Goal: Task Accomplishment & Management: Complete application form

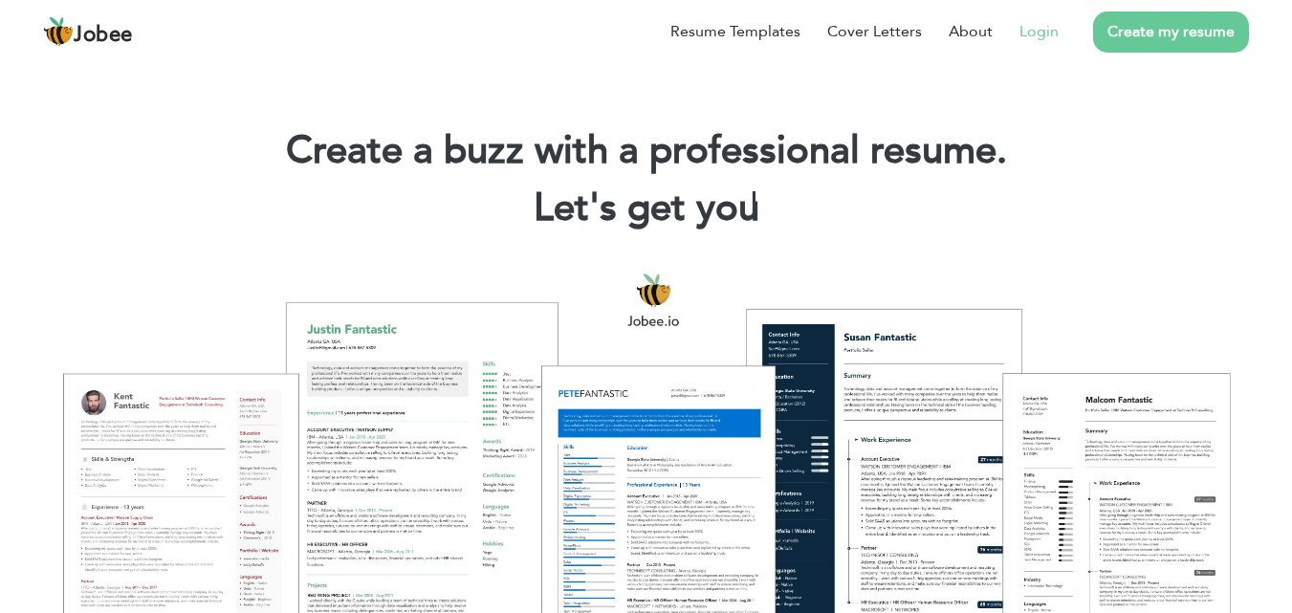
click at [1049, 35] on link "Login" at bounding box center [1038, 31] width 39 height 23
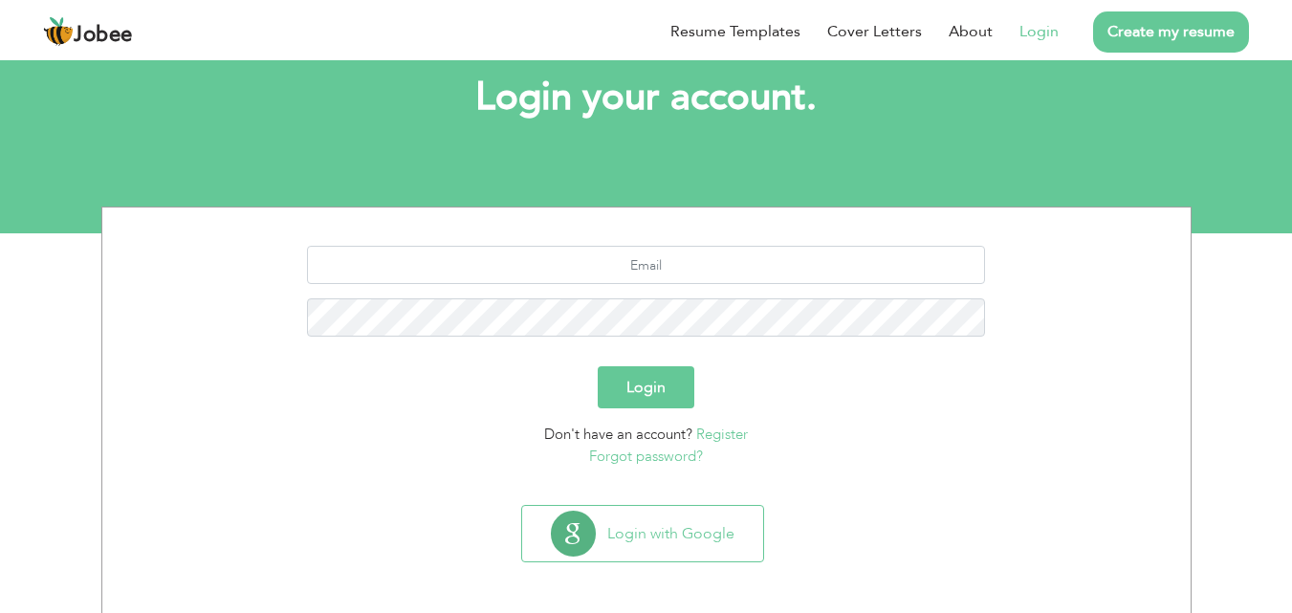
scroll to position [113, 0]
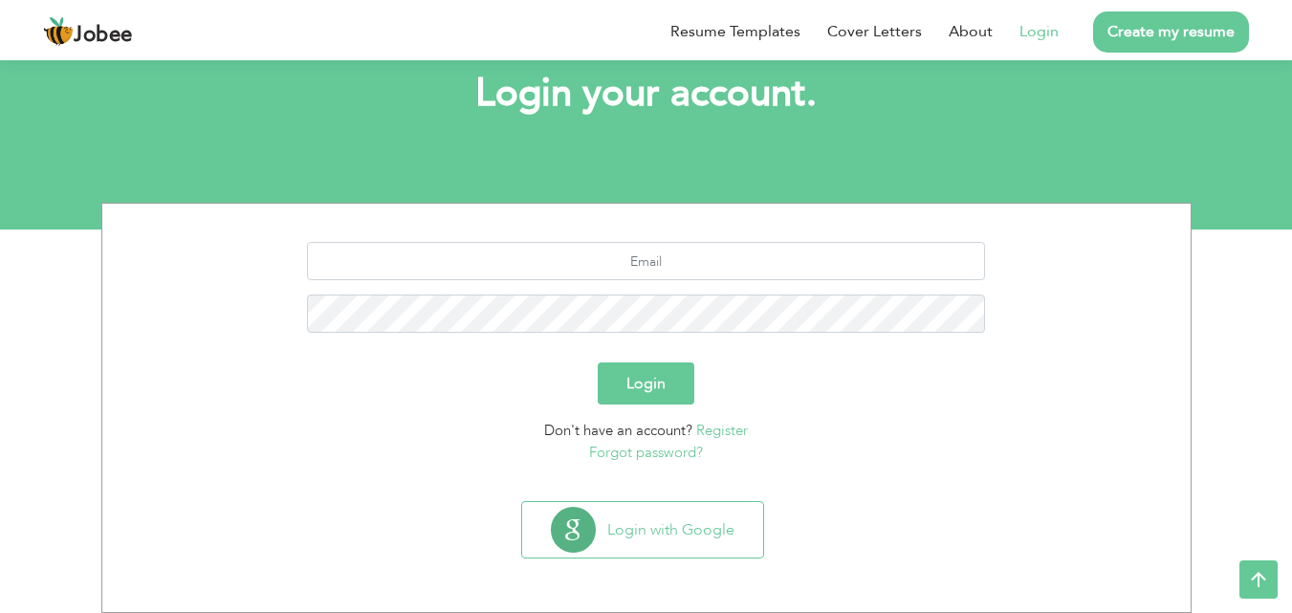
click at [629, 558] on div "Login with Google" at bounding box center [646, 537] width 1069 height 73
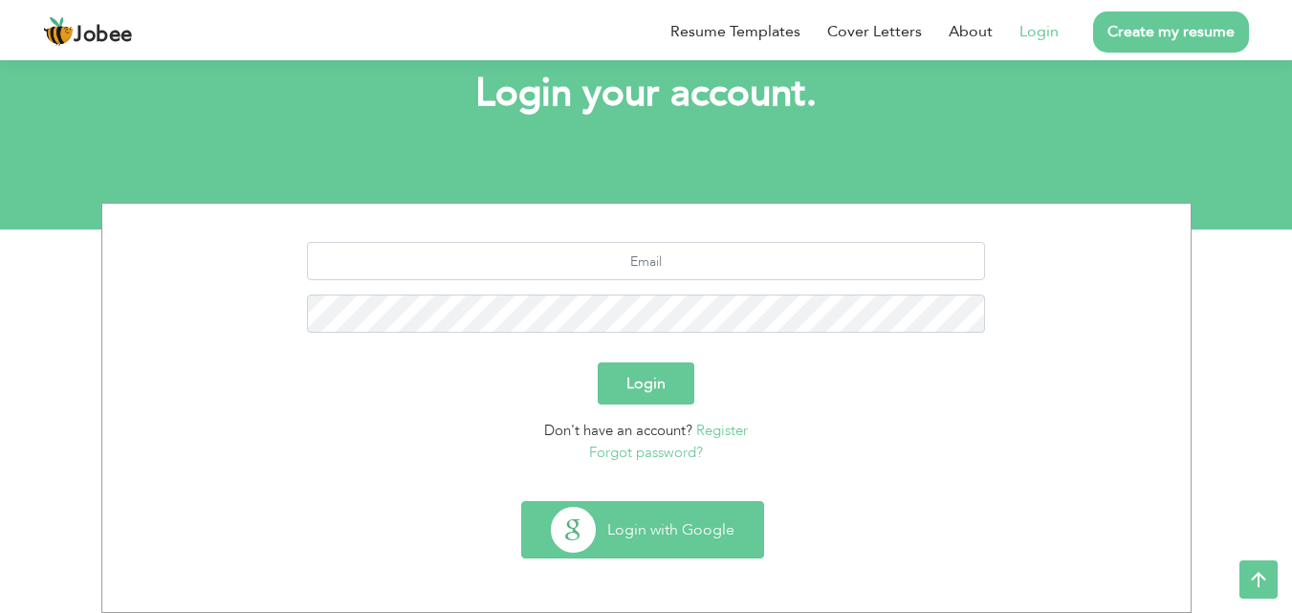
click at [634, 533] on button "Login with Google" at bounding box center [642, 529] width 241 height 55
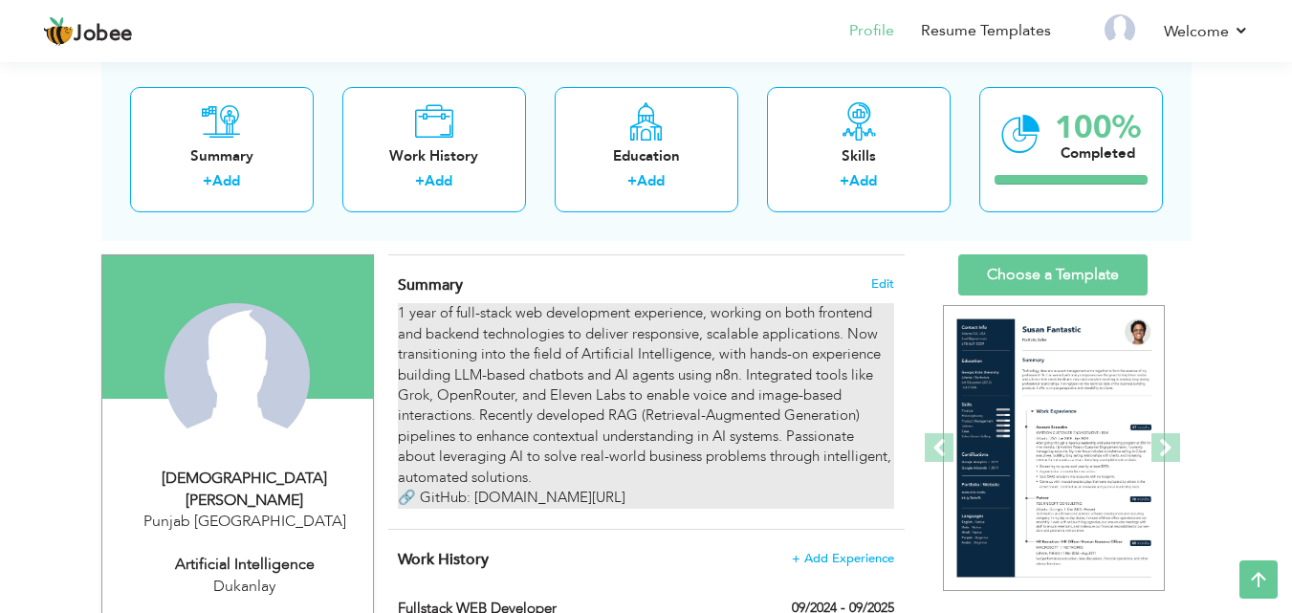
scroll to position [102, 0]
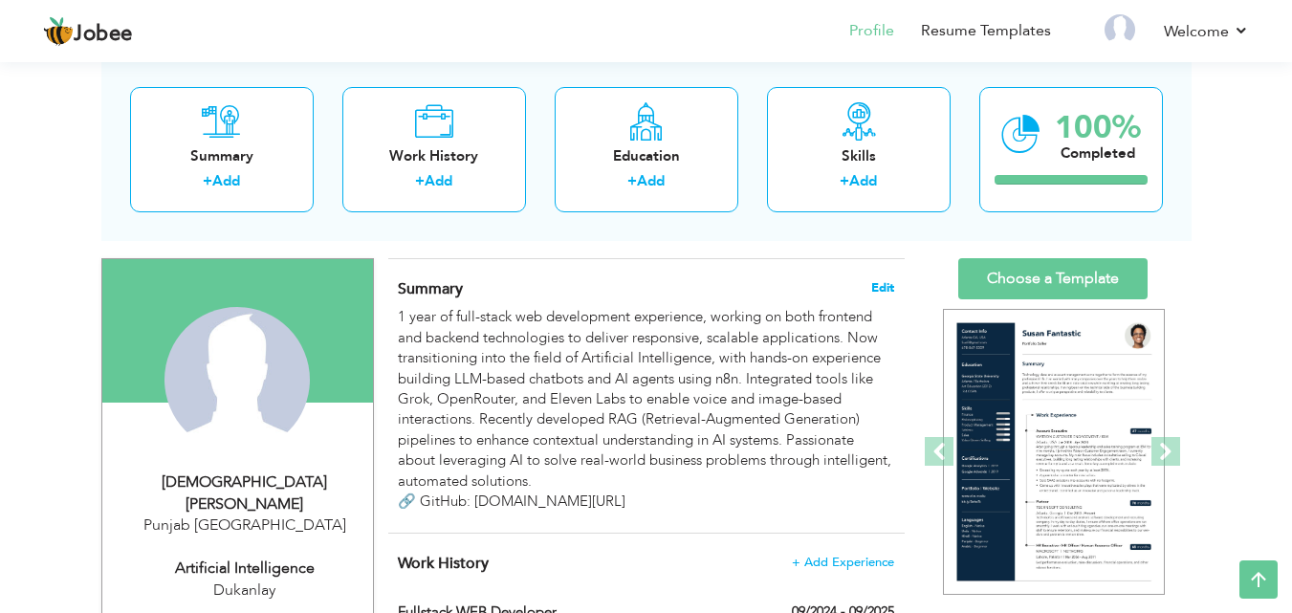
click at [874, 287] on span "Edit" at bounding box center [882, 287] width 23 height 13
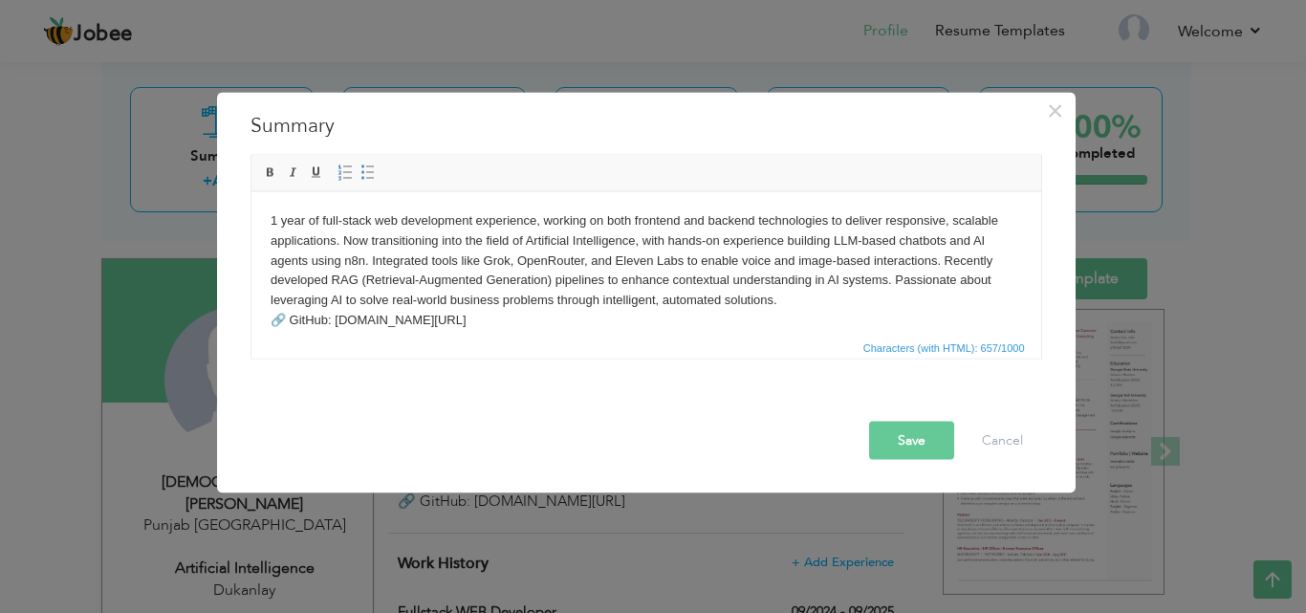
drag, startPoint x: 534, startPoint y: 316, endPoint x: 375, endPoint y: 260, distance: 169.3
click at [375, 260] on body "1 year of full-stack web development experience, working on both frontend and b…" at bounding box center [645, 270] width 751 height 120
click at [539, 328] on body "1 year of full-stack web development experience, working on both frontend and b…" at bounding box center [645, 270] width 751 height 120
drag, startPoint x: 539, startPoint y: 328, endPoint x: 471, endPoint y: 388, distance: 90.7
click at [250, 197] on html "1 year of full-stack web development experience, working on both frontend and b…" at bounding box center [645, 270] width 790 height 158
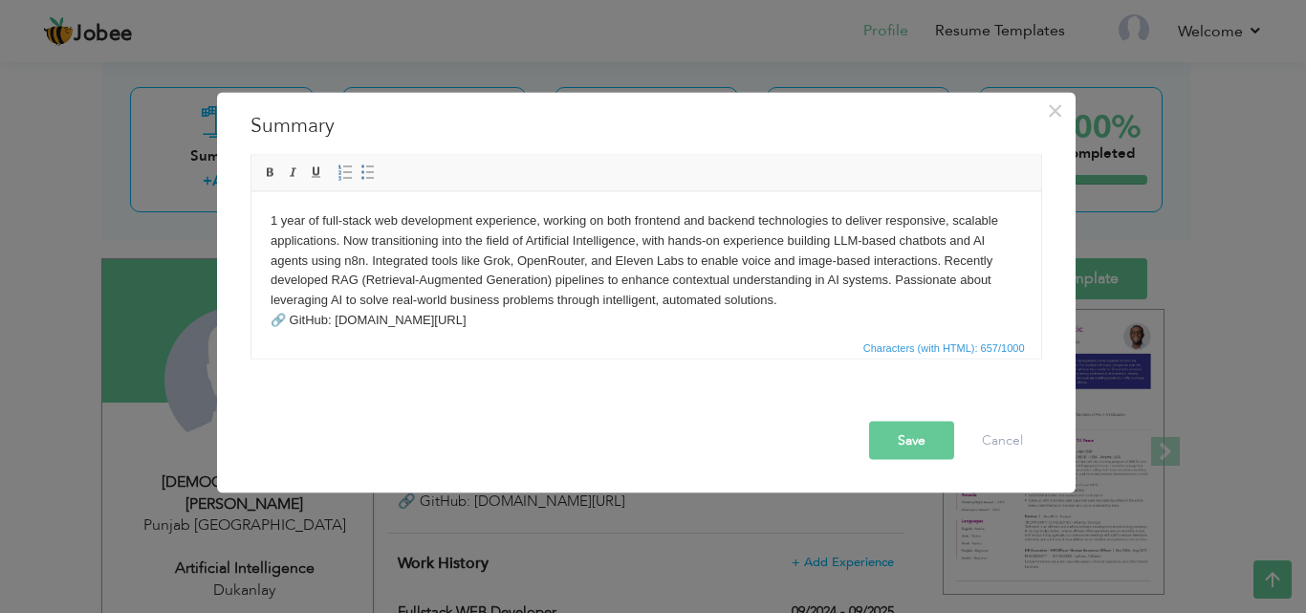
copy body "1 year of full-stack web development experience, working on both frontend and b…"
click at [544, 310] on body "1 year of full-stack web development experience, working on both frontend and b…" at bounding box center [645, 270] width 751 height 120
drag, startPoint x: 537, startPoint y: 326, endPoint x: 185, endPoint y: 205, distance: 372.2
click at [250, 205] on html "1 year of full-stack web development experience, working on both frontend and b…" at bounding box center [645, 270] width 790 height 158
click at [560, 321] on body "1 year of full-stack web development experience, working on both frontend and b…" at bounding box center [645, 270] width 751 height 120
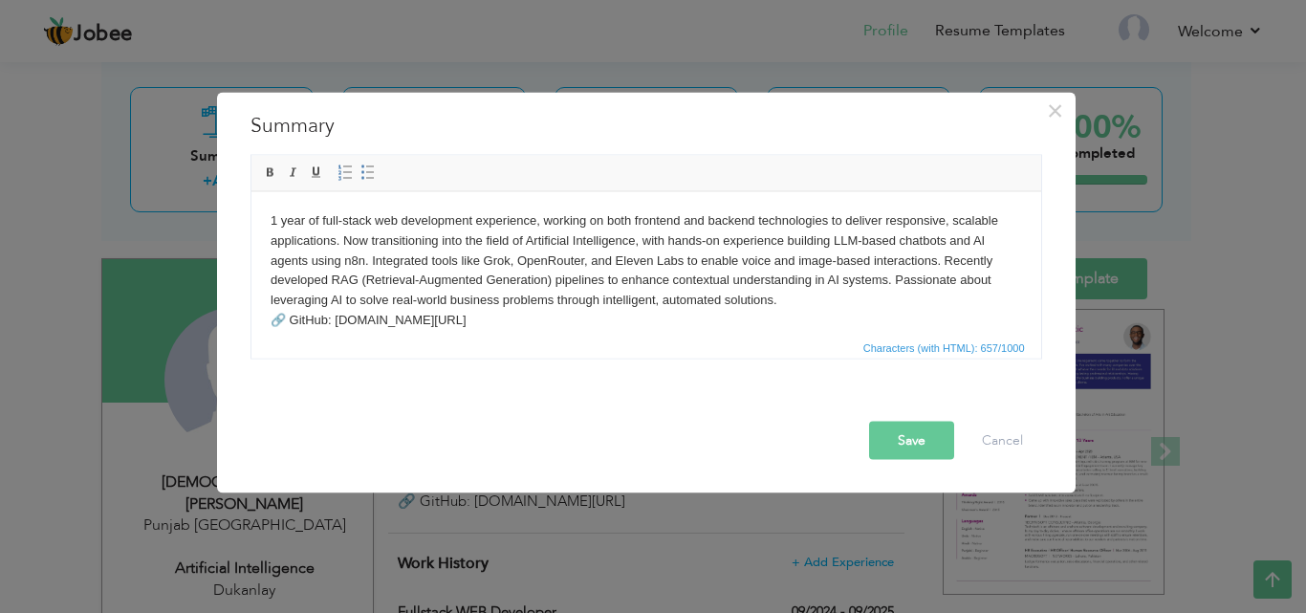
drag, startPoint x: 559, startPoint y: 320, endPoint x: 154, endPoint y: 141, distance: 443.0
click at [250, 191] on html "1 year of full-stack web development experience, working on both frontend and b…" at bounding box center [645, 270] width 790 height 158
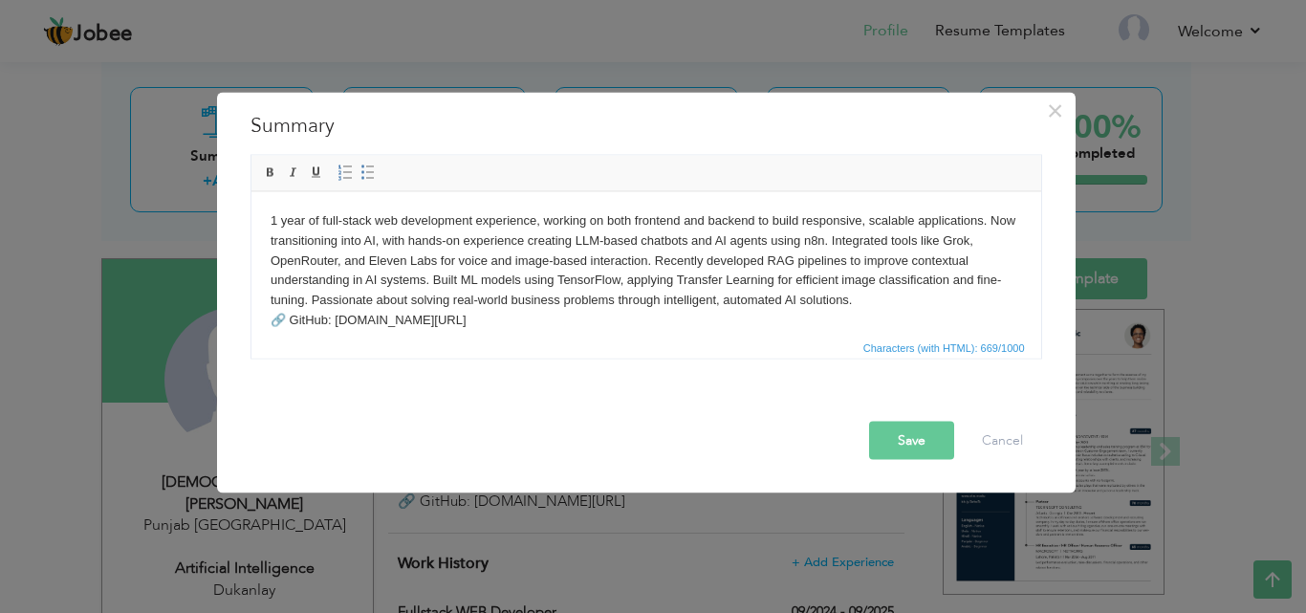
click at [915, 434] on button "Save" at bounding box center [911, 440] width 85 height 38
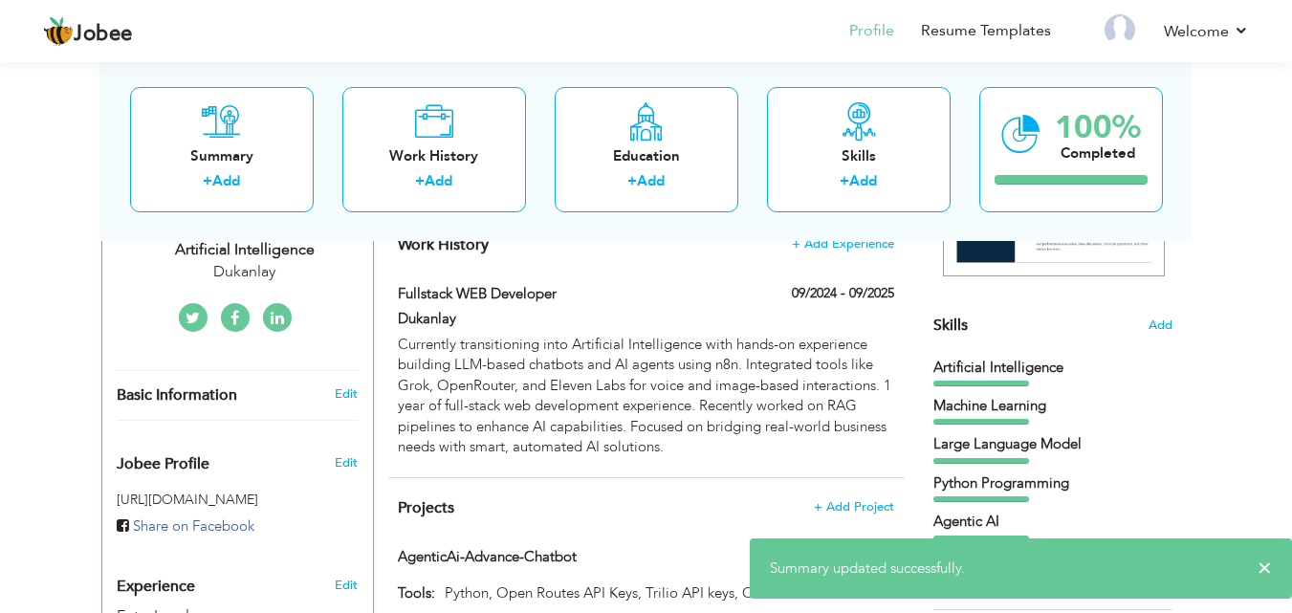
scroll to position [427, 0]
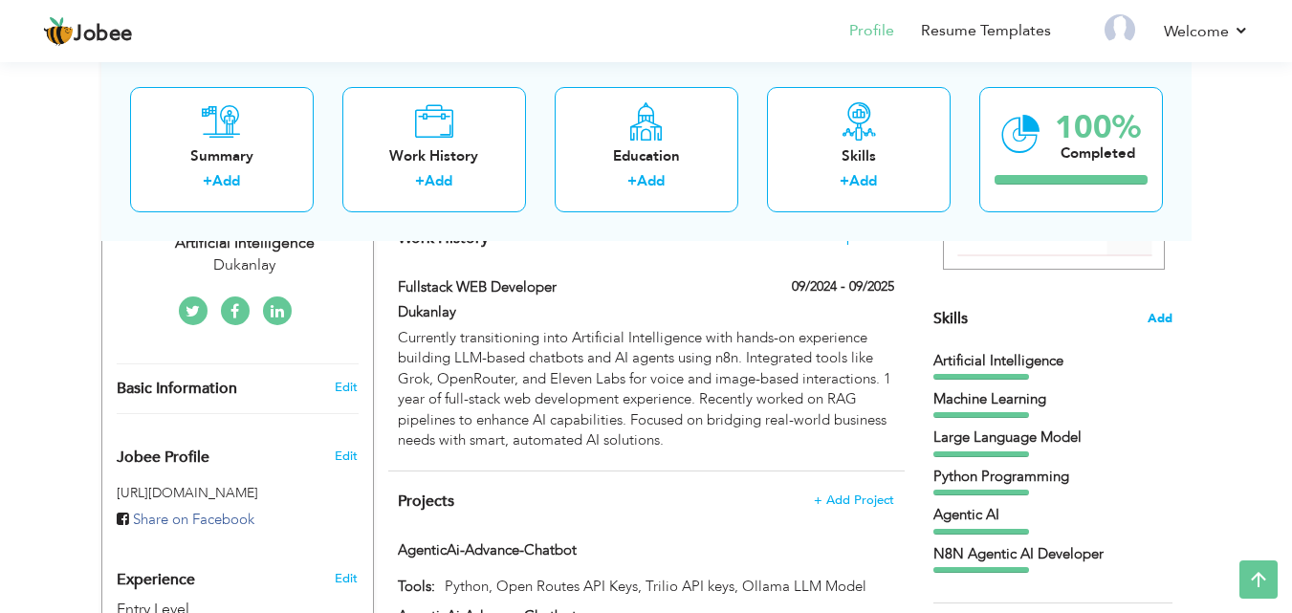
click at [1154, 322] on span "Add" at bounding box center [1159, 319] width 25 height 18
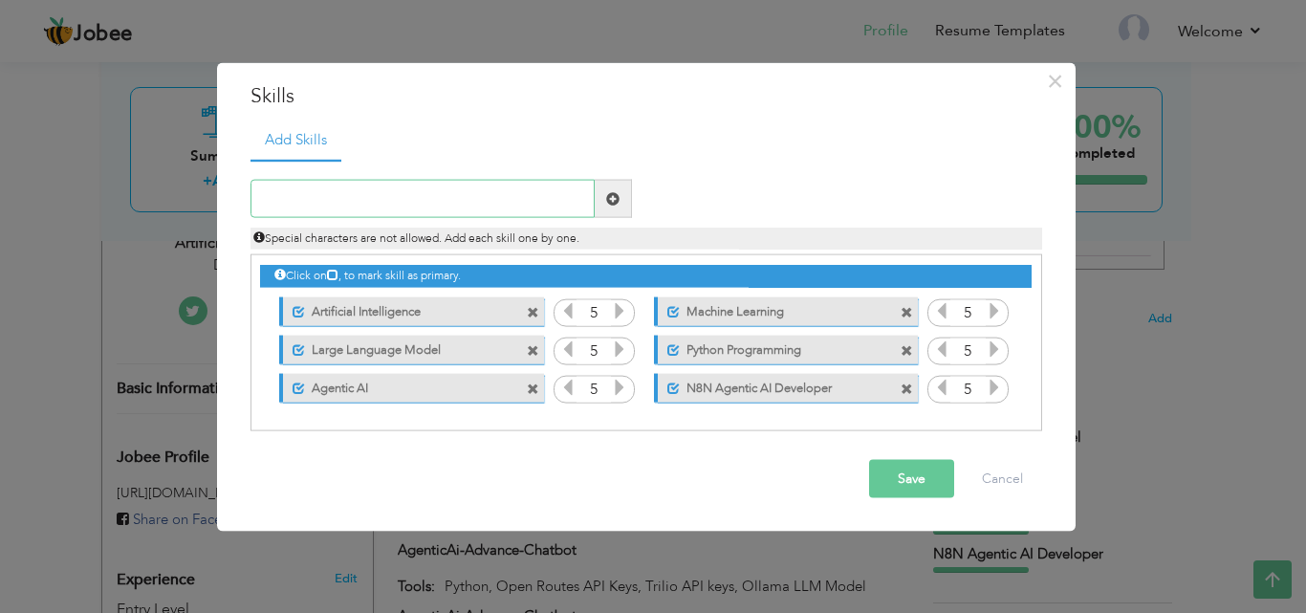
click at [504, 213] on input "text" at bounding box center [422, 199] width 344 height 38
type input "T"
click at [528, 192] on input "text" at bounding box center [422, 199] width 344 height 38
type input "Transfer Learning ANd Pytorch"
click at [620, 191] on span at bounding box center [613, 199] width 37 height 38
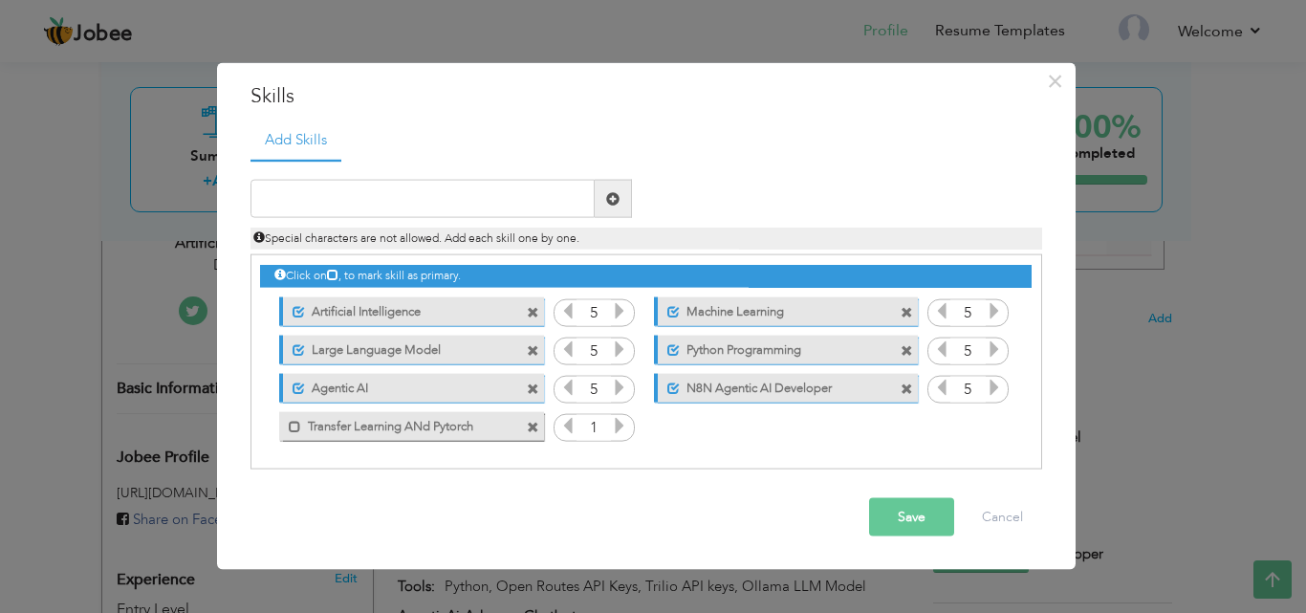
click at [613, 434] on icon at bounding box center [619, 425] width 17 height 17
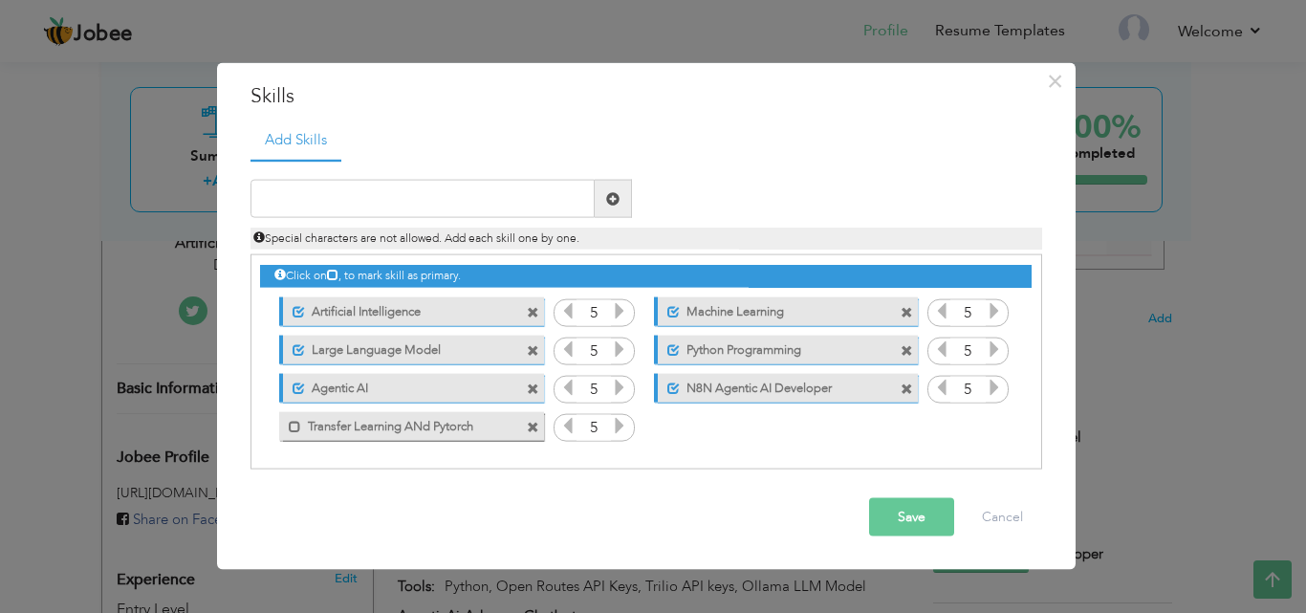
click at [613, 434] on icon at bounding box center [619, 425] width 17 height 17
click at [871, 519] on button "Save" at bounding box center [911, 517] width 85 height 38
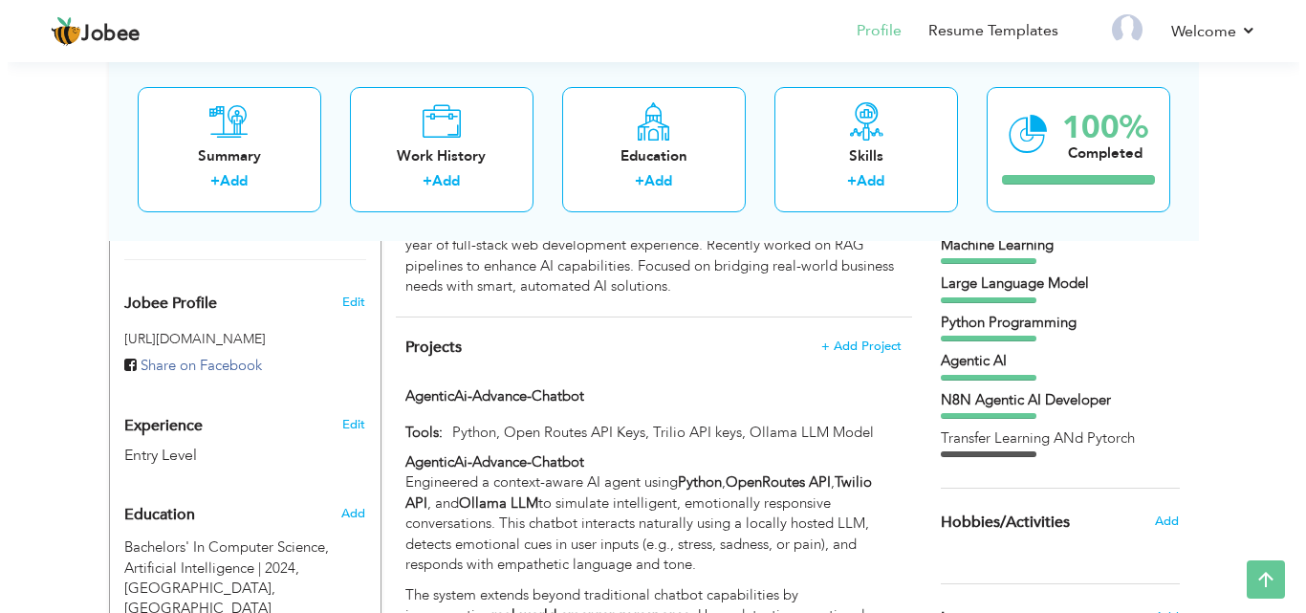
scroll to position [587, 0]
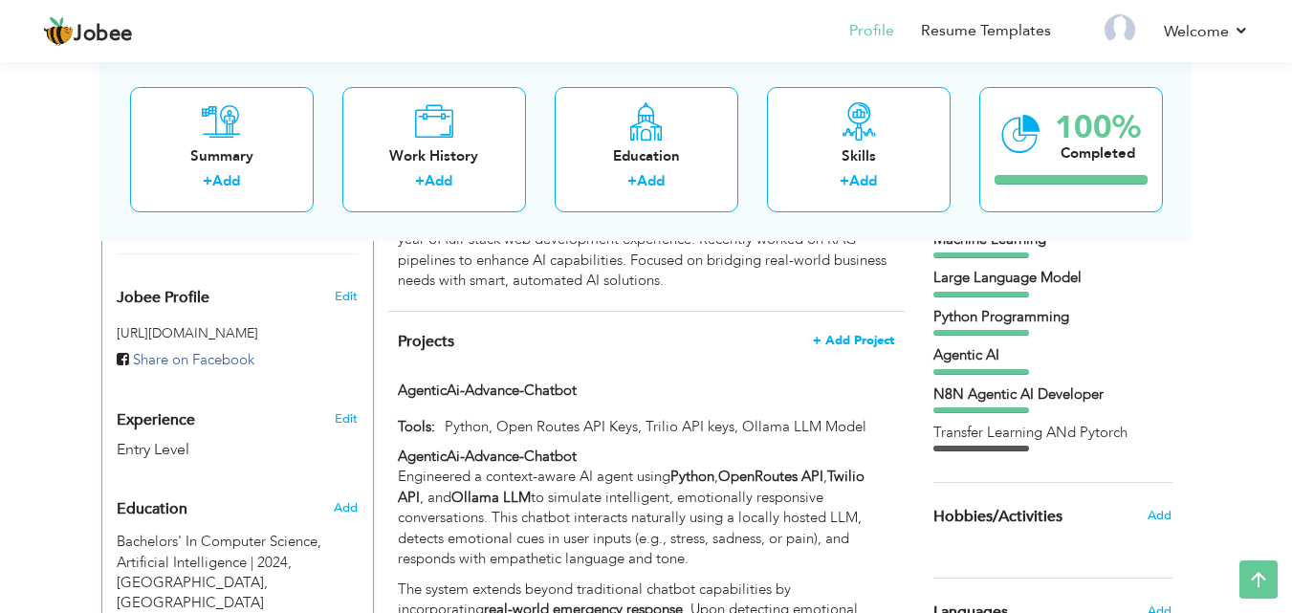
click at [881, 347] on span "+ Add Project" at bounding box center [853, 340] width 81 height 13
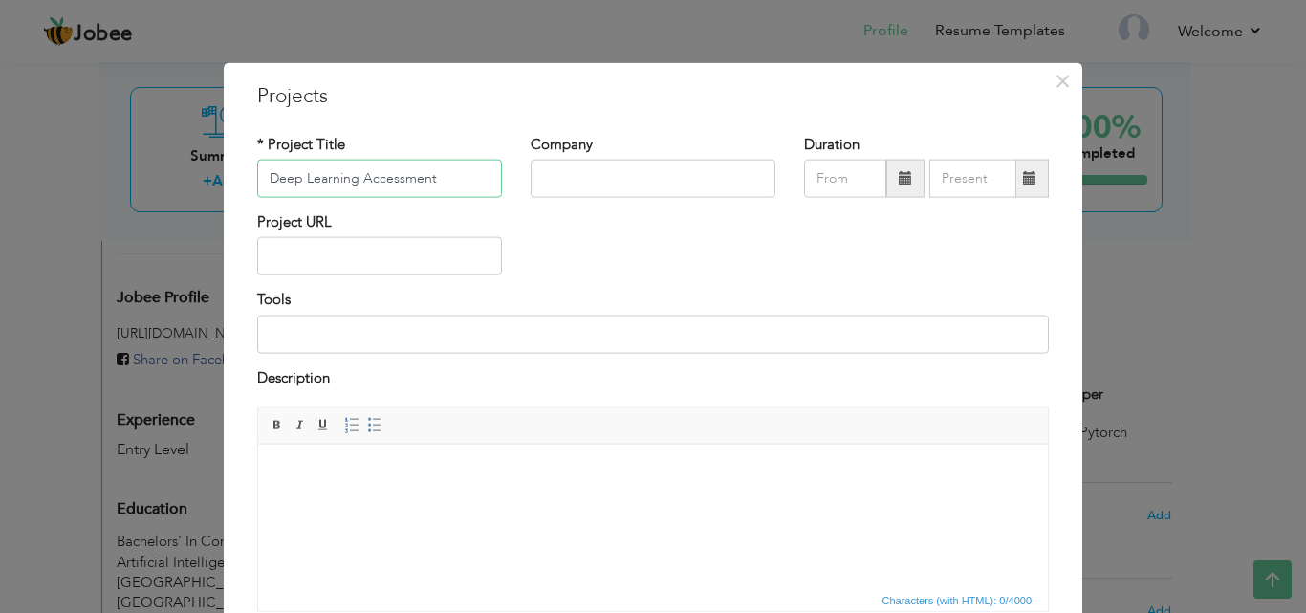
click at [411, 180] on input "Deep Learning Accessment" at bounding box center [379, 179] width 245 height 38
click at [631, 189] on input "text" at bounding box center [653, 179] width 245 height 38
click at [457, 184] on input "Deep Learning Assessment" at bounding box center [379, 179] width 245 height 38
type input "Deep Learning Assessment Exercise"
click at [531, 179] on input "text" at bounding box center [653, 179] width 245 height 38
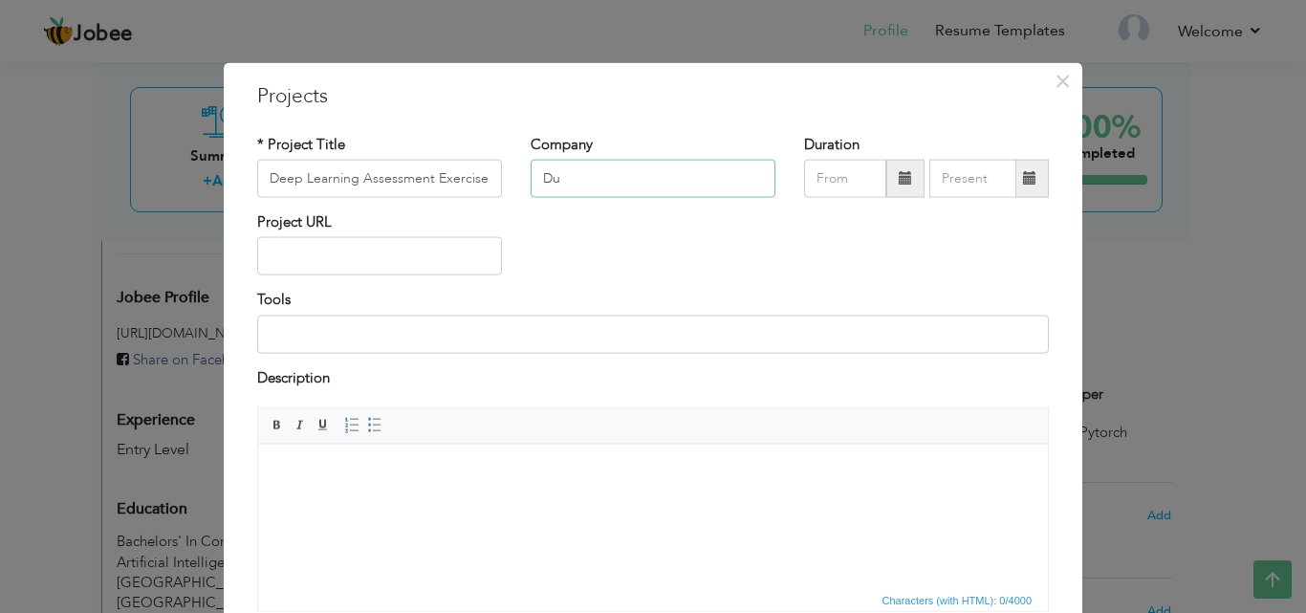
type input "D"
click at [635, 245] on div "Project URL" at bounding box center [653, 250] width 820 height 77
click at [364, 258] on input "text" at bounding box center [379, 256] width 245 height 38
click at [462, 257] on input "text" at bounding box center [379, 256] width 245 height 38
paste input "[URL][DOMAIN_NAME]"
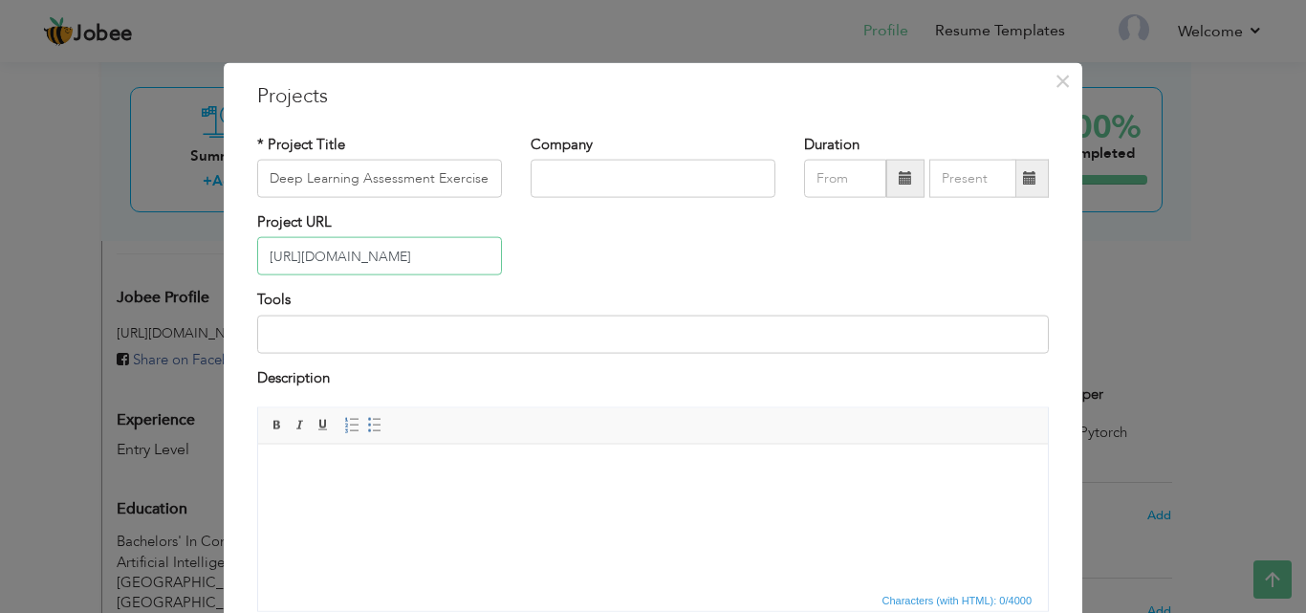
scroll to position [0, 421]
type input "[URL][DOMAIN_NAME]"
click at [388, 337] on input at bounding box center [653, 334] width 792 height 38
type input "Python, Transer Learning, Tensorflow, Kaggle Datasets"
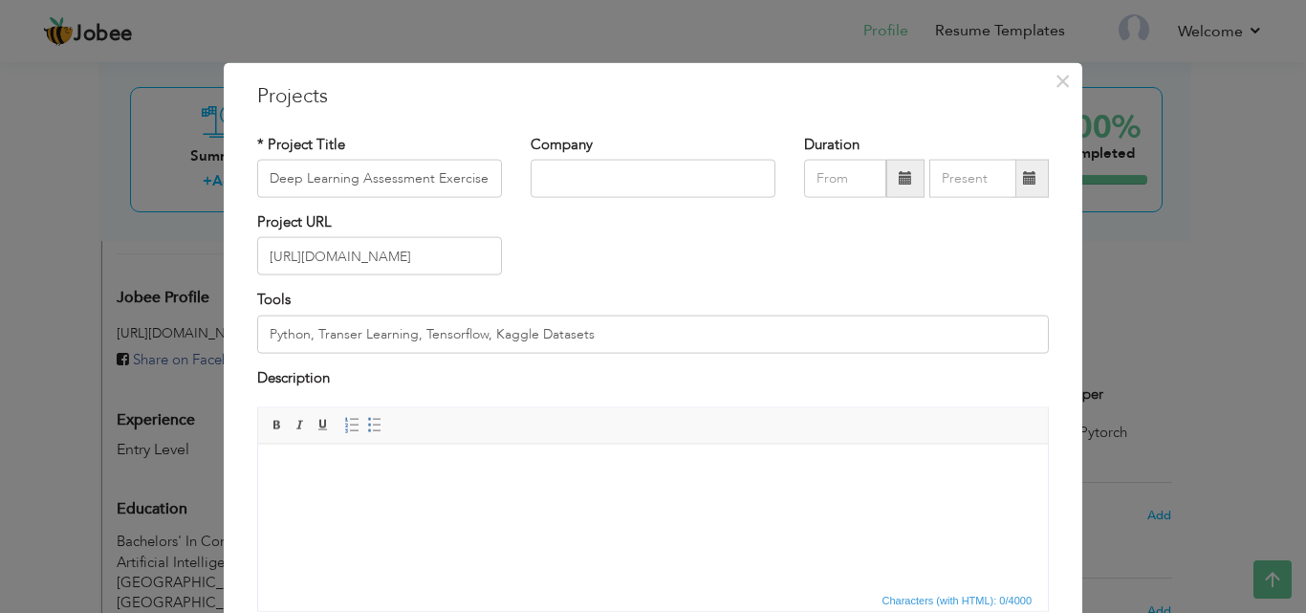
click at [598, 502] on html at bounding box center [653, 473] width 790 height 58
click at [615, 502] on html at bounding box center [653, 473] width 790 height 58
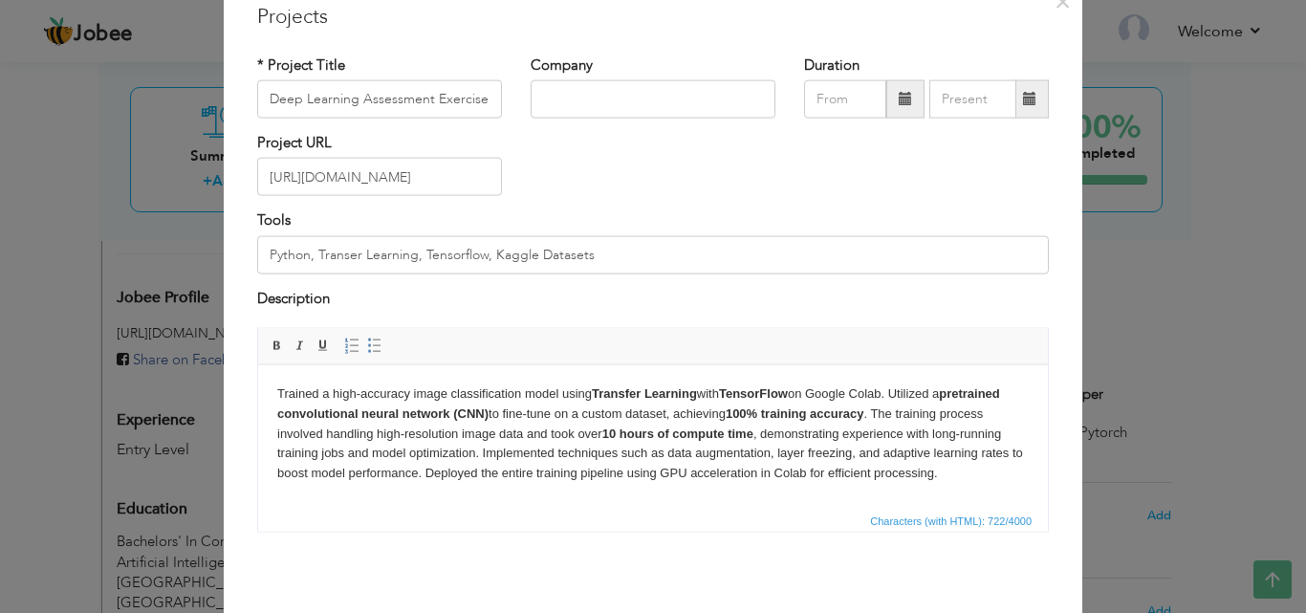
scroll to position [8, 0]
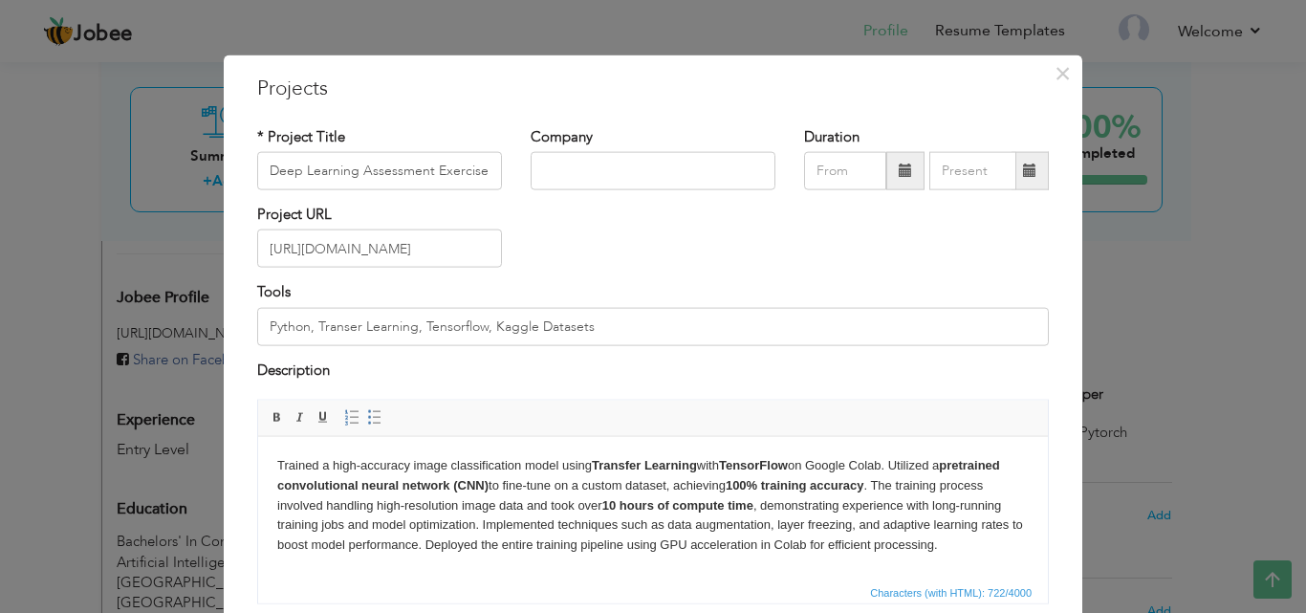
click at [610, 451] on html "Trained a high-accuracy image classification model using Transfer Learning with…" at bounding box center [653, 505] width 790 height 138
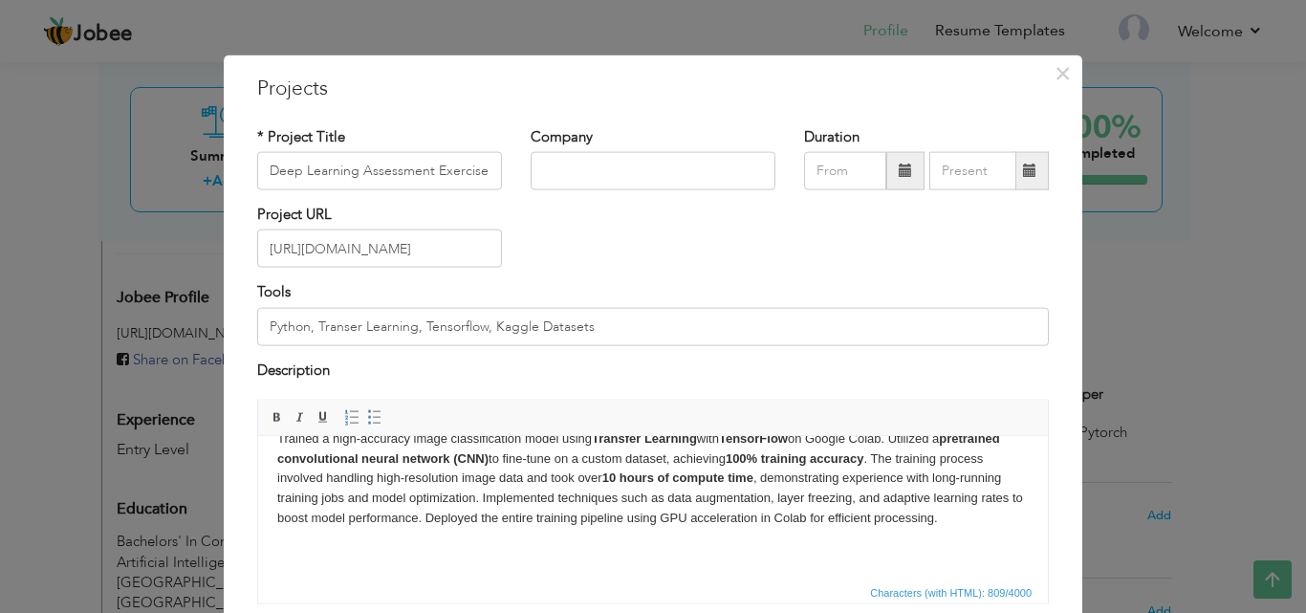
scroll to position [154, 0]
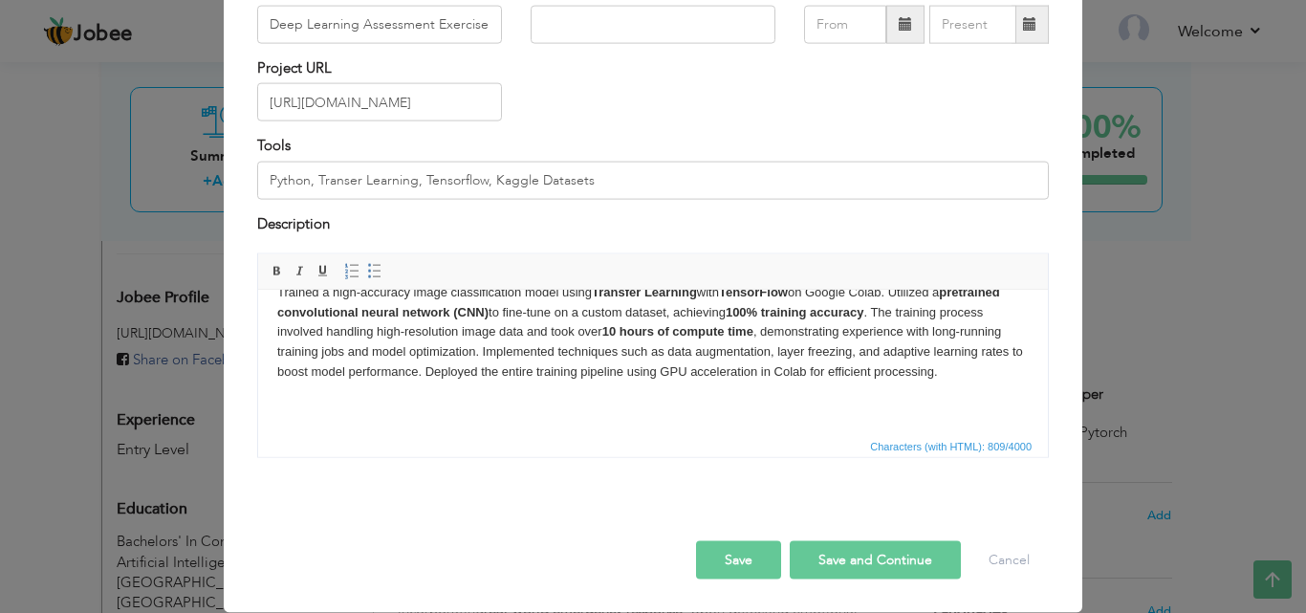
click at [722, 548] on button "Save" at bounding box center [738, 560] width 85 height 38
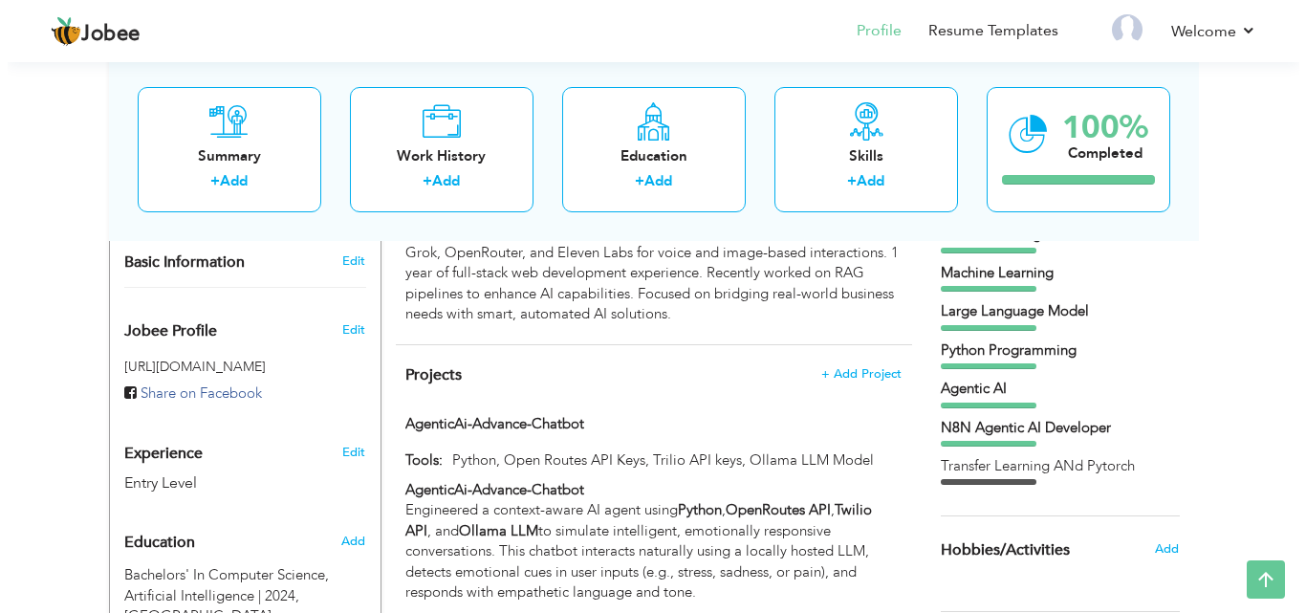
scroll to position [485, 0]
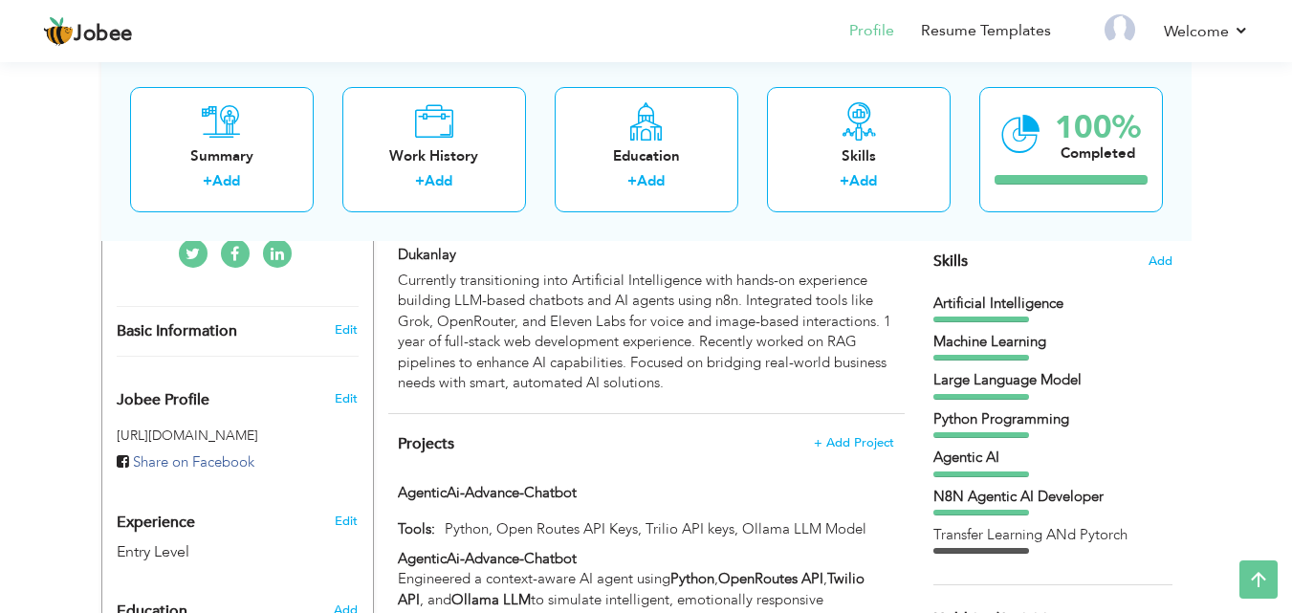
click at [755, 359] on p "Currently transitioning into Artificial Intelligence with hands-on experience b…" at bounding box center [645, 332] width 495 height 123
type input "Fullstack WEB Developer"
type input "Dukanlay"
type input "09/2024"
type input "09/2025"
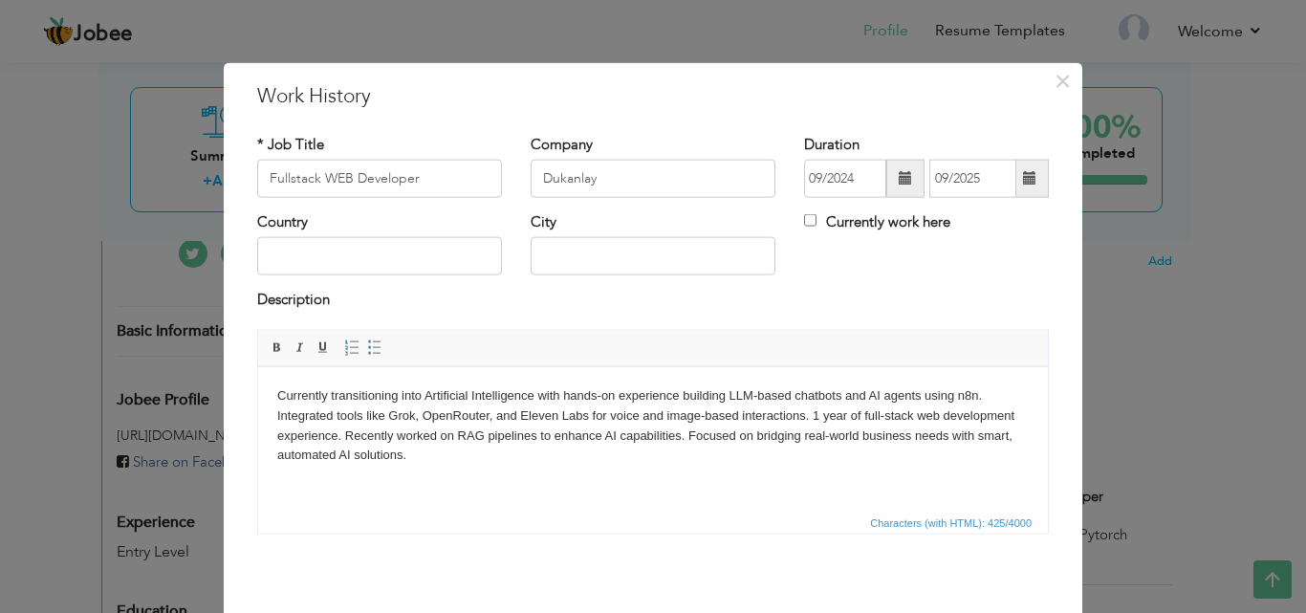
click at [668, 426] on p "Currently transitioning into Artificial Intelligence with hands-on experience b…" at bounding box center [652, 424] width 751 height 79
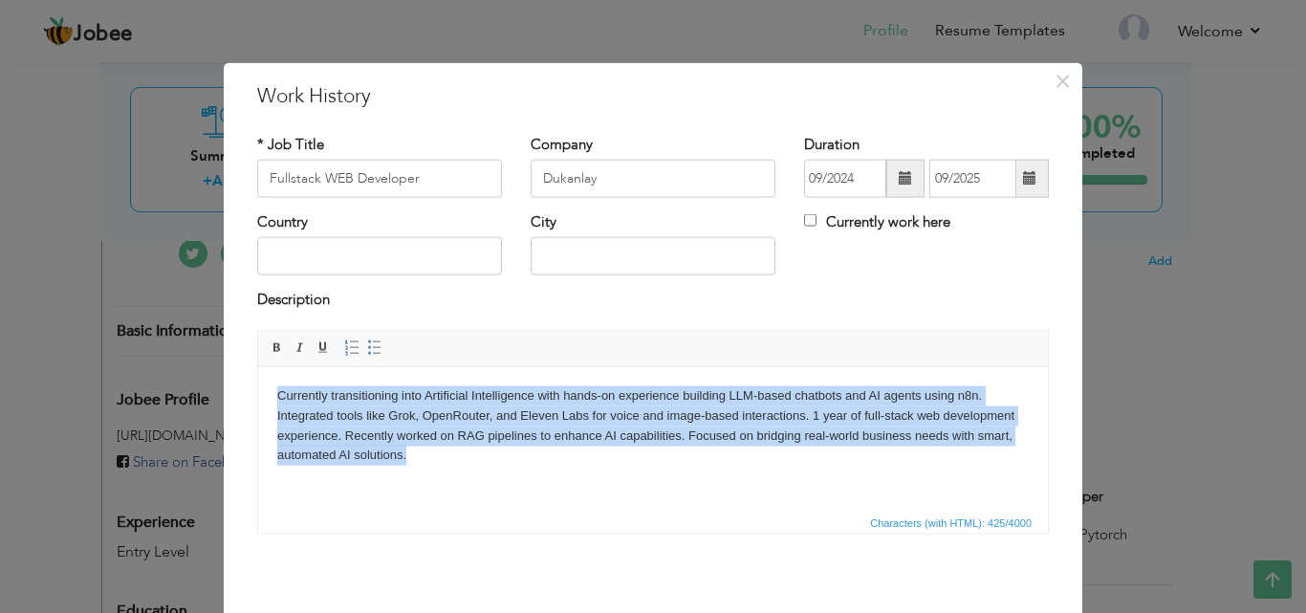
copy p "Currently transitioning into Artificial Intelligence with hands-on experience b…"
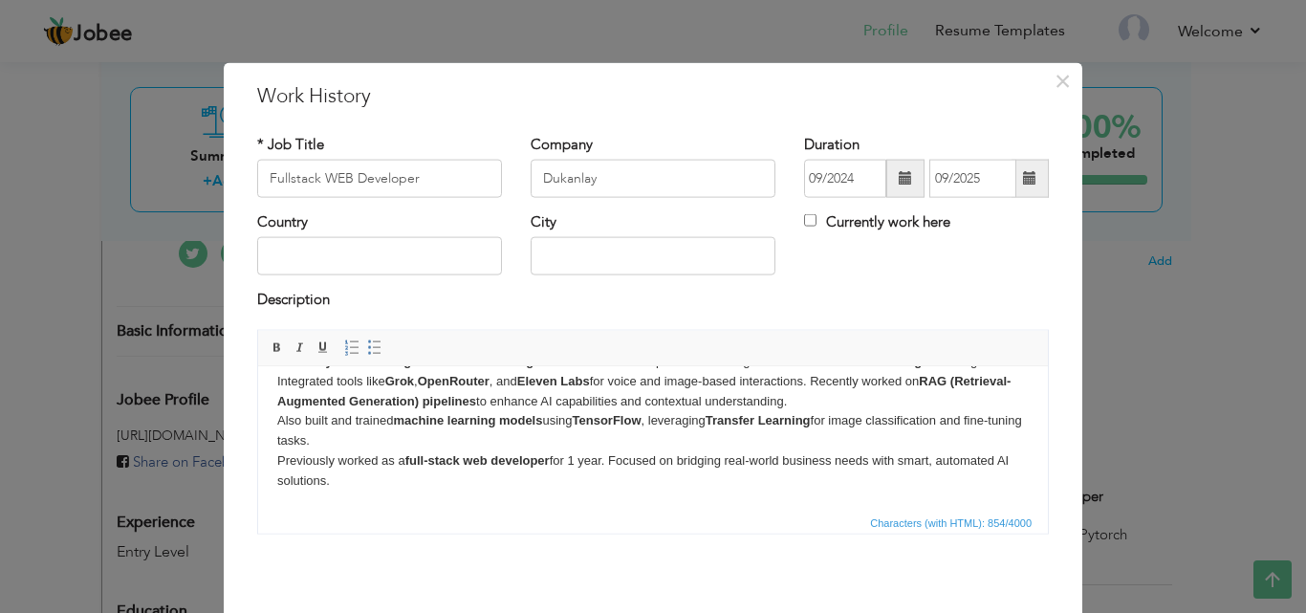
scroll to position [76, 0]
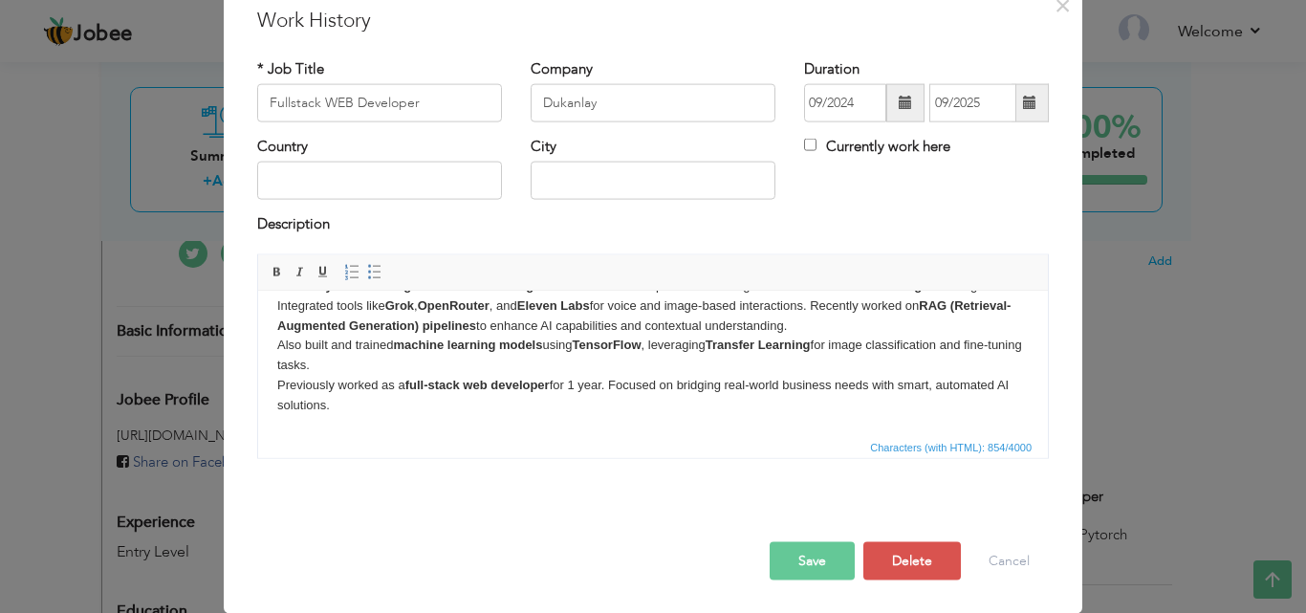
click at [820, 568] on button "Save" at bounding box center [812, 560] width 85 height 38
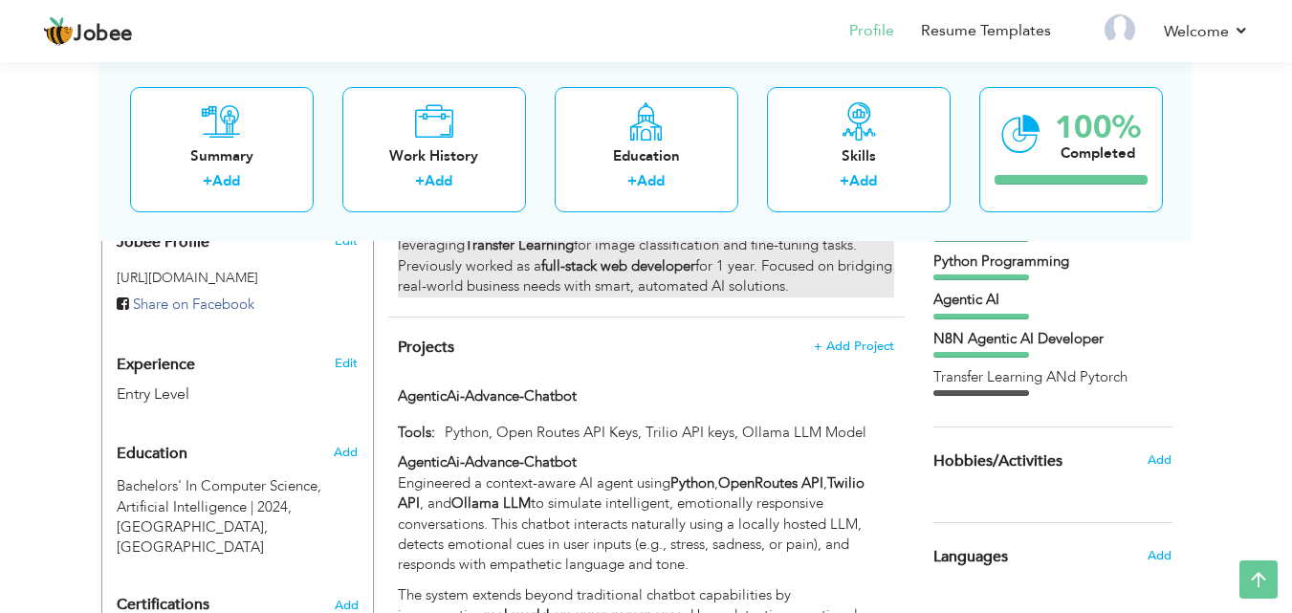
scroll to position [682, 0]
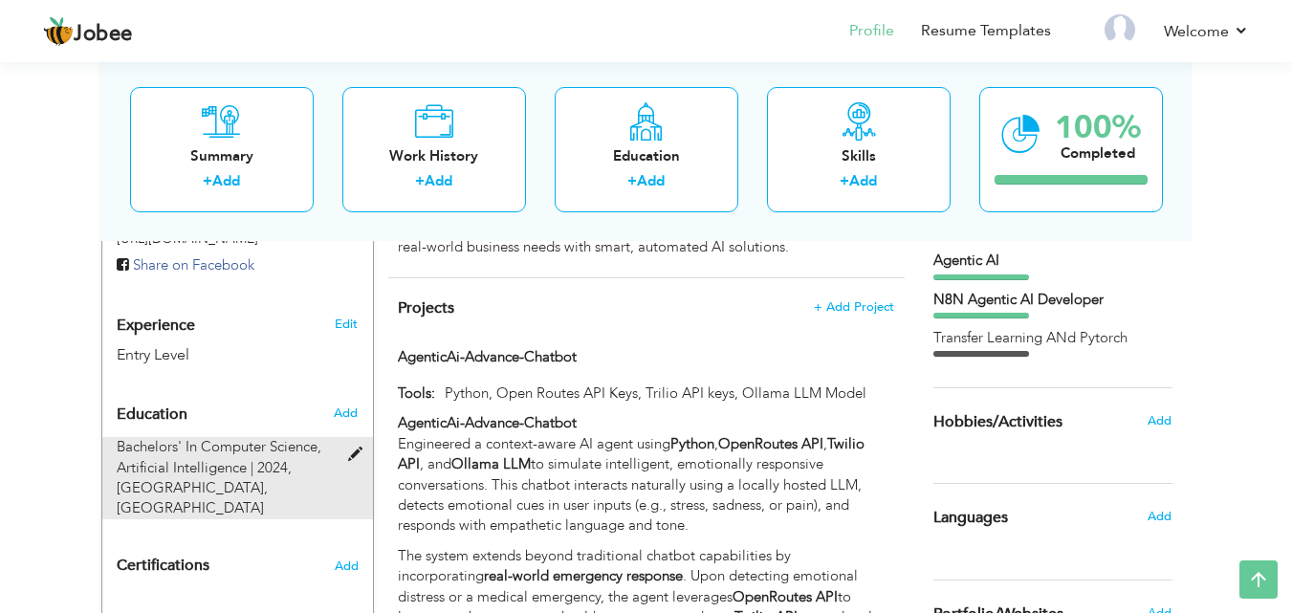
click at [355, 447] on span at bounding box center [360, 454] width 24 height 14
type input "Bachelors' In Computer Science"
type input "Artificial Intelligence"
type input "2024"
type input "Virtual University"
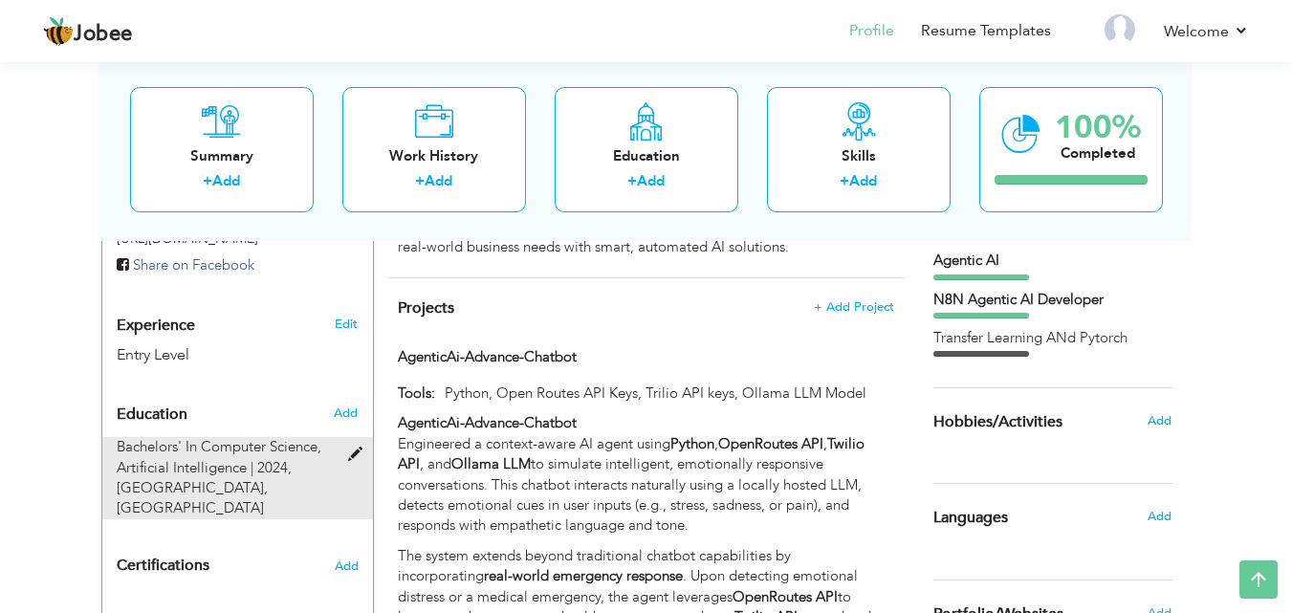
type input "2.9"
radio input "true"
type input "[GEOGRAPHIC_DATA]"
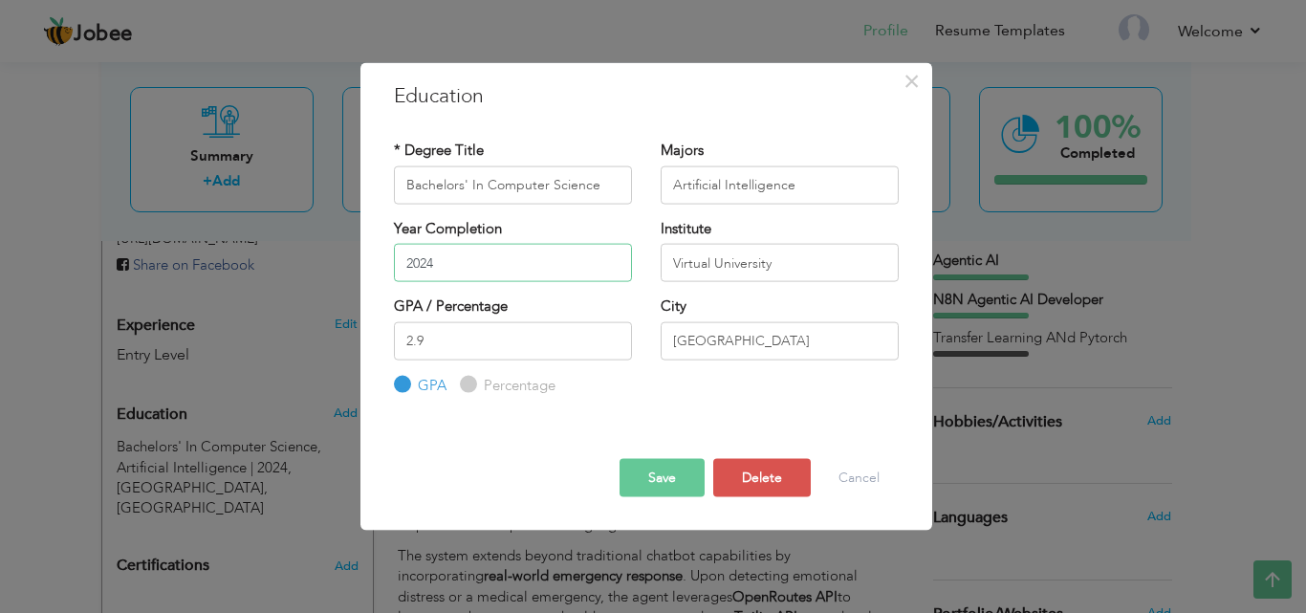
click at [511, 252] on input "2024" at bounding box center [513, 263] width 238 height 38
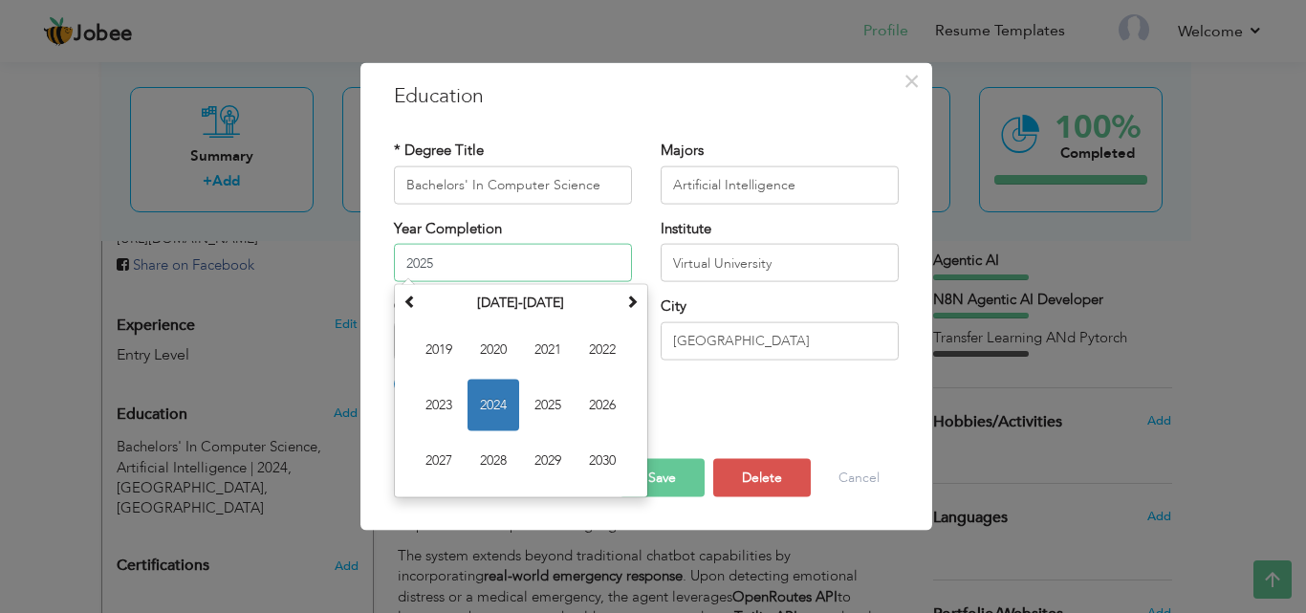
type input "2025"
click at [683, 461] on button "Save" at bounding box center [662, 478] width 85 height 38
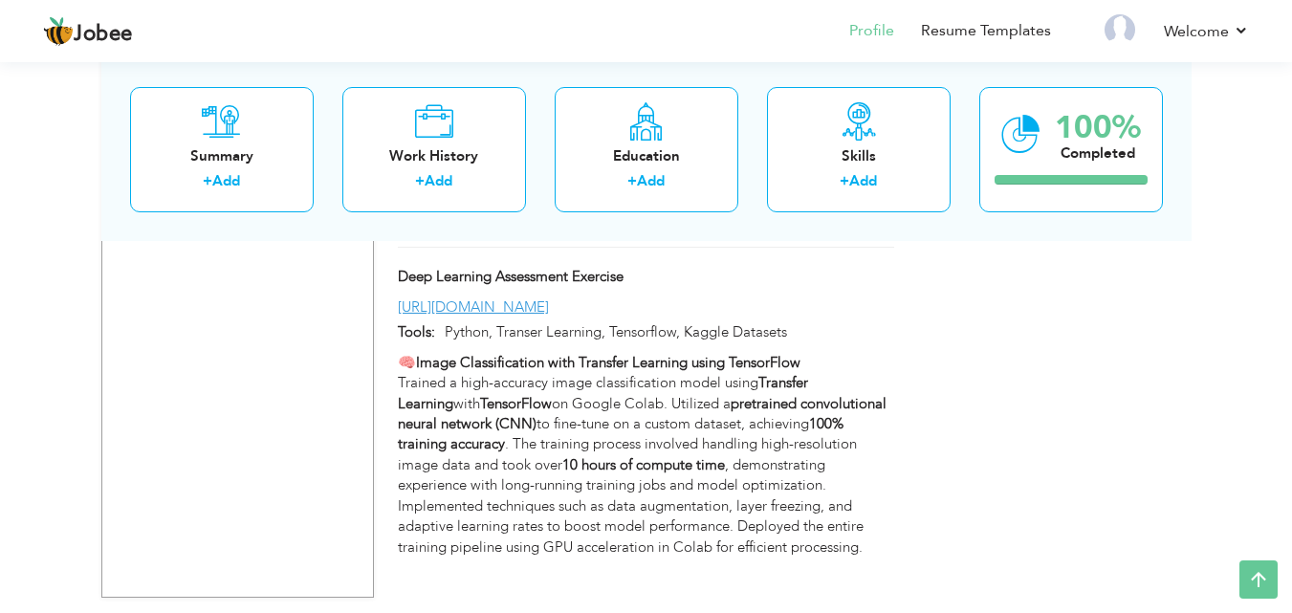
scroll to position [1932, 0]
click at [548, 298] on link "[URL][DOMAIN_NAME]" at bounding box center [473, 307] width 151 height 19
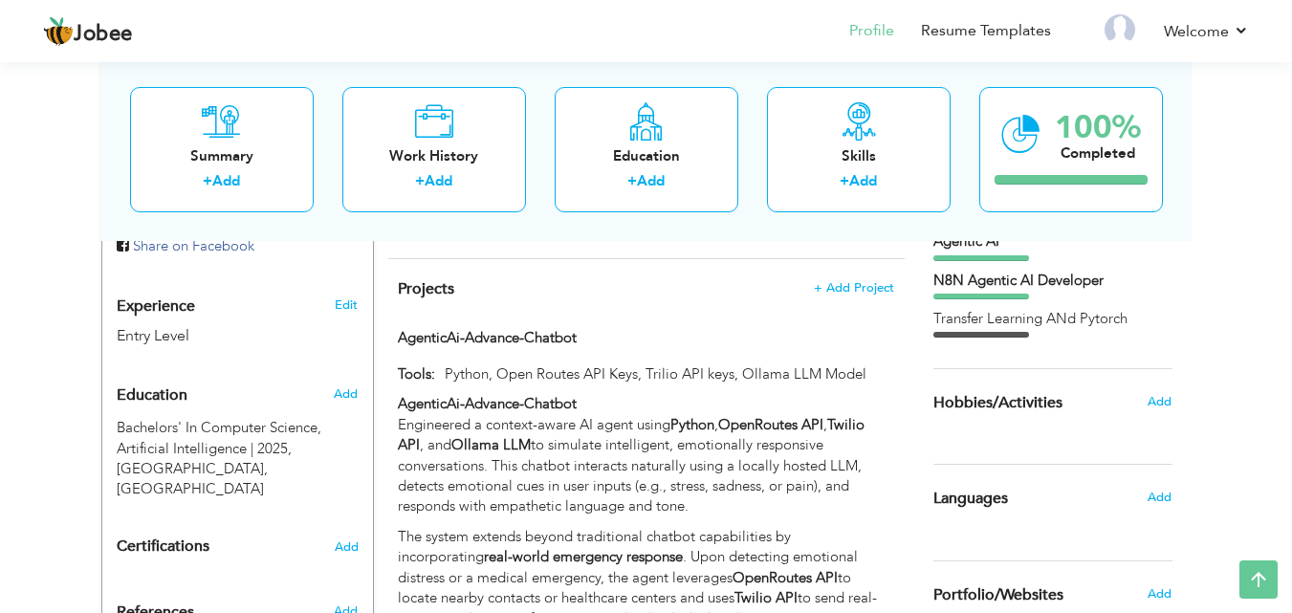
scroll to position [650, 0]
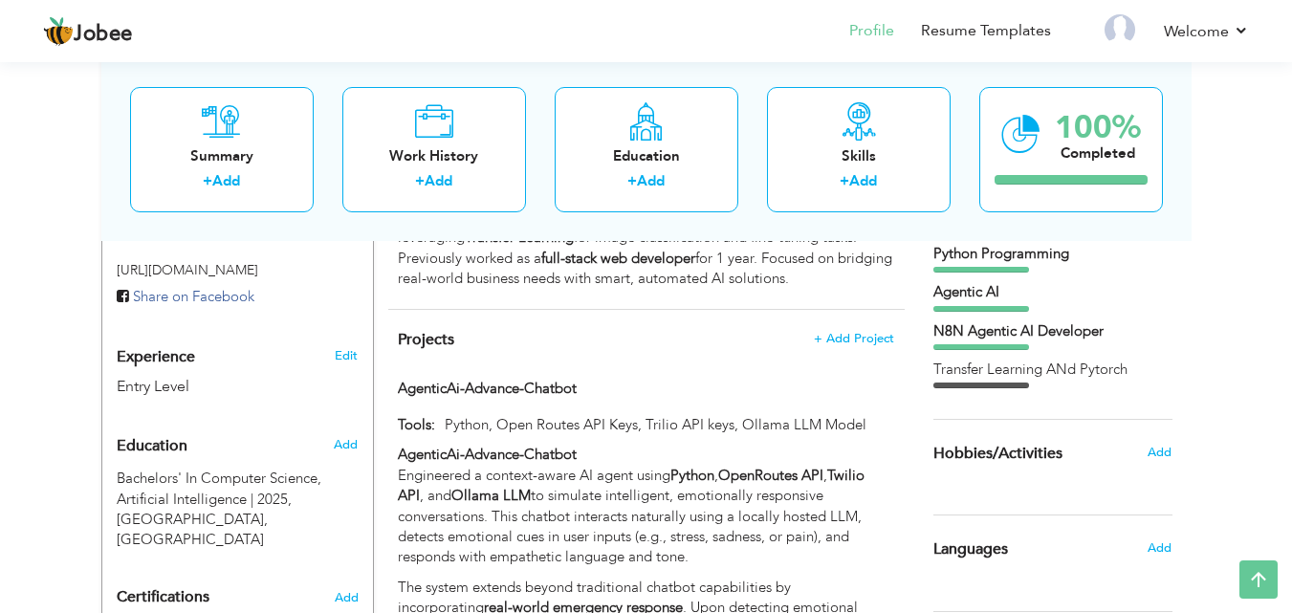
click at [1014, 374] on div "Transfer Learning ANd Pytorch" at bounding box center [1052, 369] width 239 height 20
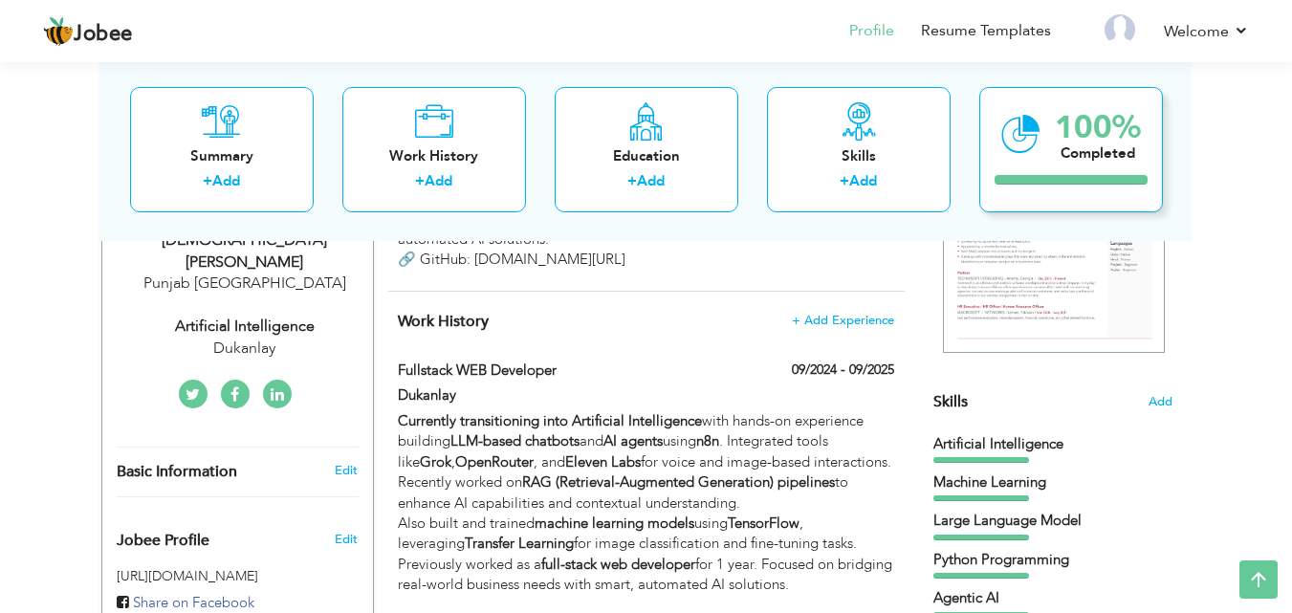
scroll to position [337, 0]
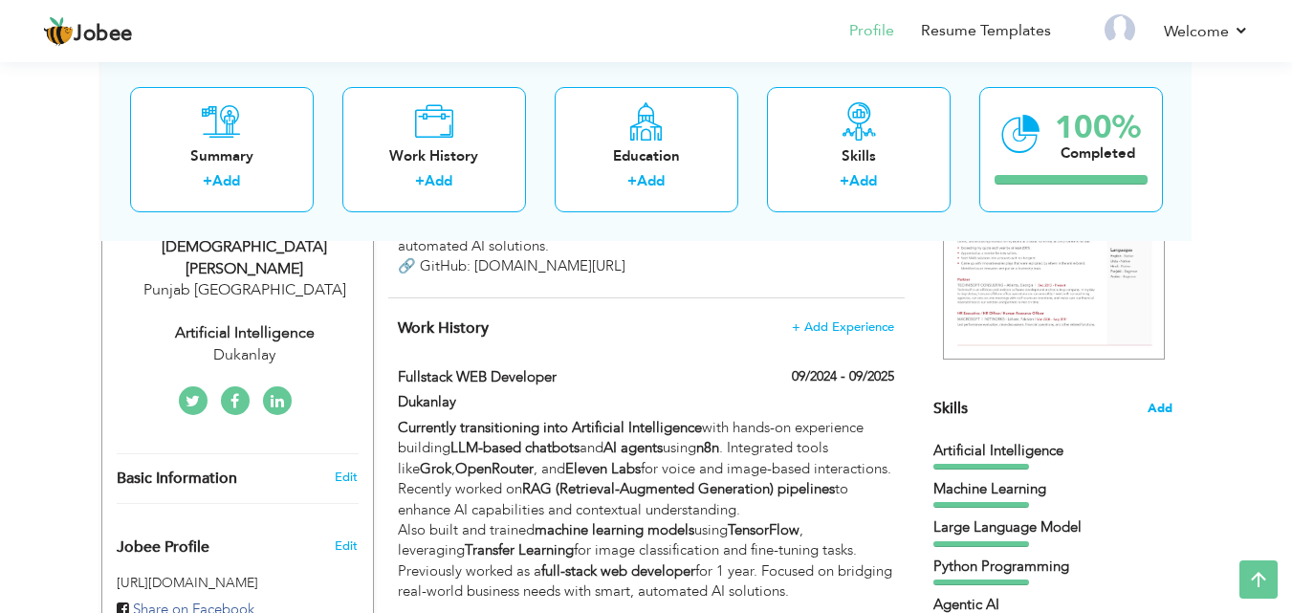
click at [1155, 411] on span "Add" at bounding box center [1159, 409] width 25 height 18
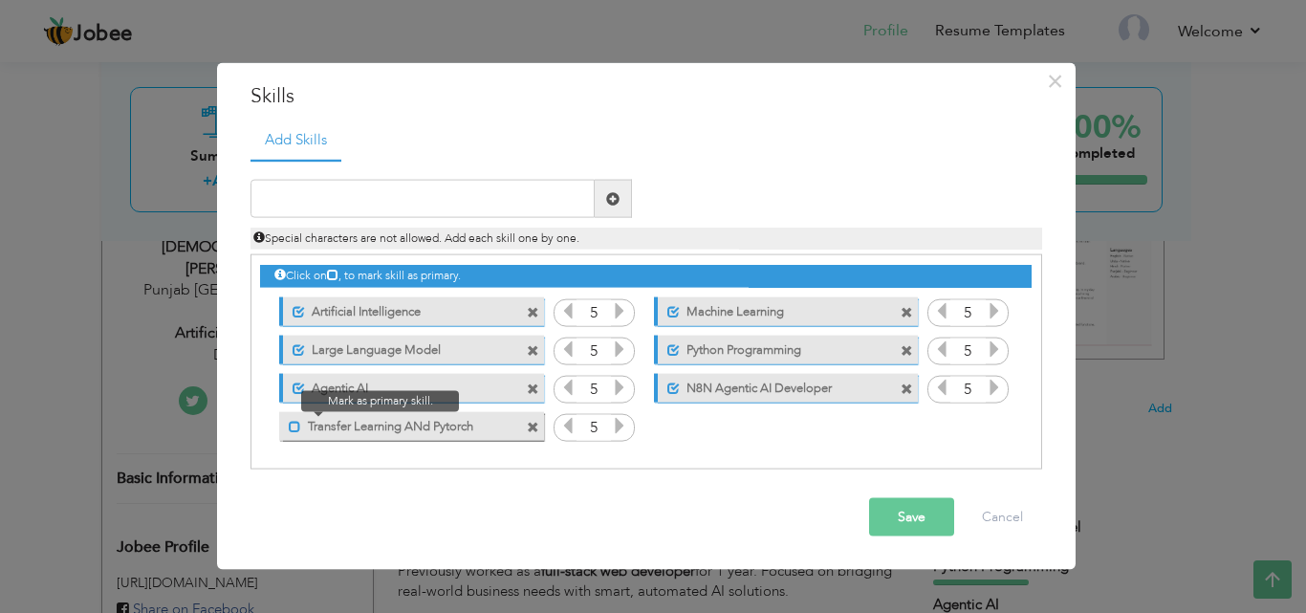
click at [292, 427] on span at bounding box center [295, 426] width 12 height 12
click at [924, 517] on button "Save" at bounding box center [911, 517] width 85 height 38
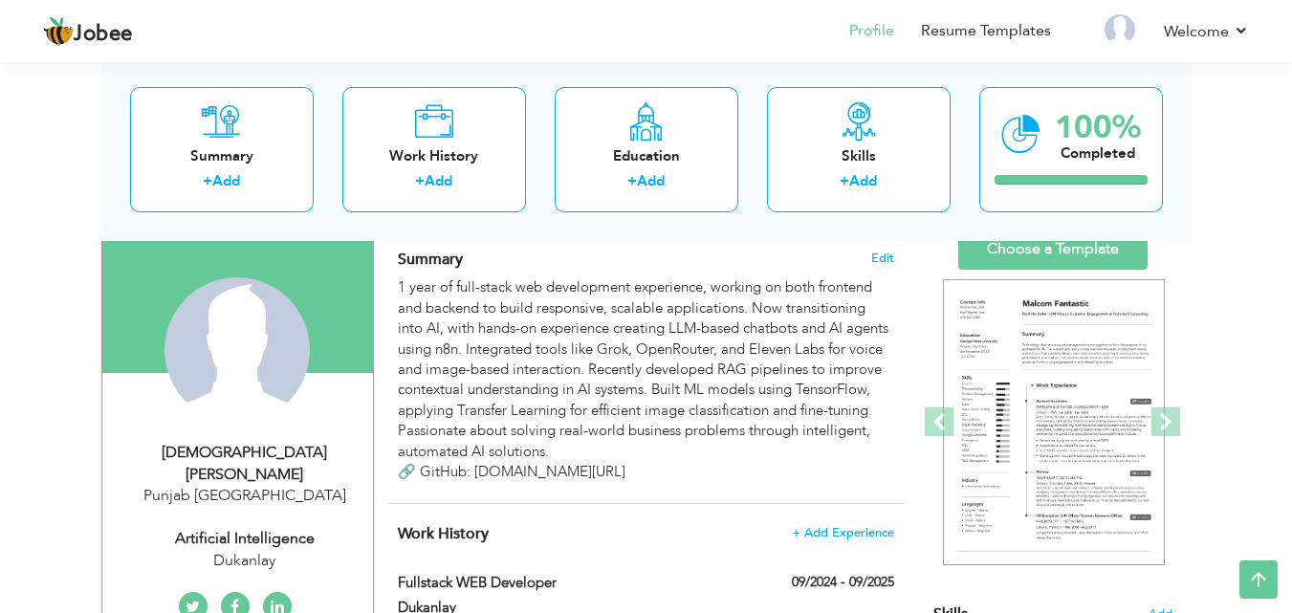
scroll to position [84, 0]
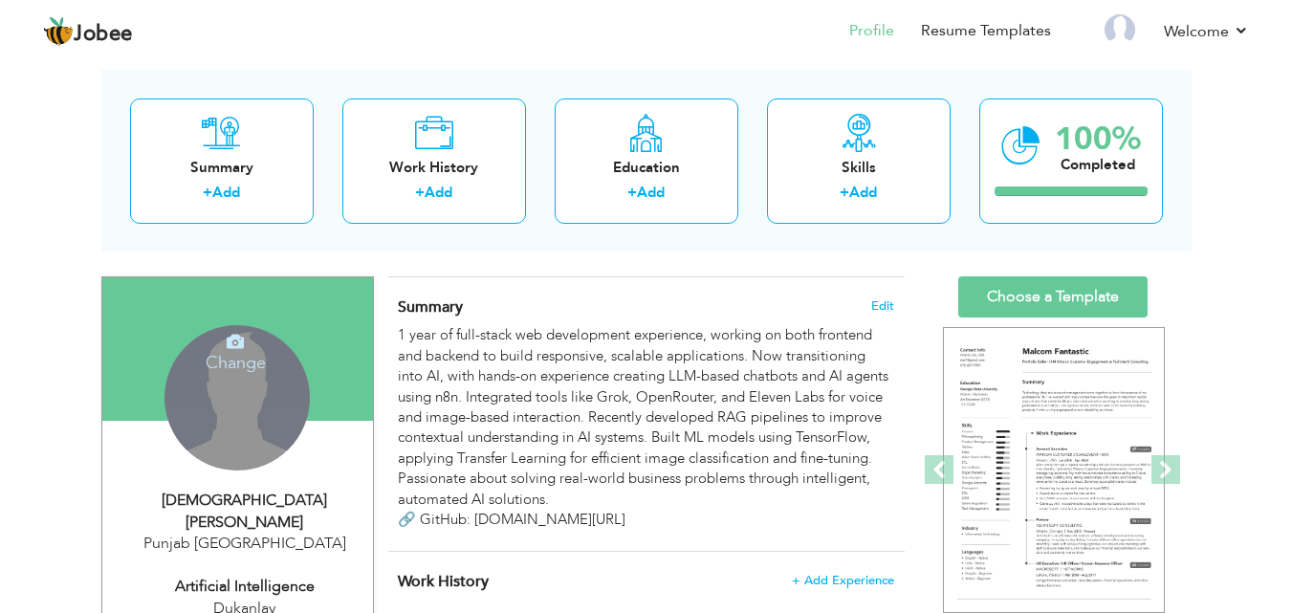
click at [257, 400] on div "Change Remove" at bounding box center [236, 397] width 145 height 145
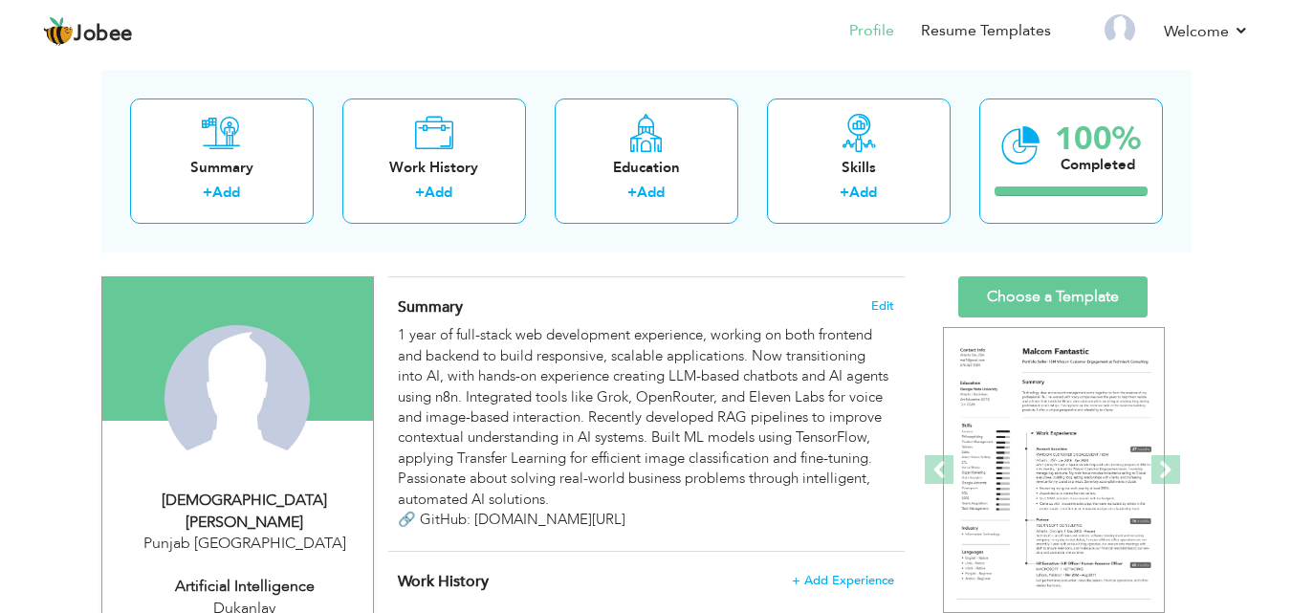
click at [324, 459] on div "Change Remove" at bounding box center [238, 407] width 242 height 164
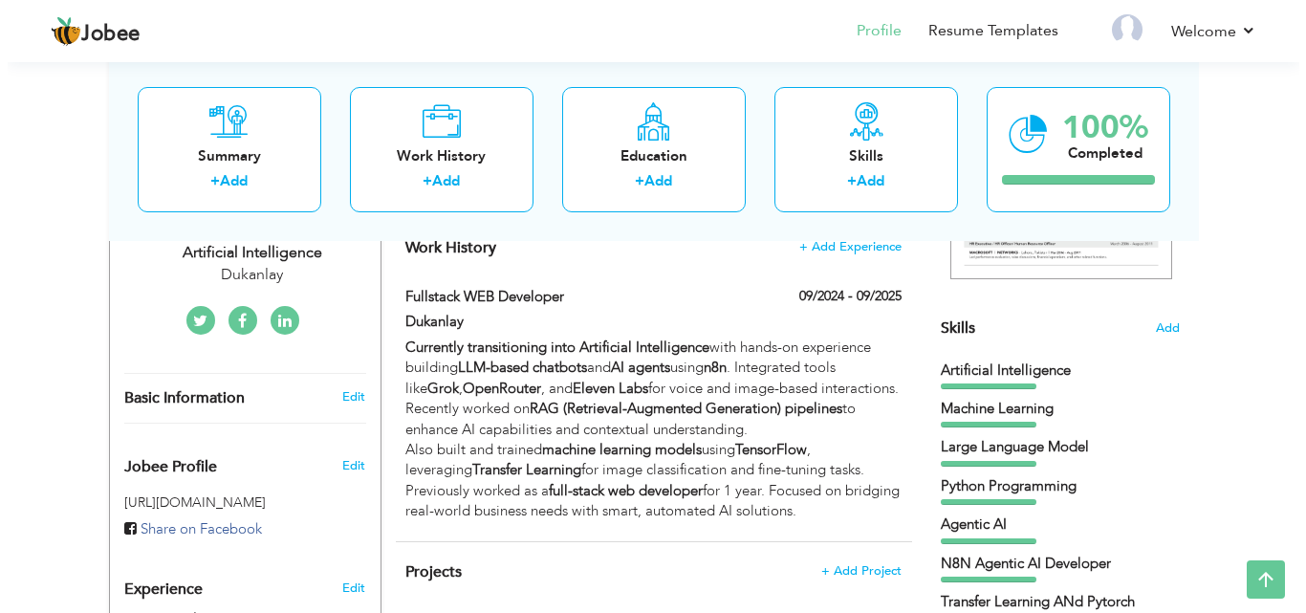
scroll to position [453, 0]
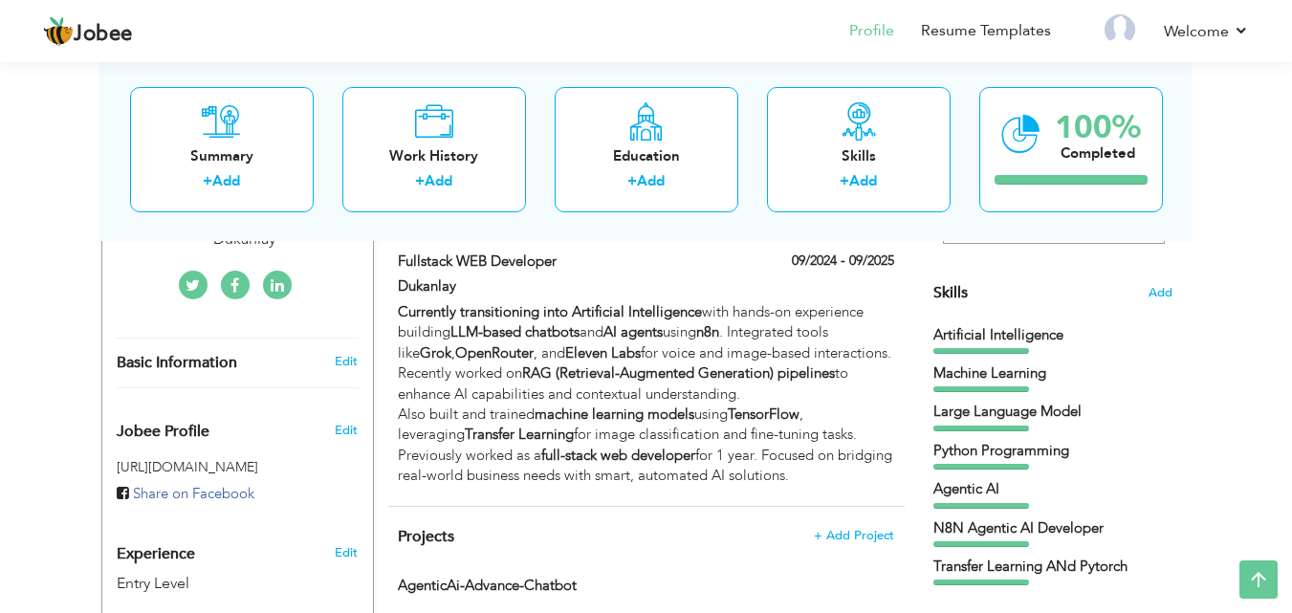
click at [344, 348] on div "Basic Information Edit" at bounding box center [237, 362] width 271 height 49
type input "[DEMOGRAPHIC_DATA]"
type input "Umer"
type input "03095589117"
select select "number:166"
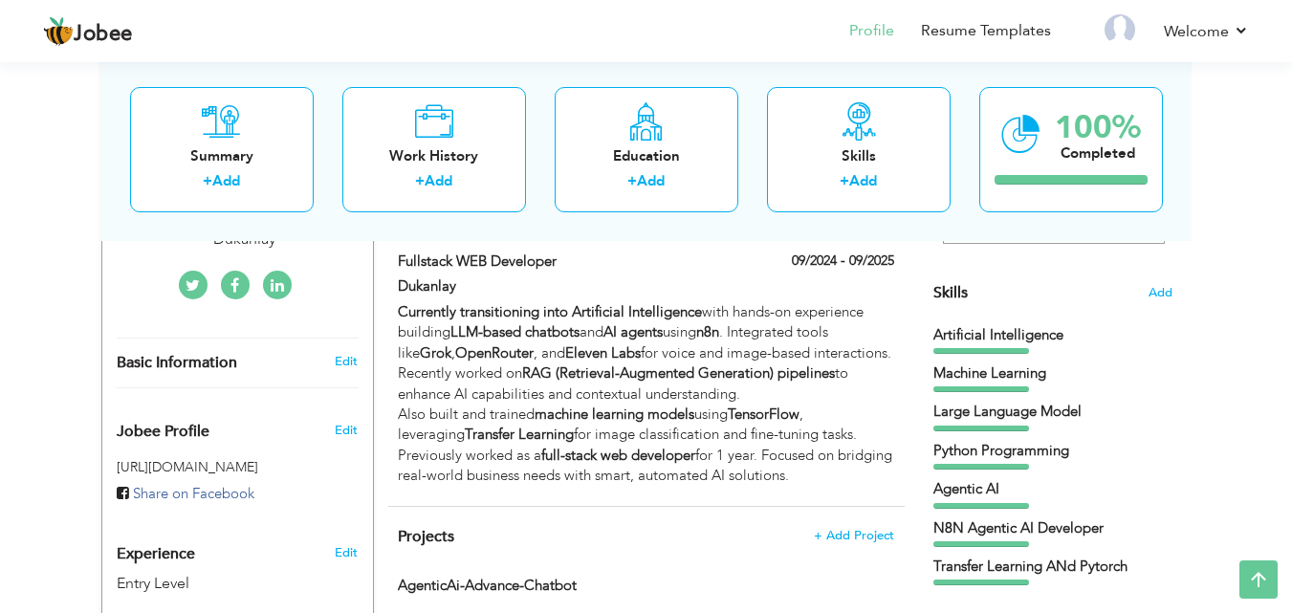
type input "[GEOGRAPHIC_DATA]"
select select "number:1"
type input "Dukanlay"
type input "Artificial Intelligence"
type input "https://www.linkedin.com/in/muhammadumer-tariq/"
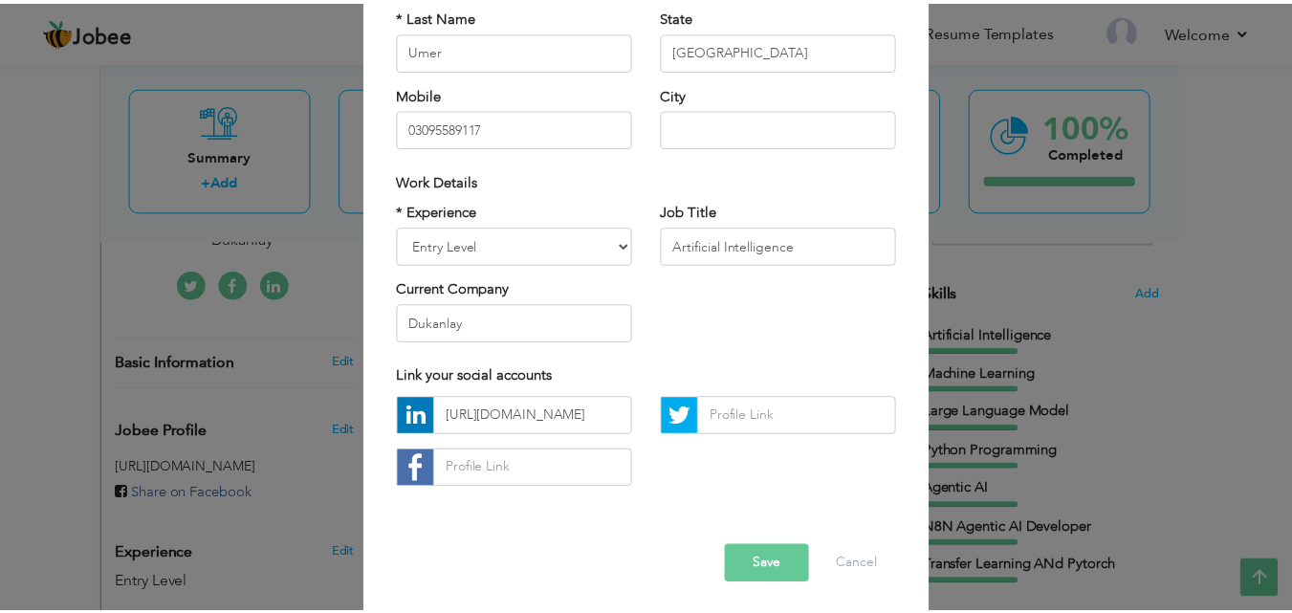
scroll to position [250, 0]
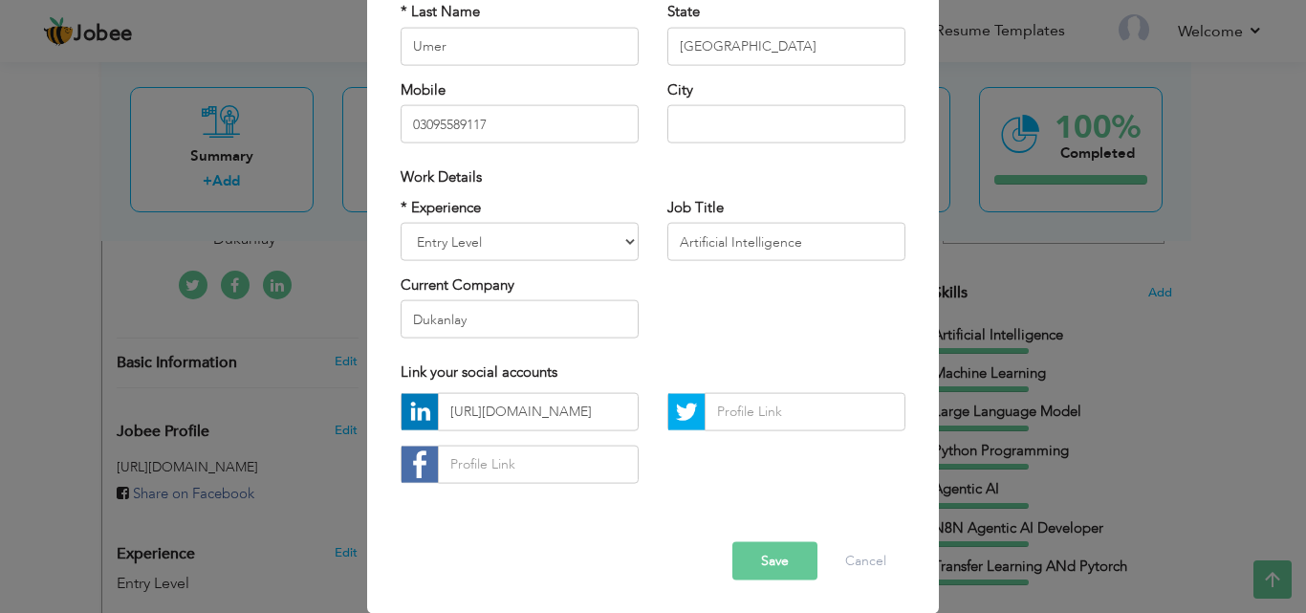
click at [723, 372] on div "Link your social accounts" at bounding box center [653, 372] width 505 height 20
click at [750, 556] on button "Save" at bounding box center [774, 560] width 85 height 38
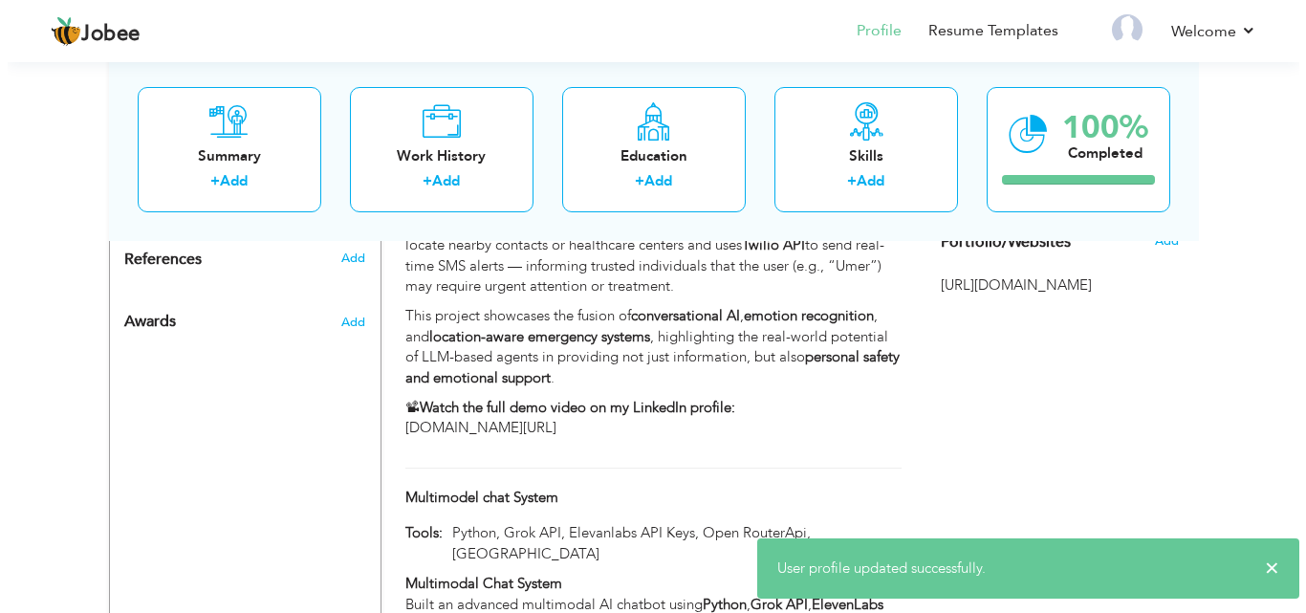
scroll to position [1053, 0]
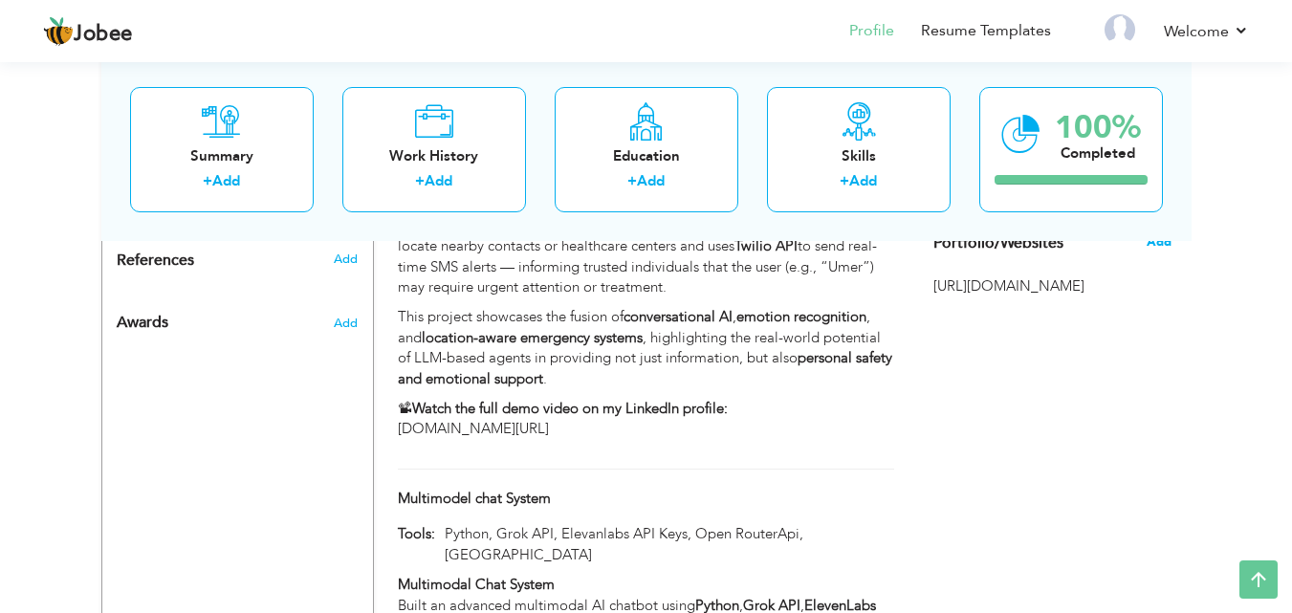
click at [1166, 244] on span "Add" at bounding box center [1158, 241] width 25 height 17
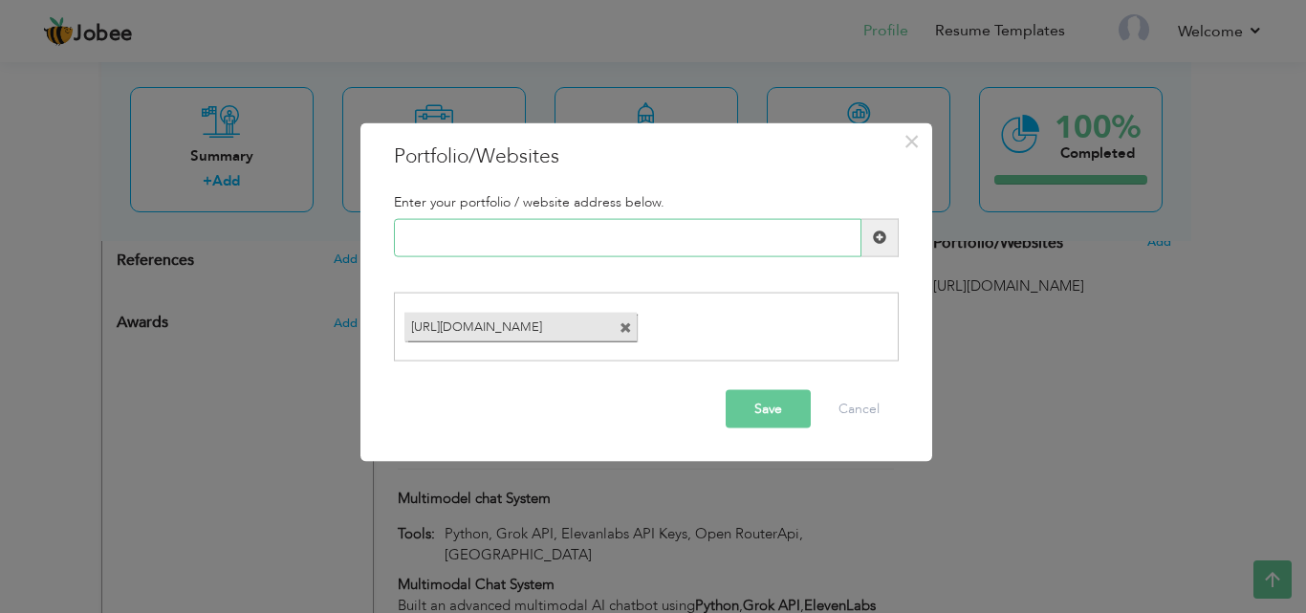
click at [632, 238] on input "text" at bounding box center [627, 237] width 467 height 38
paste input "[URL][DOMAIN_NAME]"
type input "[URL][DOMAIN_NAME]"
click at [778, 413] on button "Save" at bounding box center [768, 409] width 85 height 38
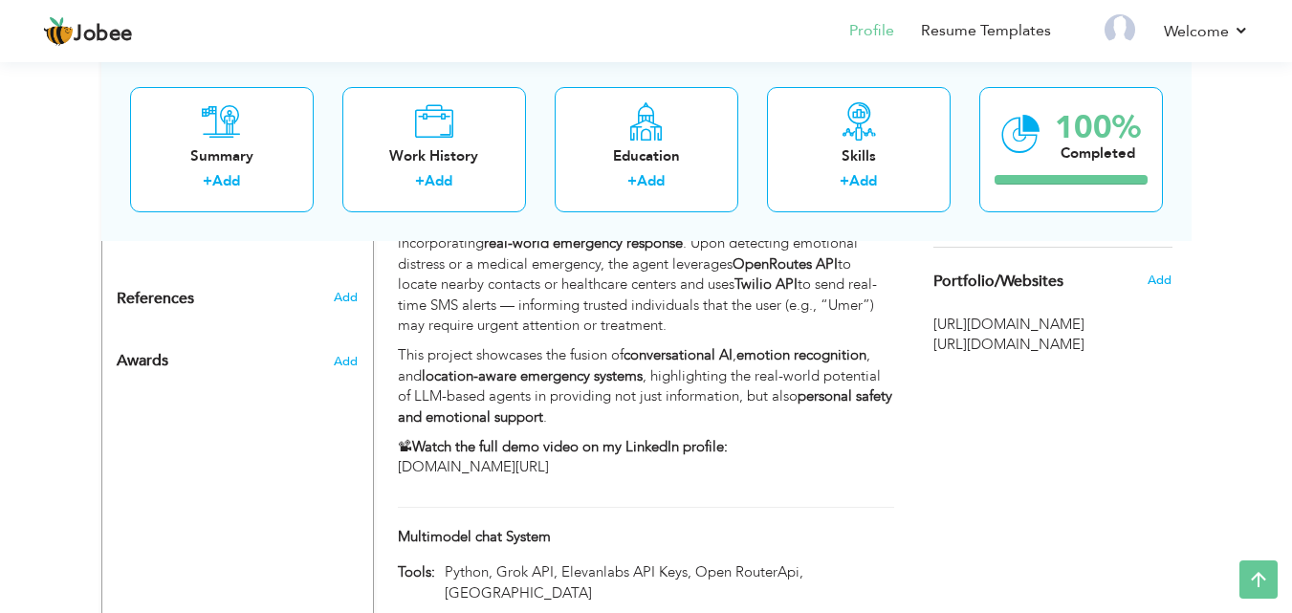
scroll to position [0, 0]
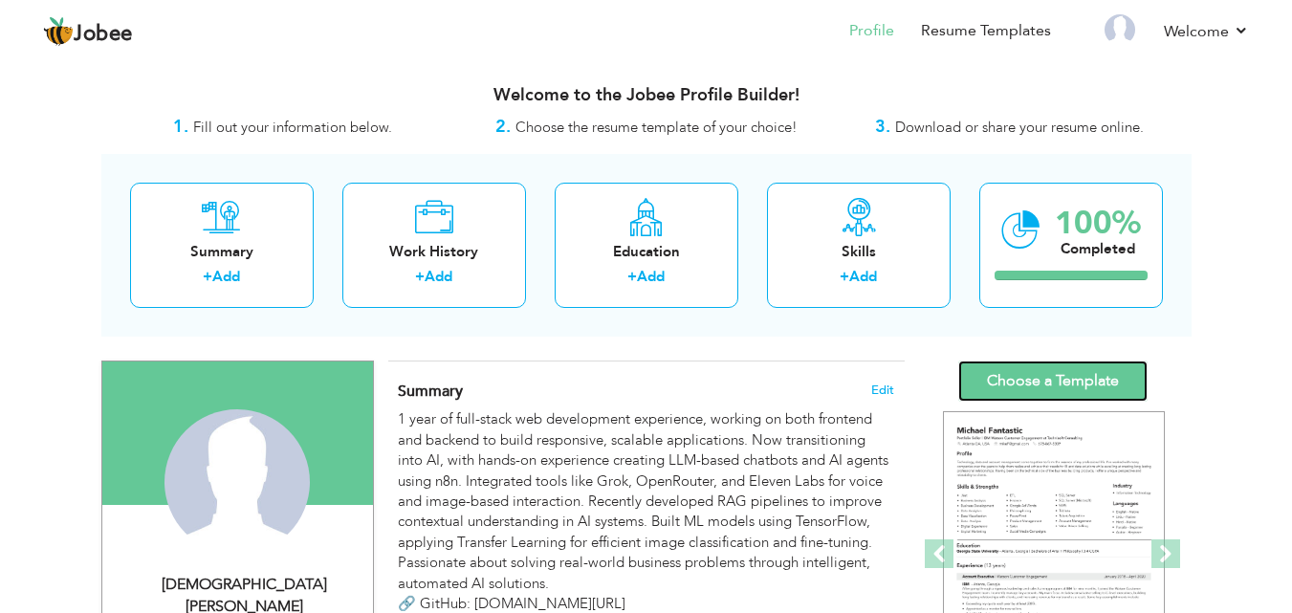
click at [1032, 364] on link "Choose a Template" at bounding box center [1052, 380] width 189 height 41
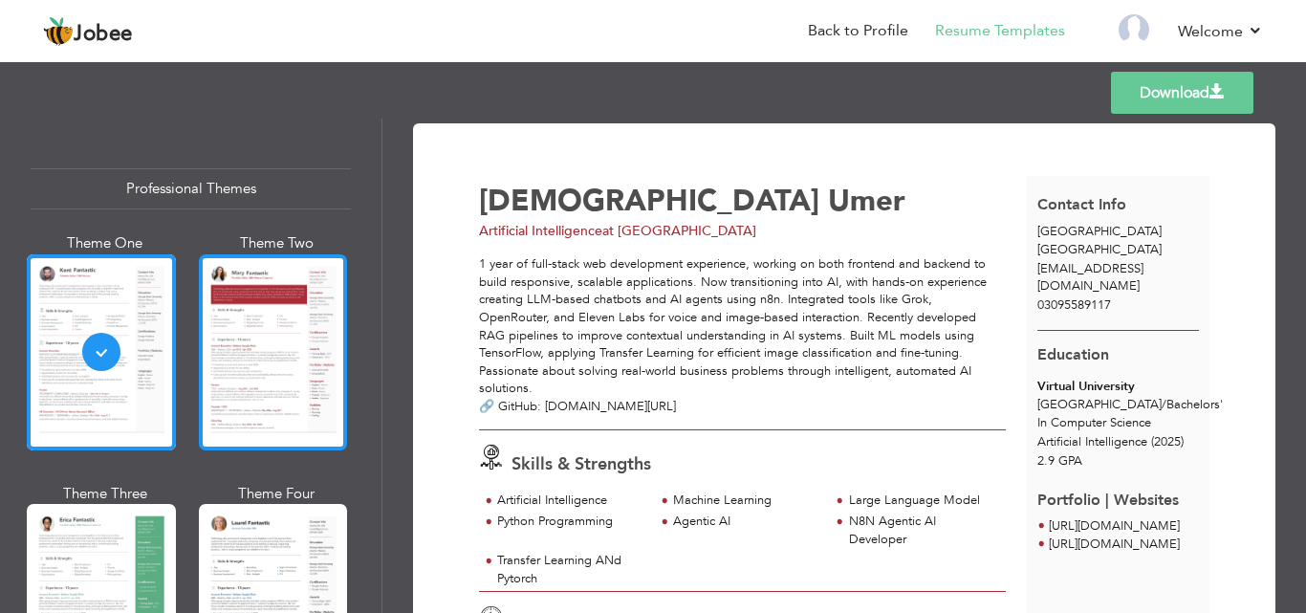
click at [250, 334] on div at bounding box center [273, 352] width 149 height 196
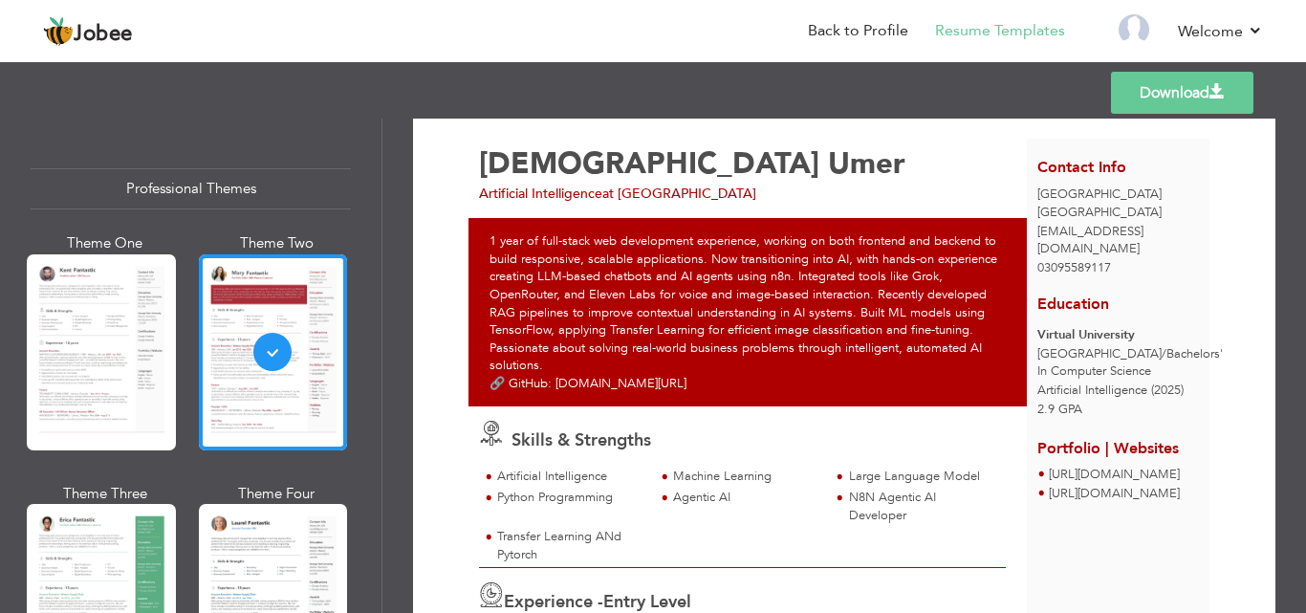
scroll to position [38, 0]
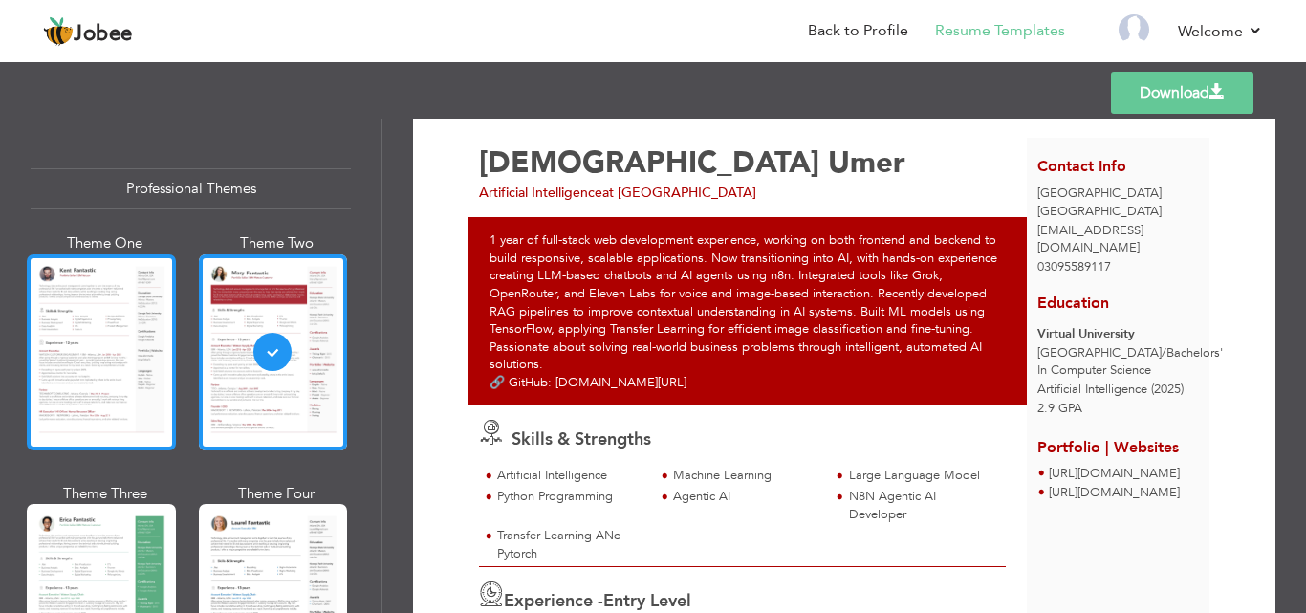
click at [77, 295] on div at bounding box center [101, 352] width 149 height 196
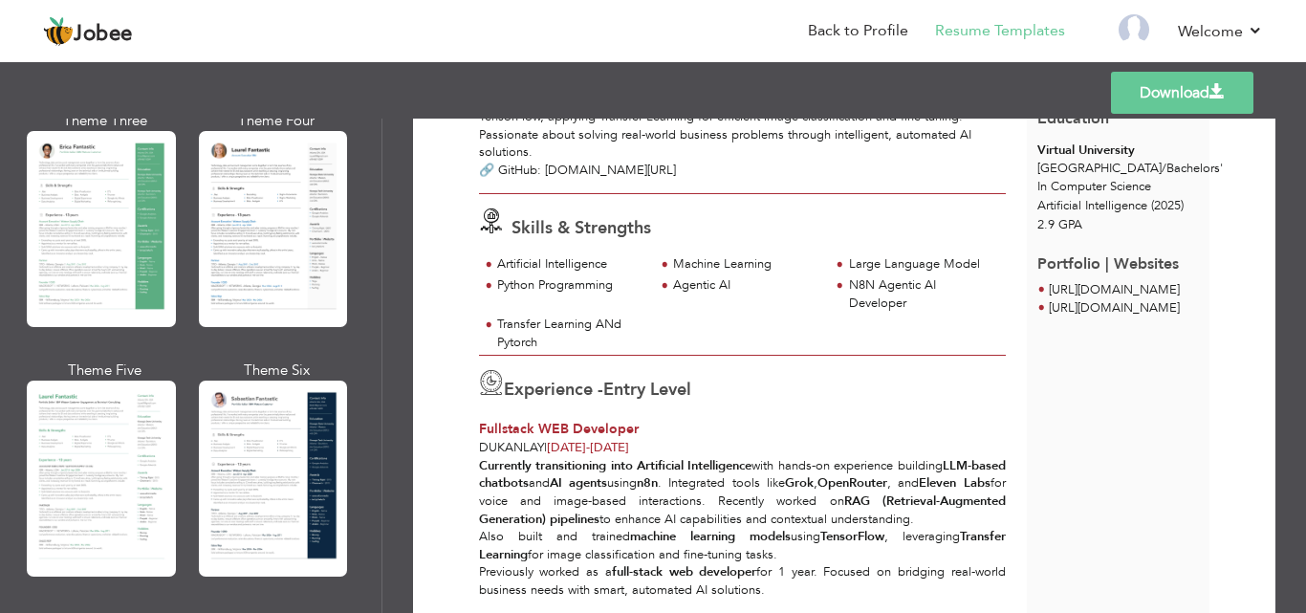
scroll to position [395, 0]
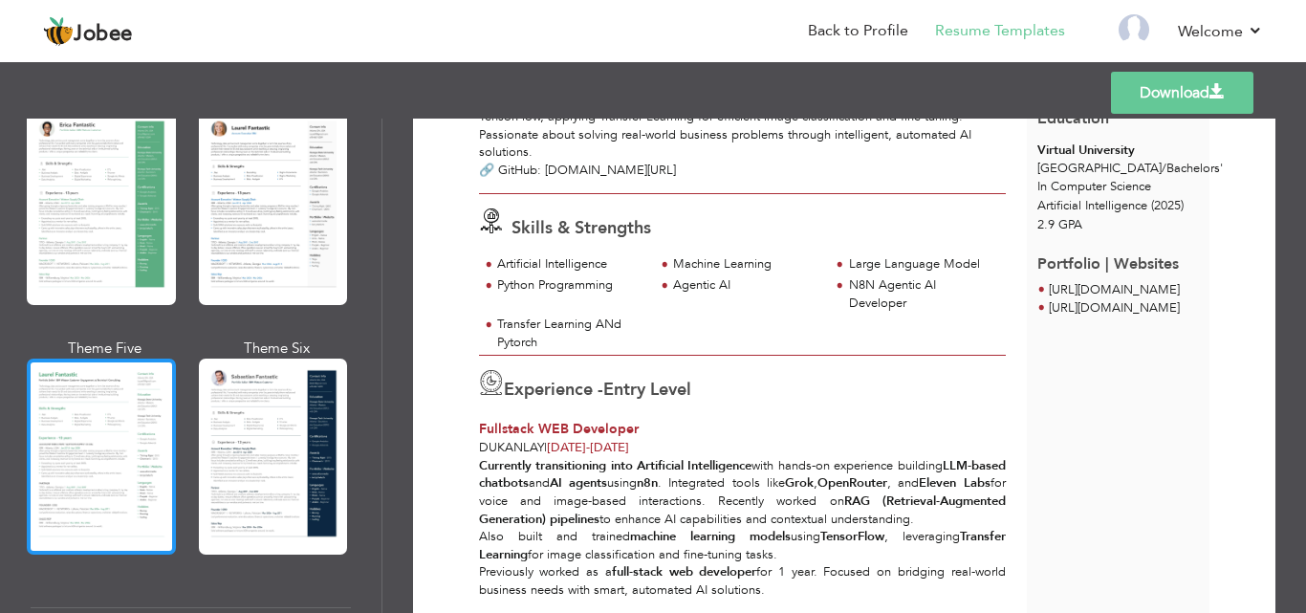
click at [94, 414] on div at bounding box center [101, 457] width 149 height 196
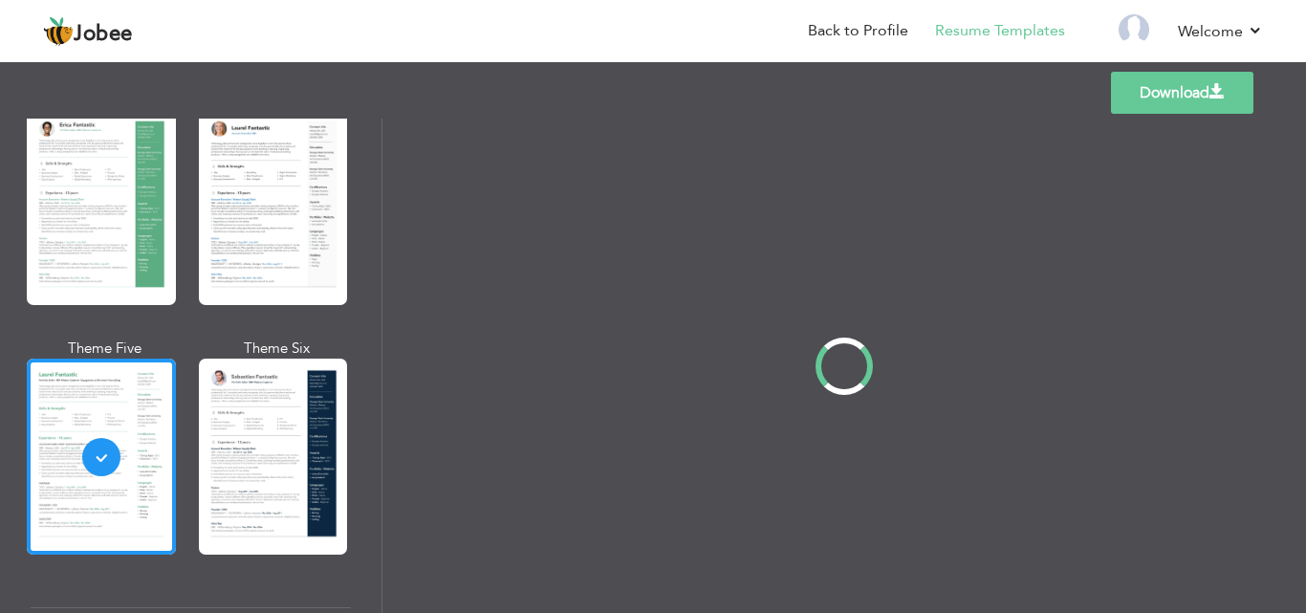
scroll to position [0, 0]
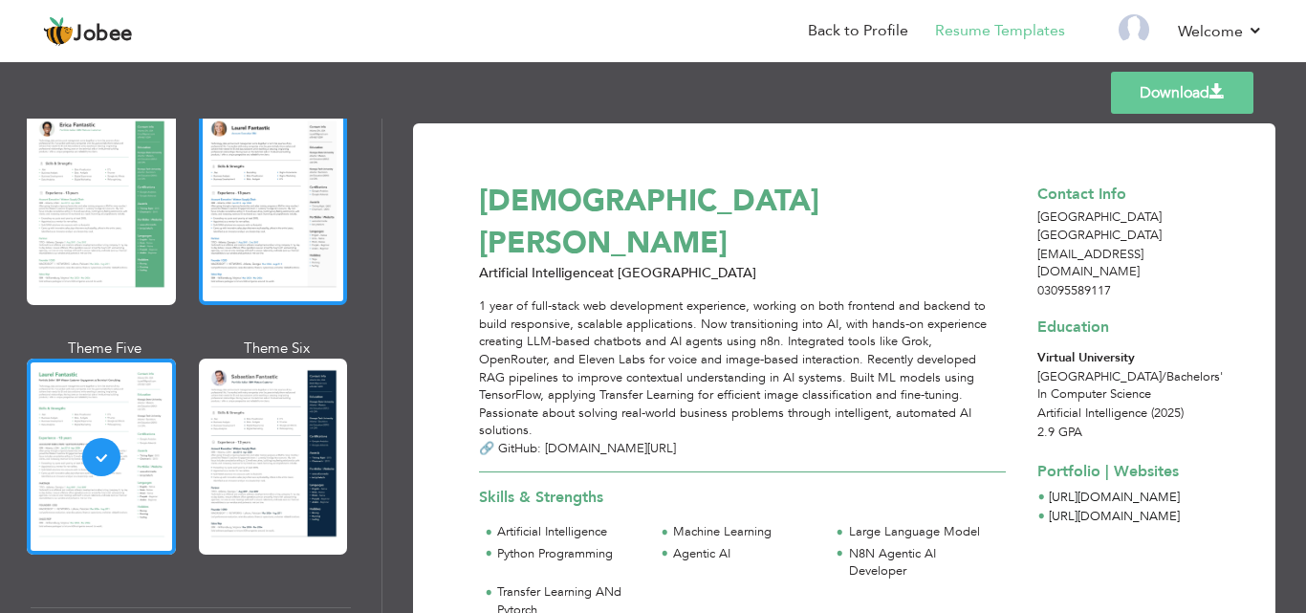
click at [292, 283] on div at bounding box center [273, 207] width 149 height 196
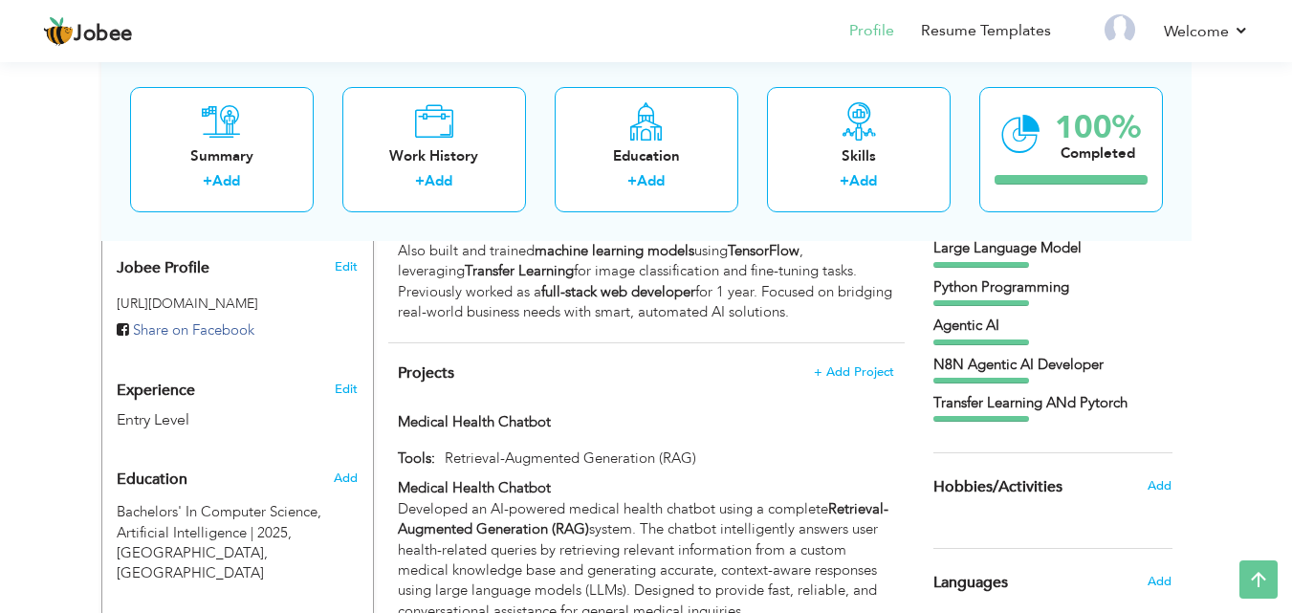
scroll to position [619, 0]
click at [1075, 403] on div "Transfer Learning ANd Pytorch" at bounding box center [1052, 401] width 239 height 20
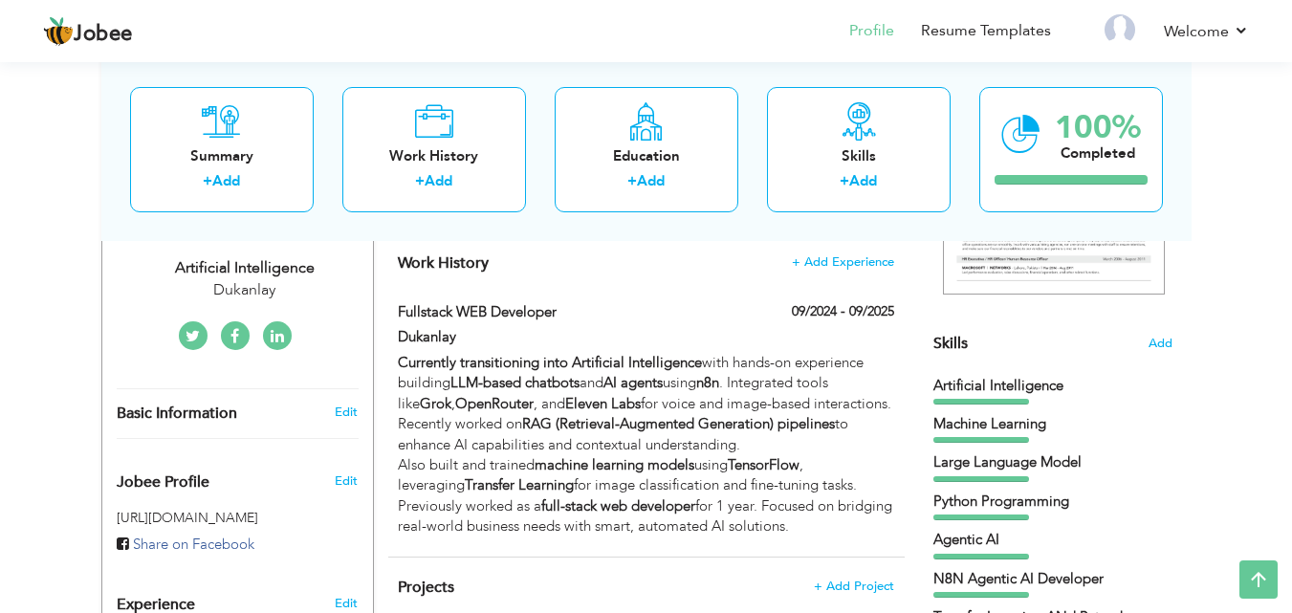
scroll to position [376, 0]
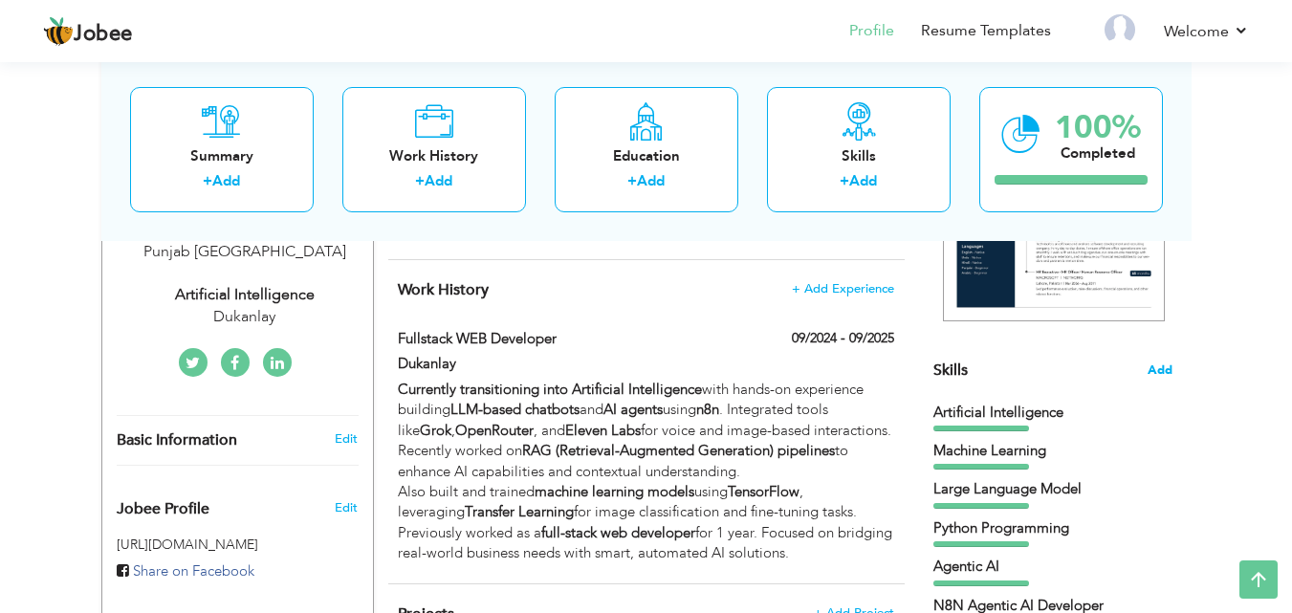
click at [1162, 366] on span "Add" at bounding box center [1159, 370] width 25 height 18
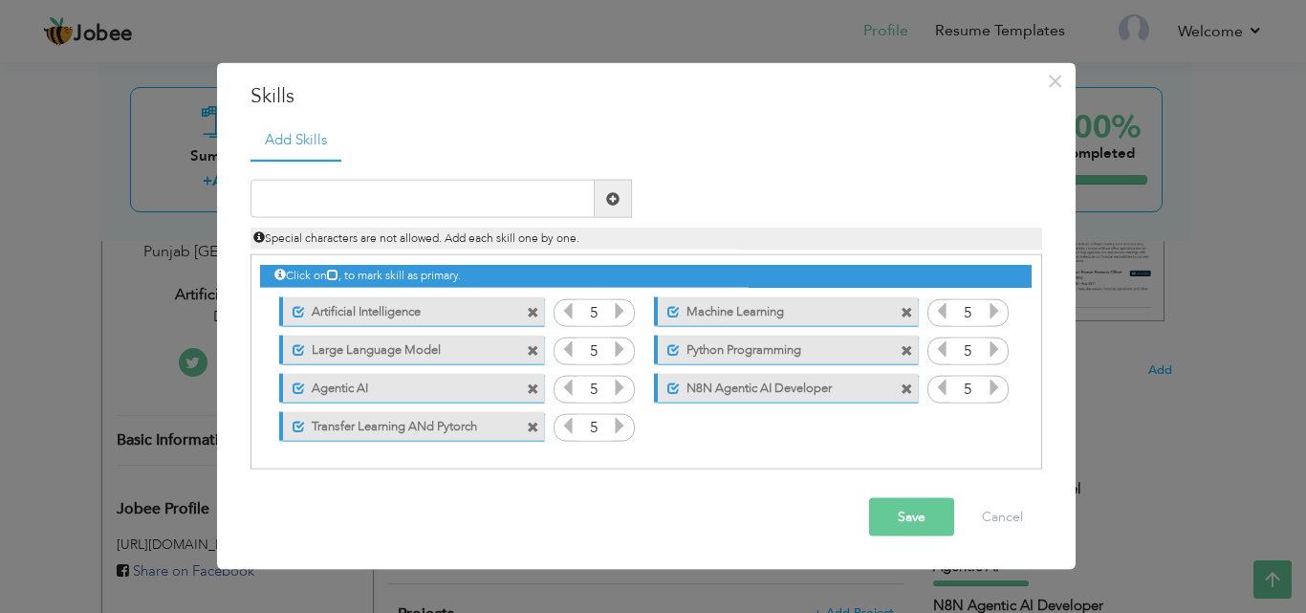
click at [482, 436] on div "Unmark as primary skill." at bounding box center [411, 425] width 264 height 29
click at [482, 433] on label "Transfer Learning ANd Pytorch" at bounding box center [400, 423] width 190 height 24
click at [482, 433] on label "Transfer Learning ANd Pytorch" at bounding box center [397, 423] width 193 height 24
click at [486, 430] on label "Transfer Learning ANd Pytorch" at bounding box center [400, 423] width 190 height 24
click at [463, 430] on label "Transfer Learning ANd Pytorch" at bounding box center [397, 423] width 193 height 24
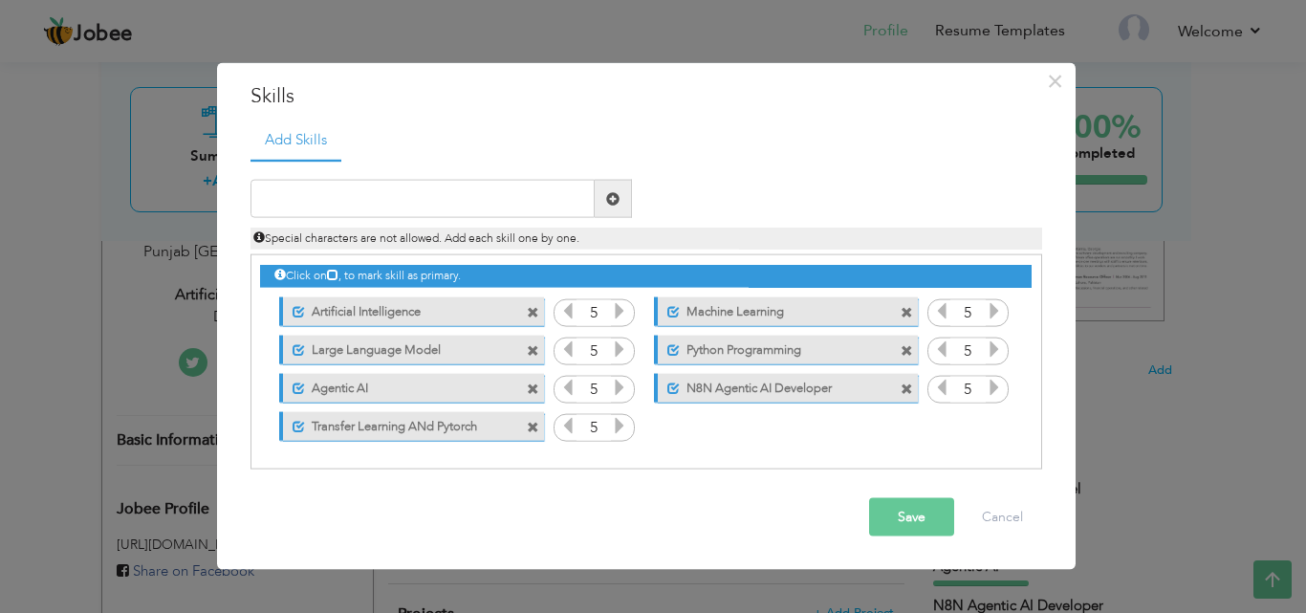
click at [440, 430] on label "Transfer Learning ANd Pytorch" at bounding box center [400, 423] width 190 height 24
click at [387, 193] on input "text" at bounding box center [422, 199] width 344 height 38
click at [532, 426] on span at bounding box center [533, 427] width 12 height 12
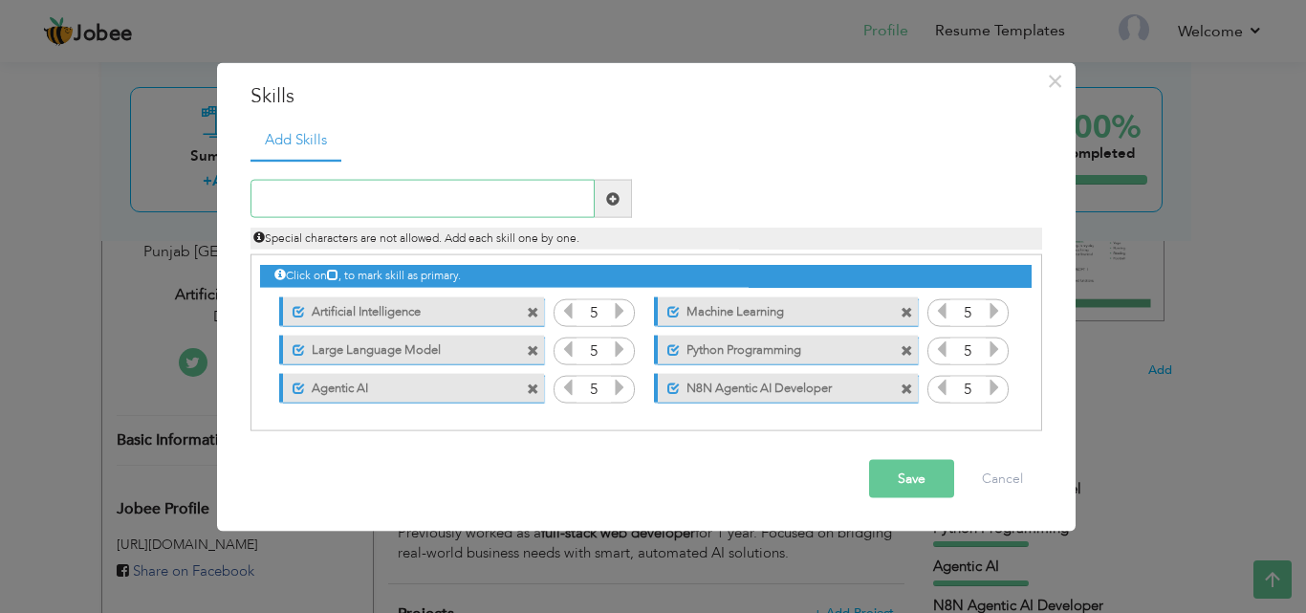
click at [480, 204] on input "text" at bounding box center [422, 199] width 344 height 38
type input "Transfer Learning With TensorFlow"
click at [880, 469] on button "Save" at bounding box center [911, 479] width 85 height 38
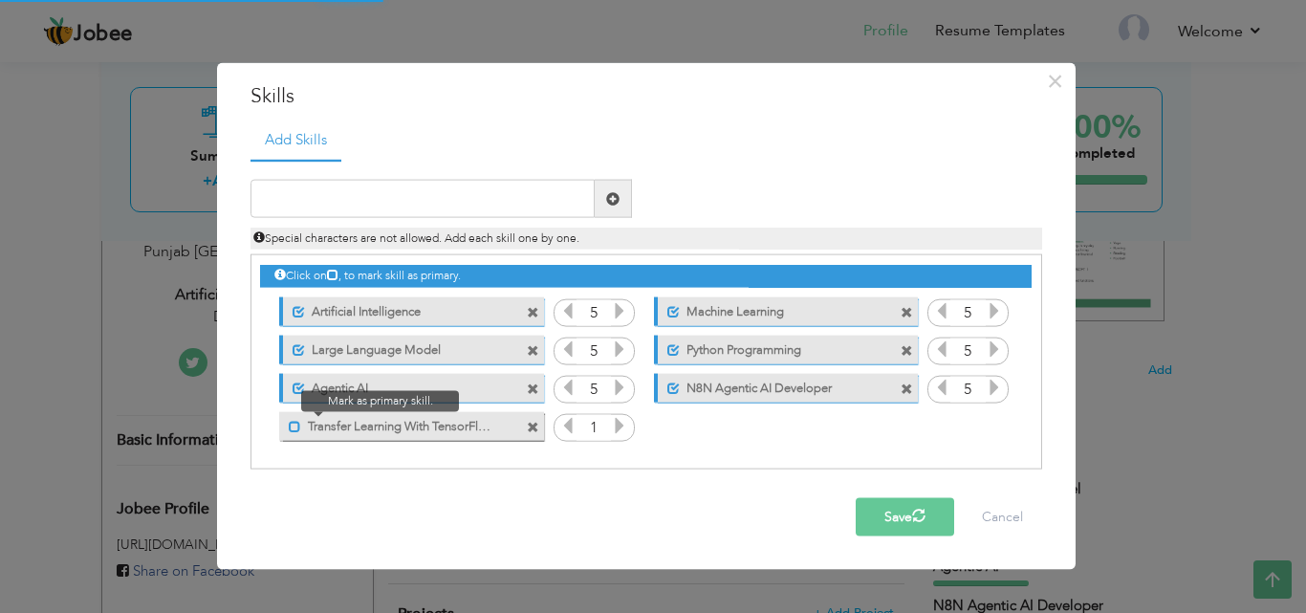
click at [295, 429] on span at bounding box center [295, 426] width 12 height 12
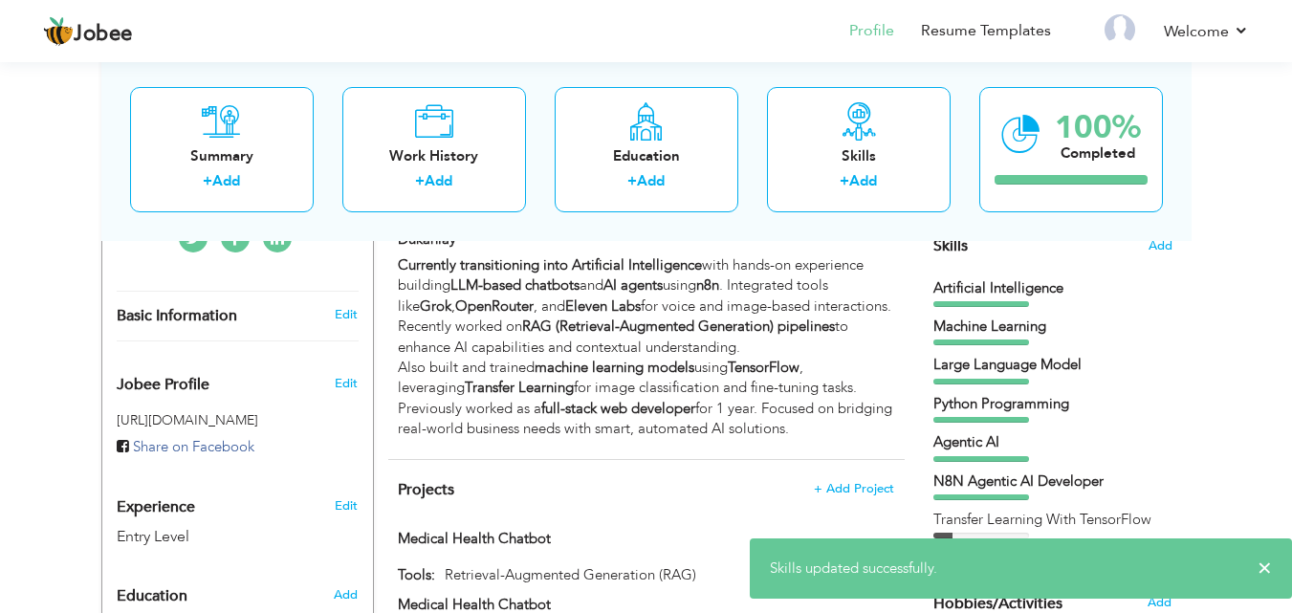
scroll to position [504, 0]
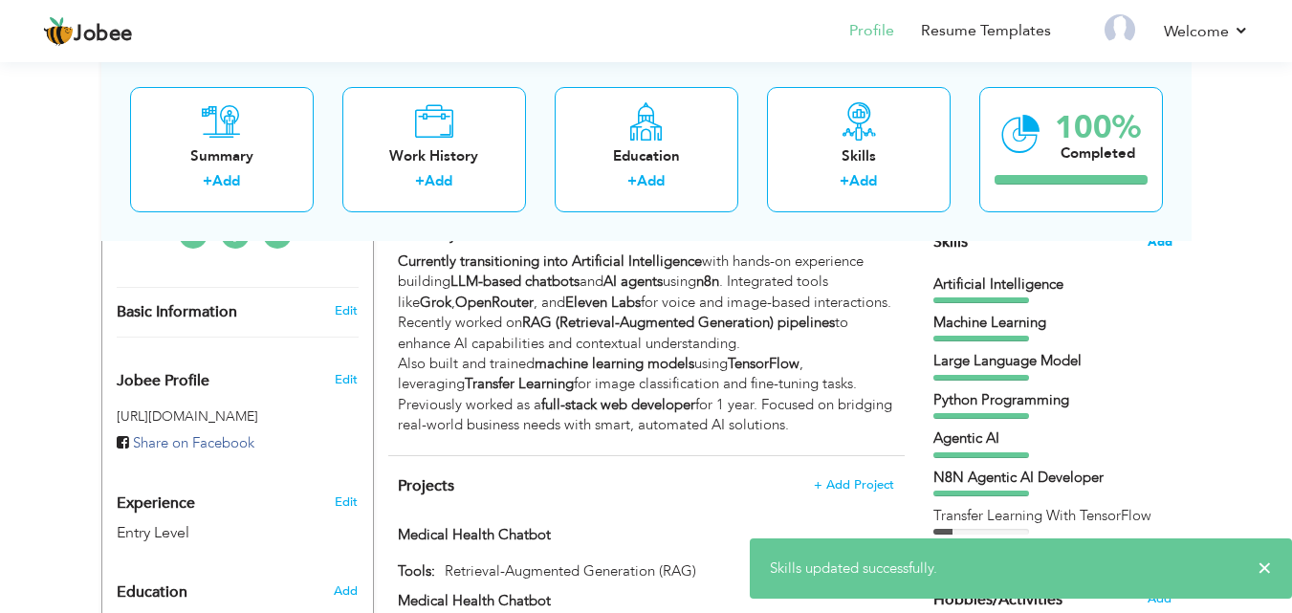
click at [1156, 243] on span "Add" at bounding box center [1159, 242] width 25 height 18
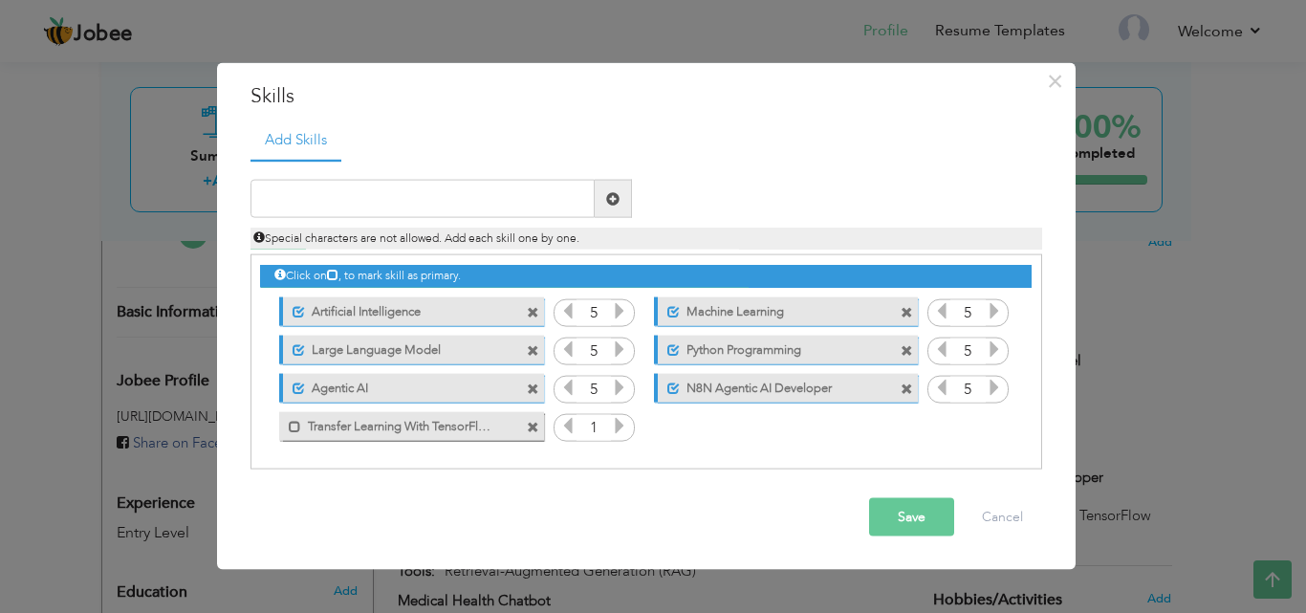
click at [620, 417] on icon at bounding box center [619, 425] width 17 height 17
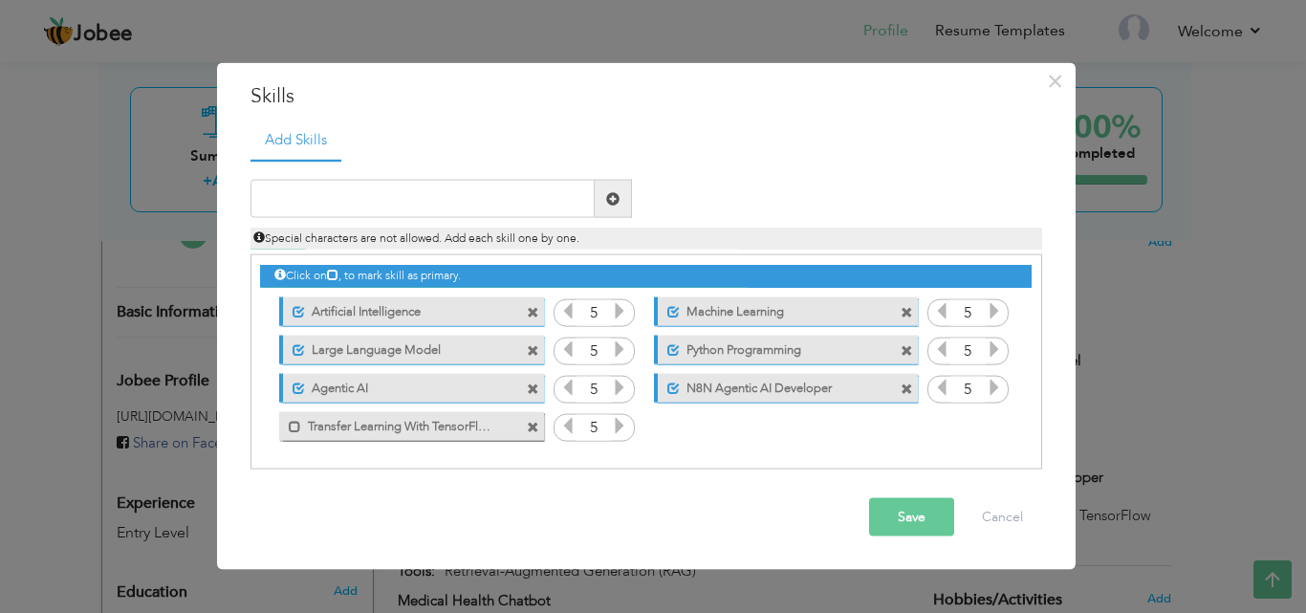
click at [620, 417] on icon at bounding box center [619, 425] width 17 height 17
click at [311, 426] on label "Transfer Learning With TensorFlow" at bounding box center [397, 423] width 193 height 24
click at [901, 521] on button "Save" at bounding box center [911, 517] width 85 height 38
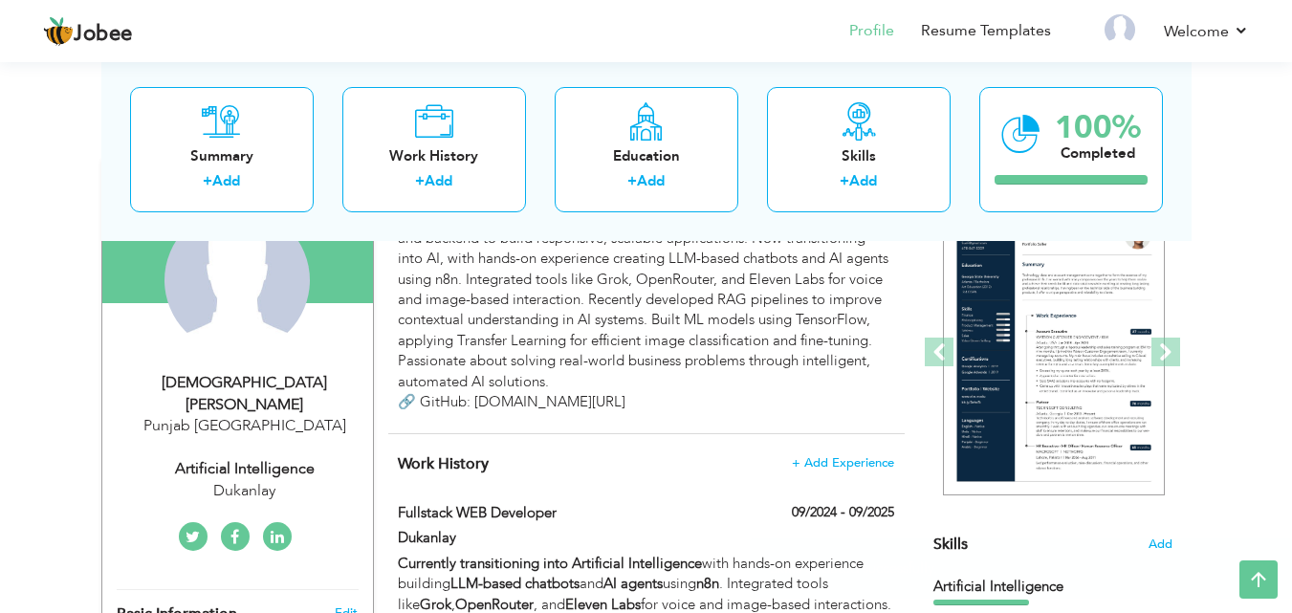
scroll to position [0, 0]
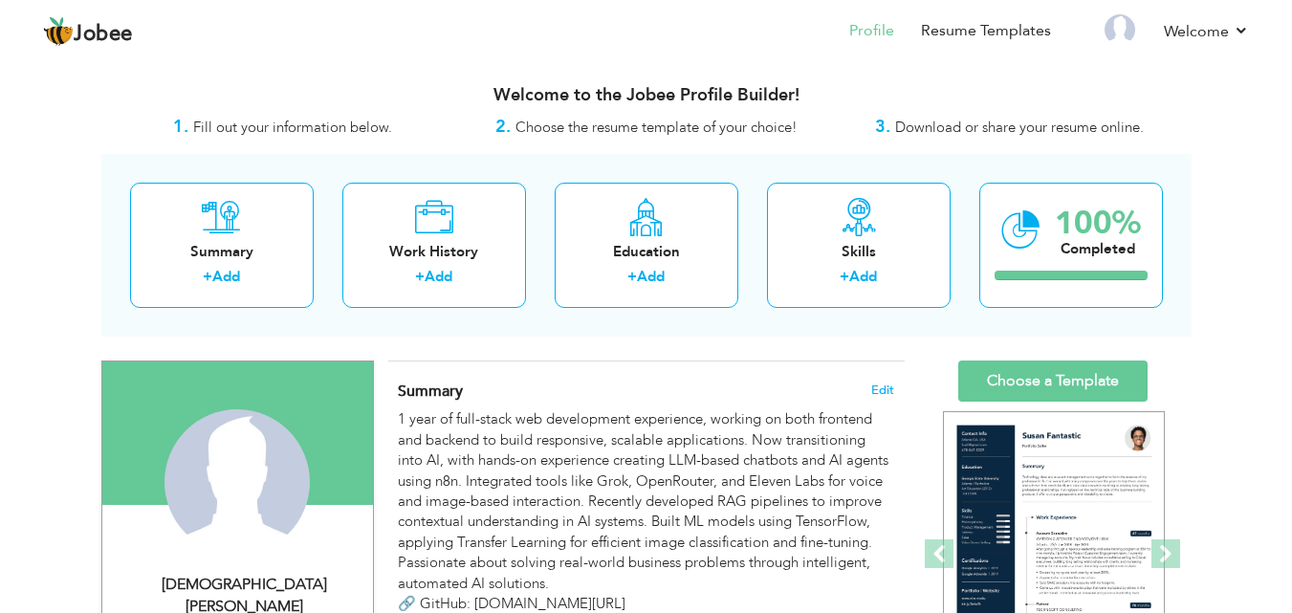
click at [436, 391] on span "Summary" at bounding box center [430, 390] width 65 height 21
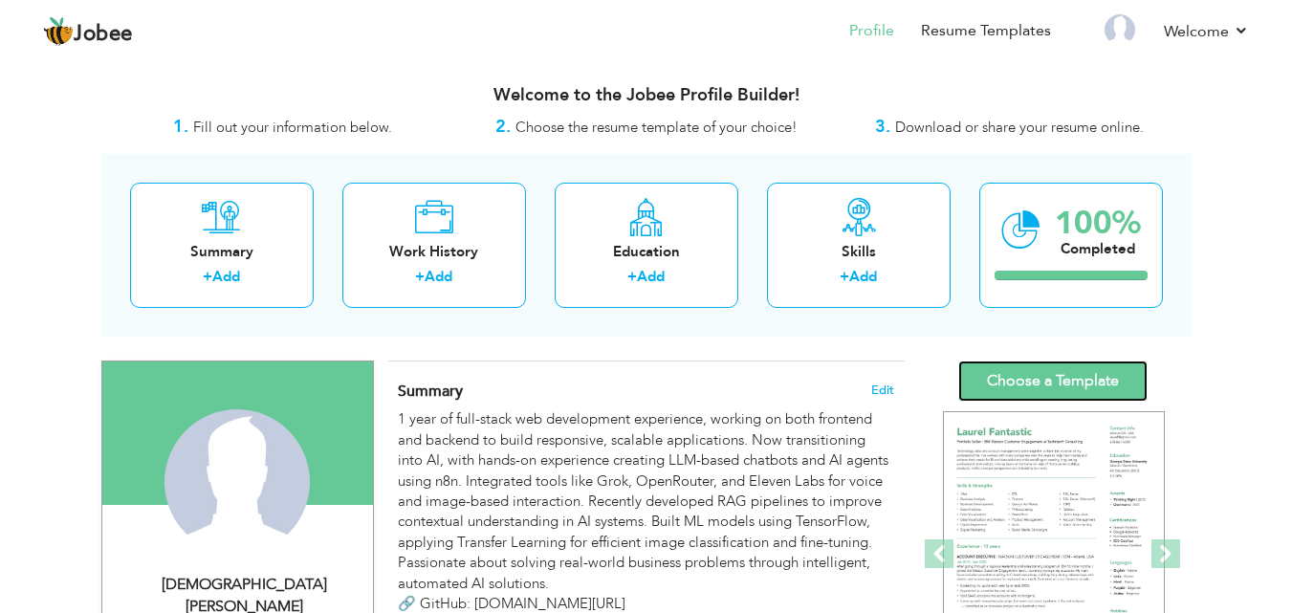
click at [1023, 393] on link "Choose a Template" at bounding box center [1052, 380] width 189 height 41
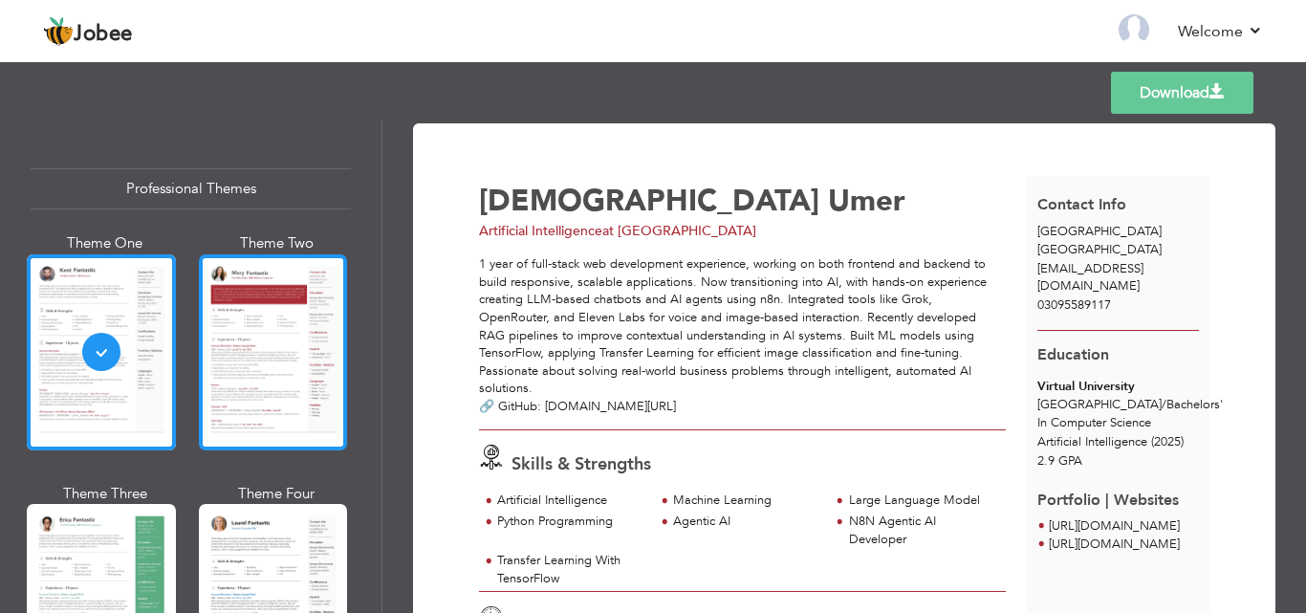
click at [244, 346] on div at bounding box center [273, 352] width 149 height 196
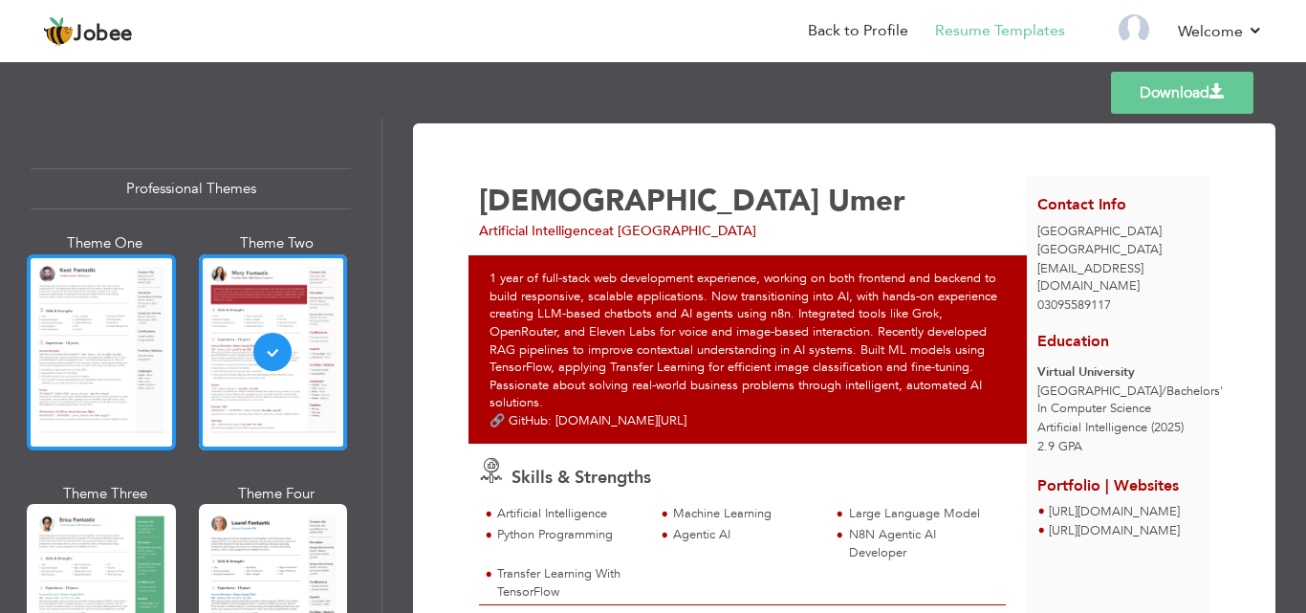
click at [148, 345] on div at bounding box center [101, 352] width 149 height 196
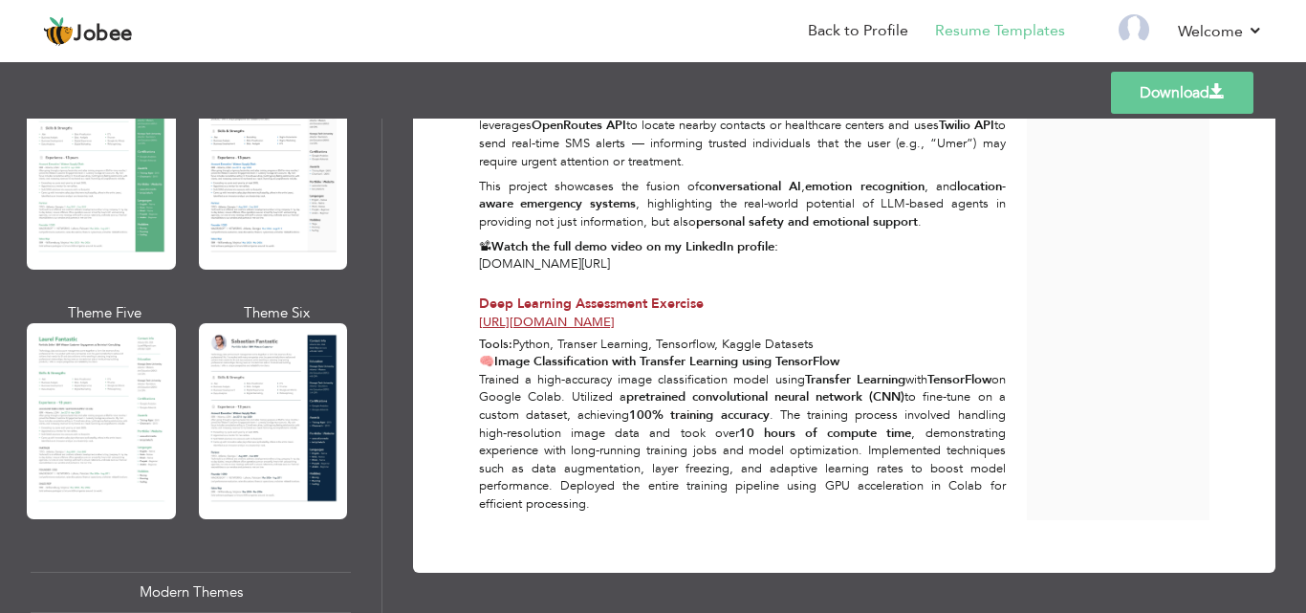
scroll to position [433, 0]
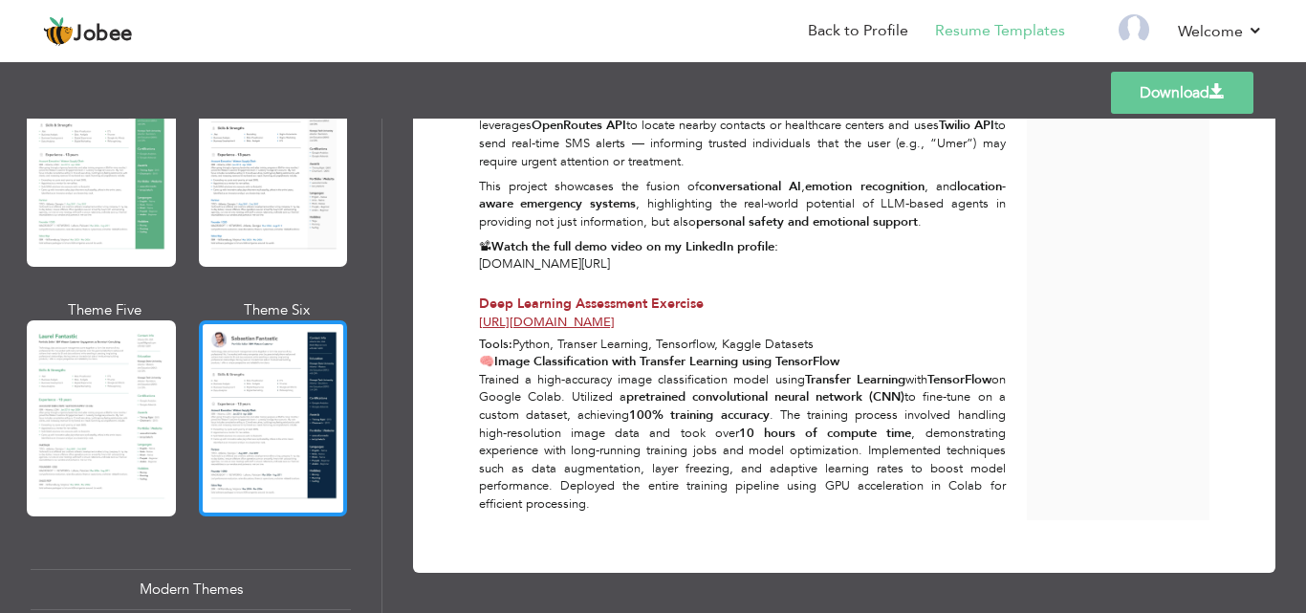
click at [251, 371] on div at bounding box center [273, 418] width 149 height 196
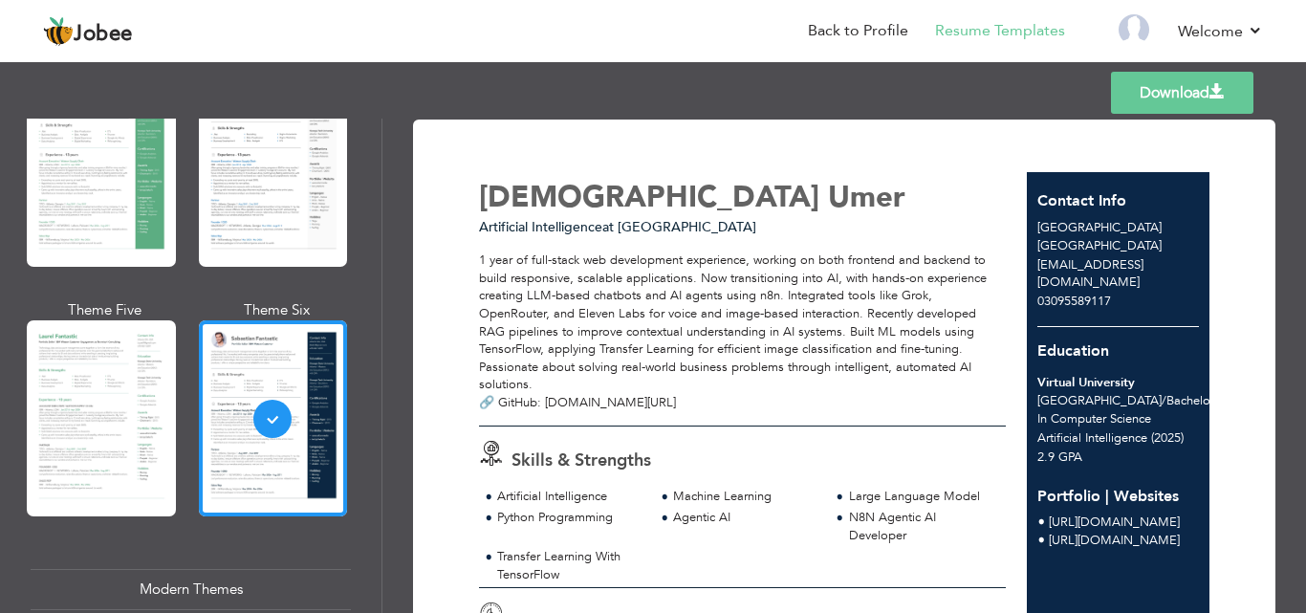
scroll to position [0, 0]
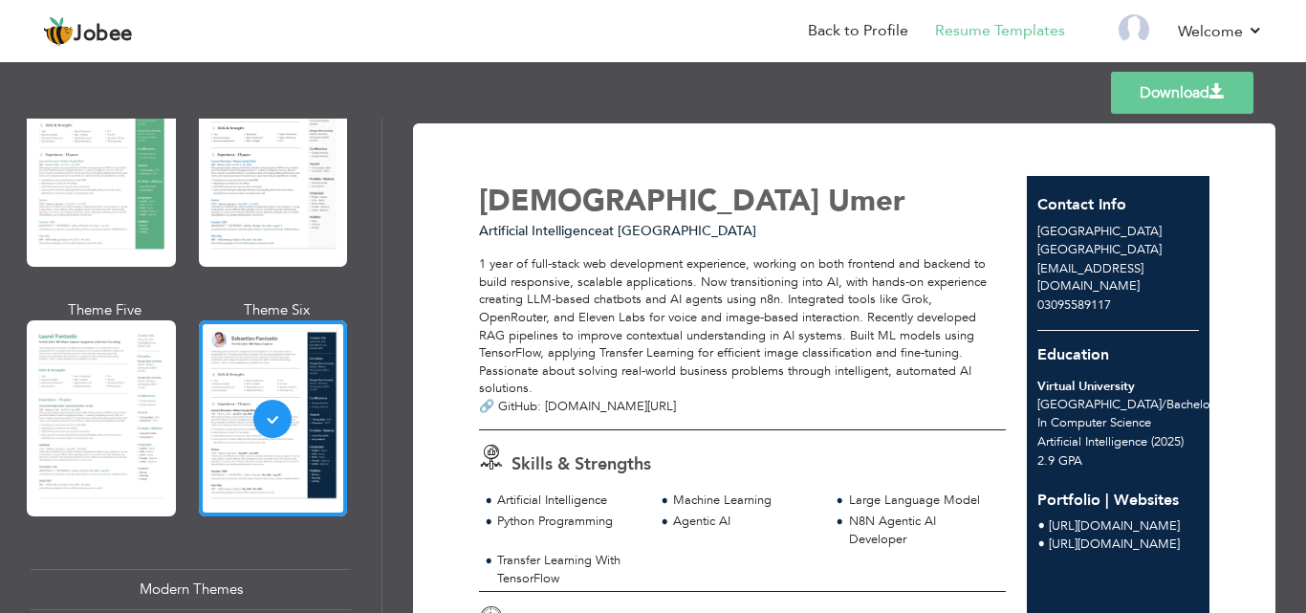
click at [1043, 272] on span "ghostlinedev19@gmail.com" at bounding box center [1090, 277] width 106 height 35
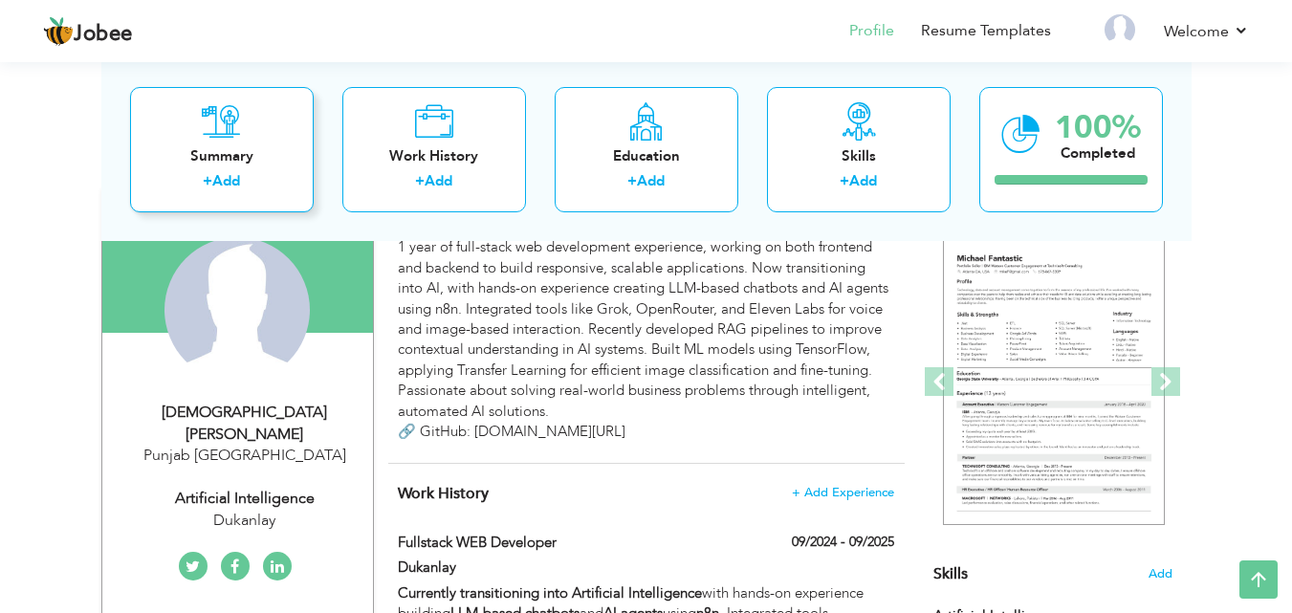
click at [180, 179] on div "+ Add" at bounding box center [221, 183] width 153 height 25
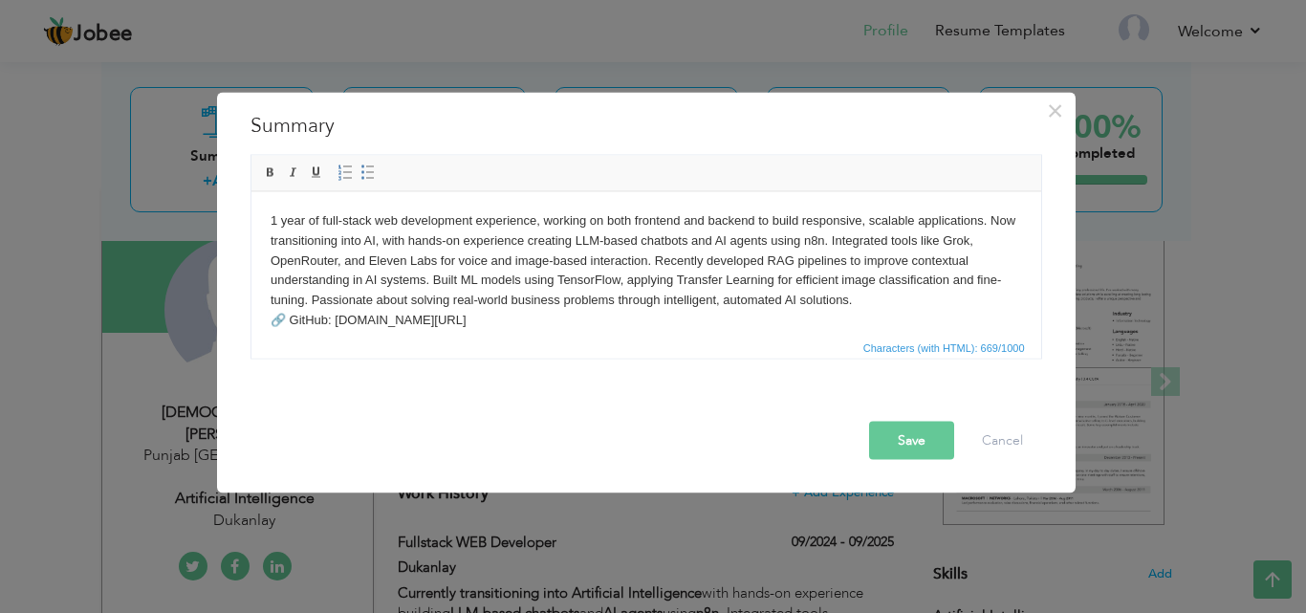
click at [899, 437] on button "Save" at bounding box center [911, 440] width 85 height 38
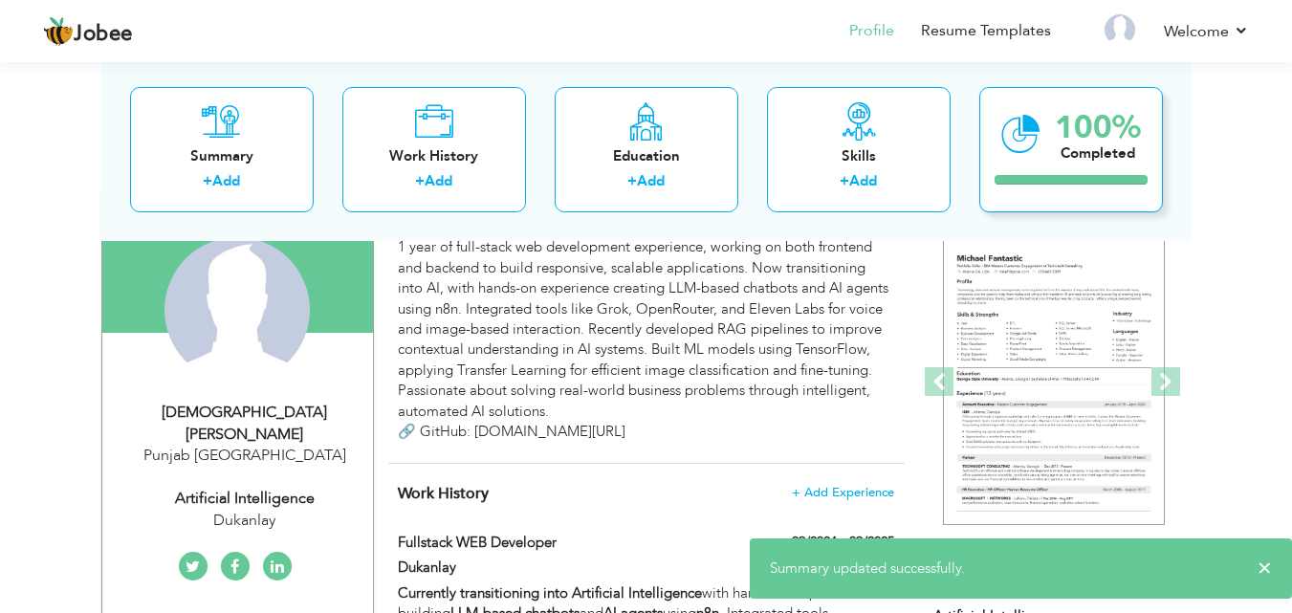
click at [1059, 159] on div "Completed" at bounding box center [1097, 152] width 86 height 20
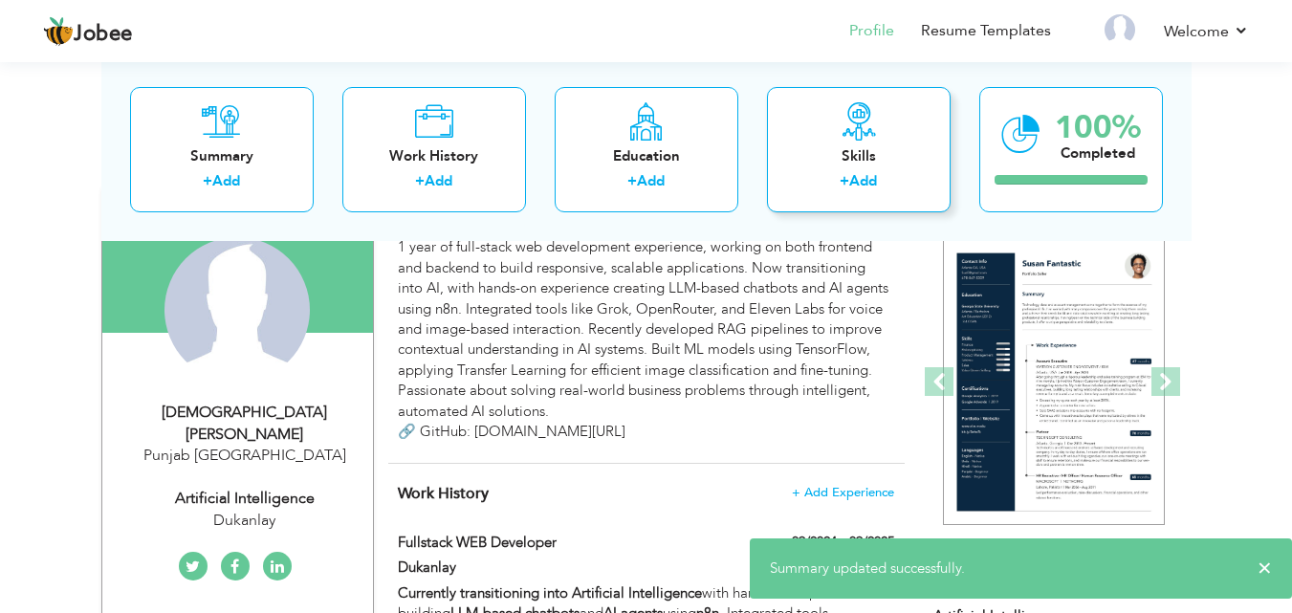
click at [914, 157] on div "Skills" at bounding box center [858, 155] width 153 height 20
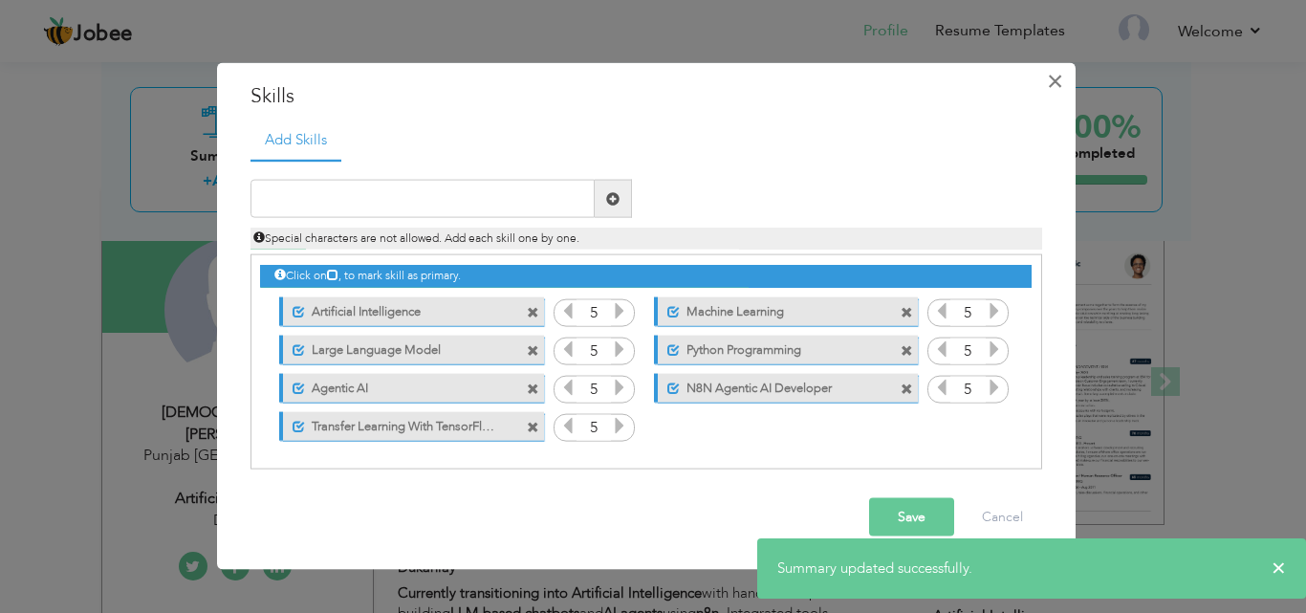
click at [1056, 82] on span "×" at bounding box center [1055, 80] width 16 height 34
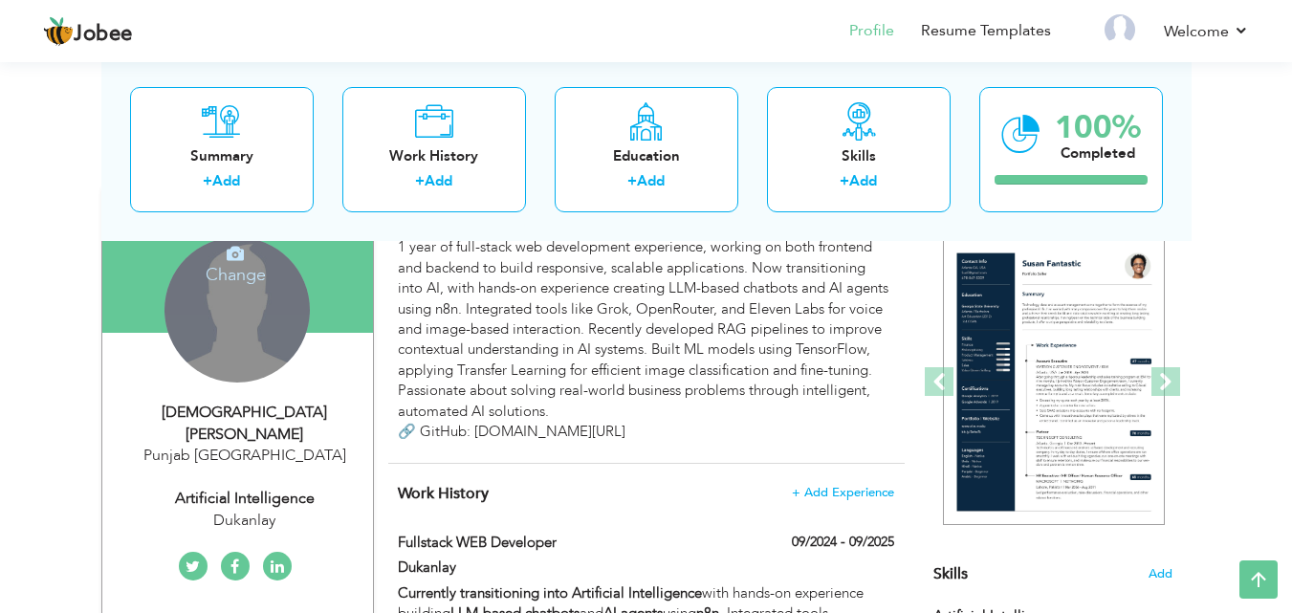
click at [272, 369] on div "Change Remove" at bounding box center [236, 309] width 145 height 145
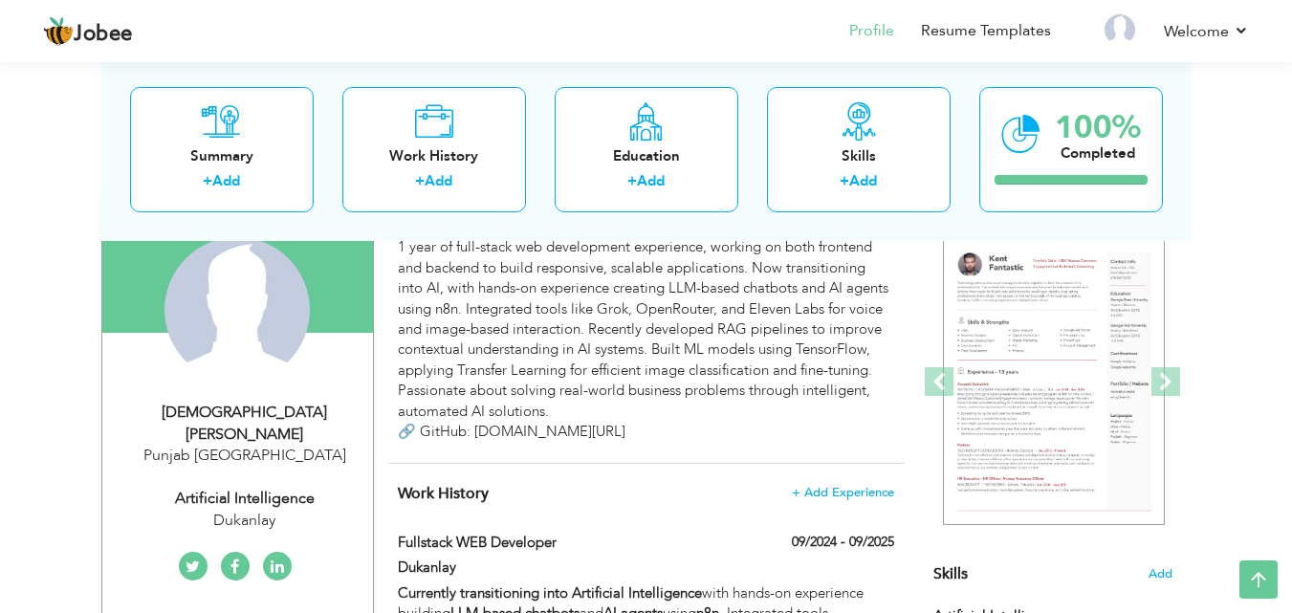
click at [313, 415] on div "[DEMOGRAPHIC_DATA][PERSON_NAME]" at bounding box center [245, 424] width 256 height 44
select select "number:166"
select select "number:1"
type input "Dukanlay"
type input "Artificial Intelligence"
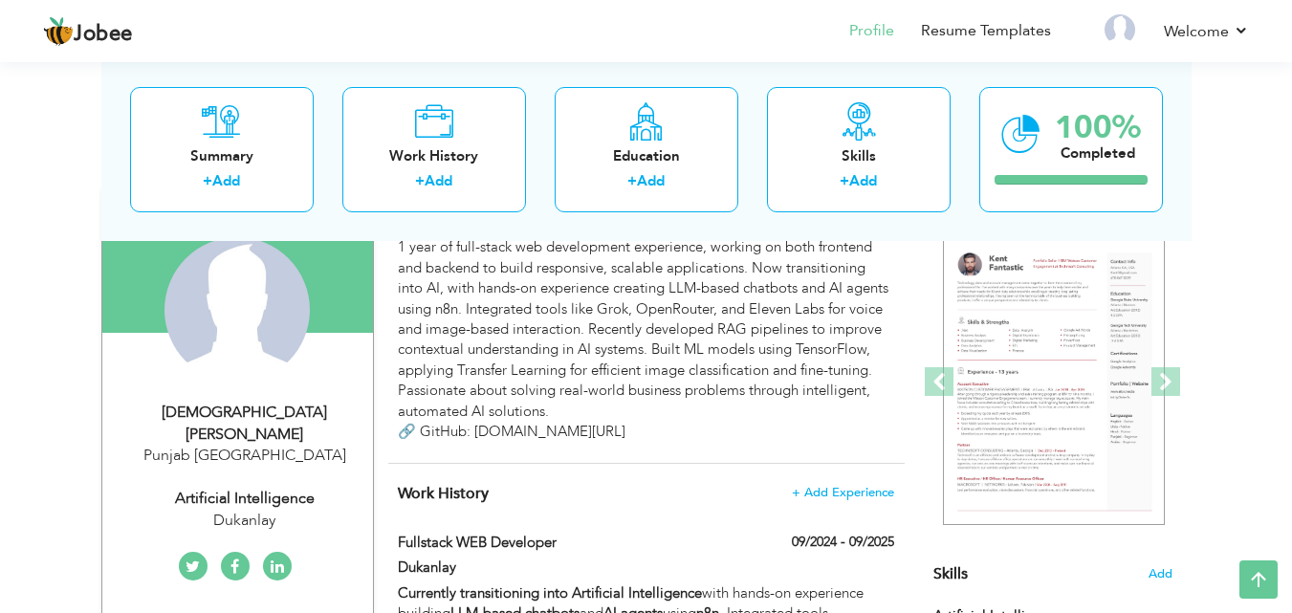
type input "[URL][DOMAIN_NAME]"
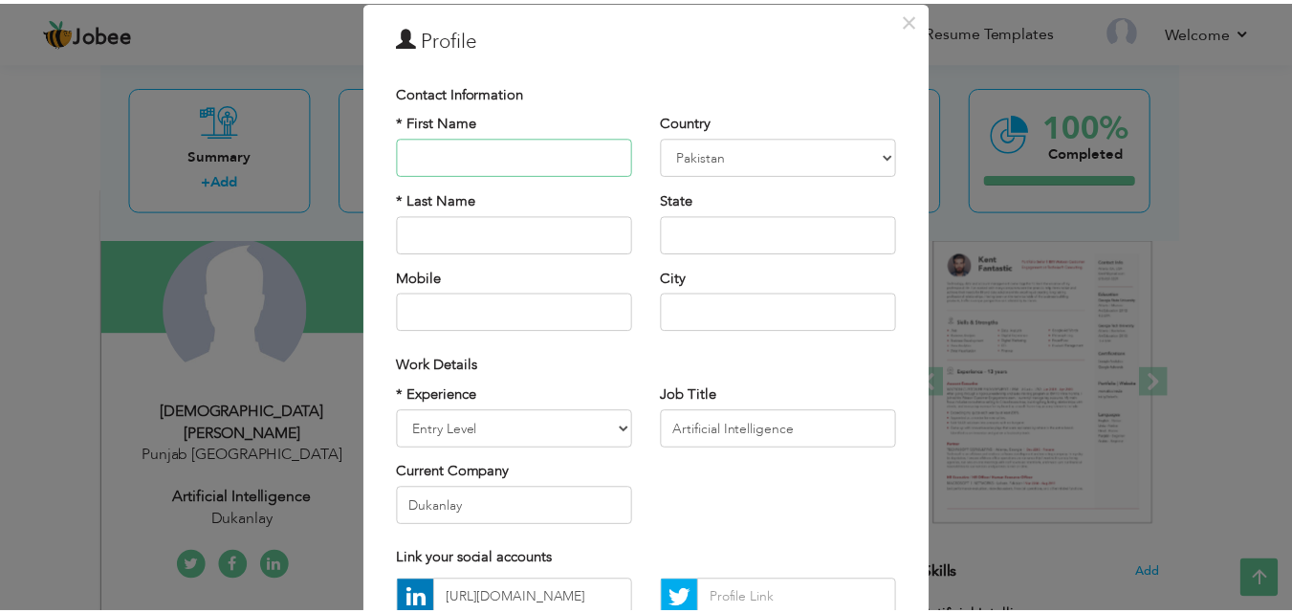
scroll to position [250, 0]
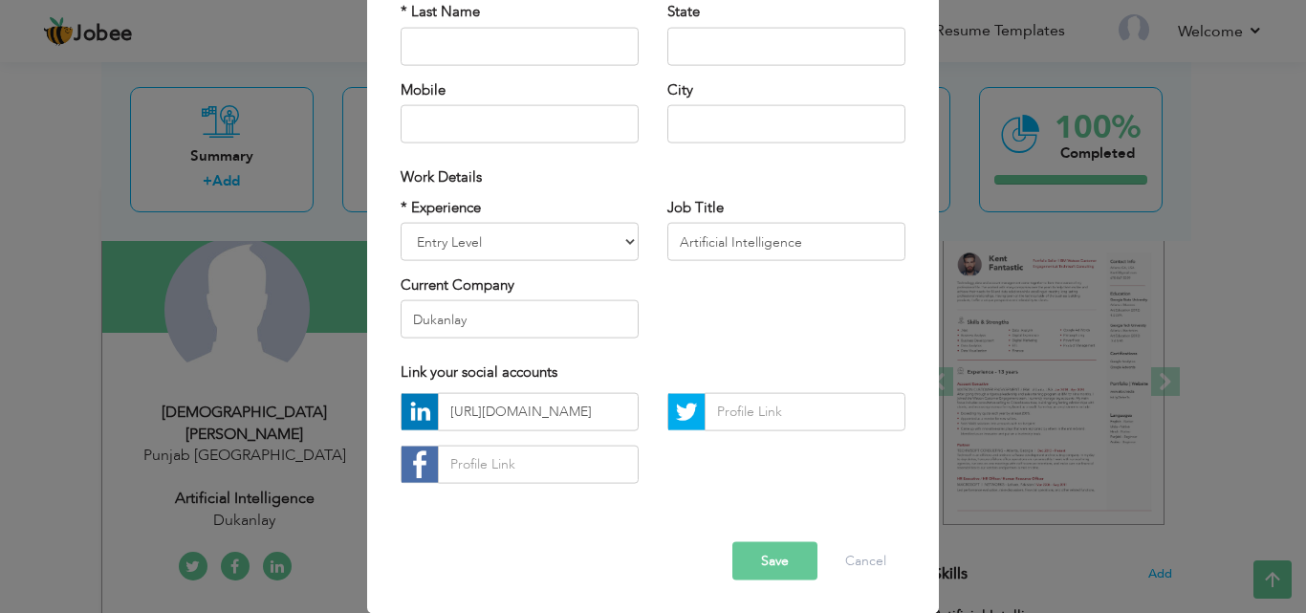
click at [745, 275] on div "* Experience Entry Level Less than 1 Year 1 Year 2 Years 3 Years 4 Years 5 Year…" at bounding box center [652, 275] width 533 height 156
click at [777, 558] on button "Save" at bounding box center [774, 560] width 85 height 38
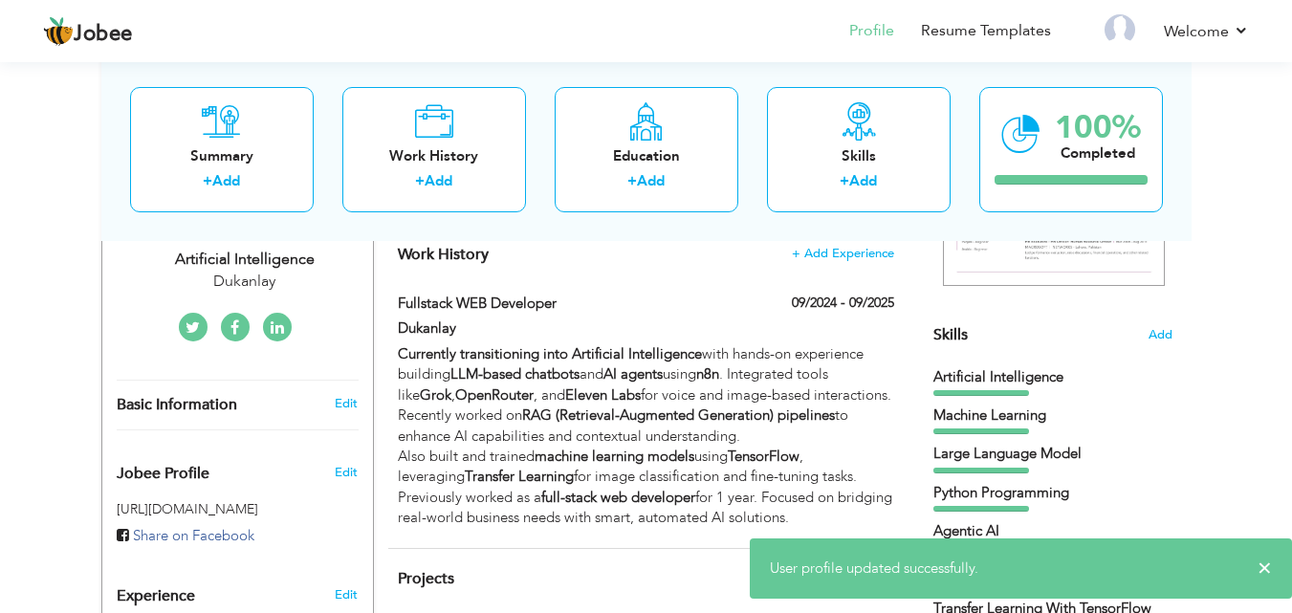
scroll to position [0, 0]
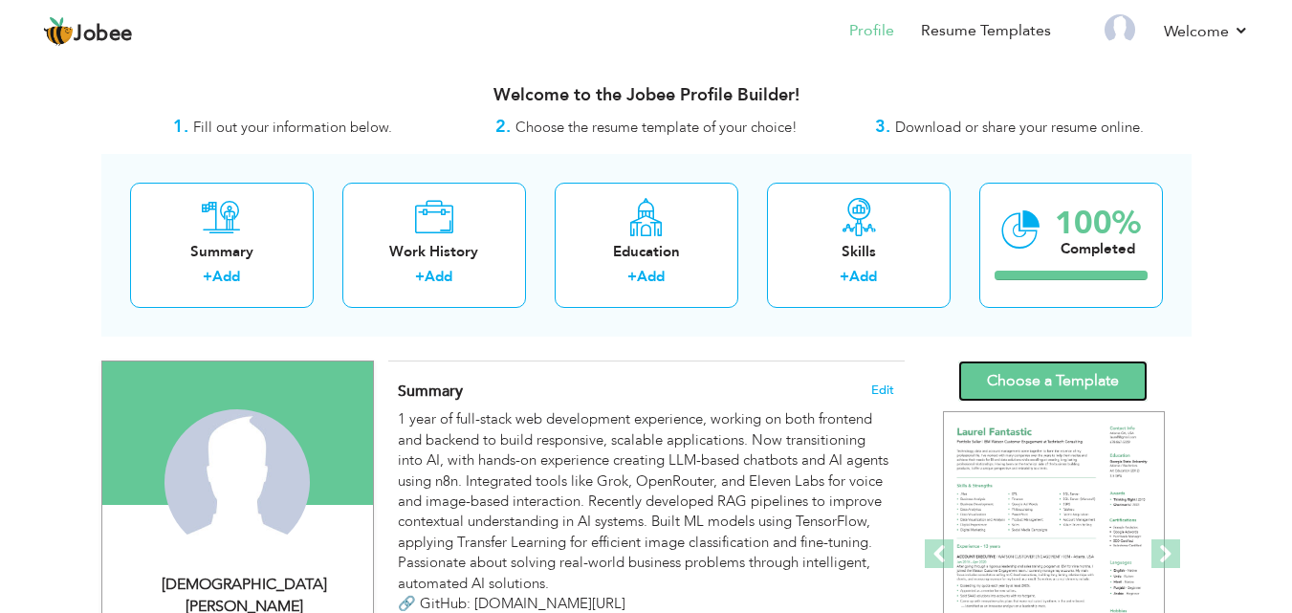
click at [1076, 372] on link "Choose a Template" at bounding box center [1052, 380] width 189 height 41
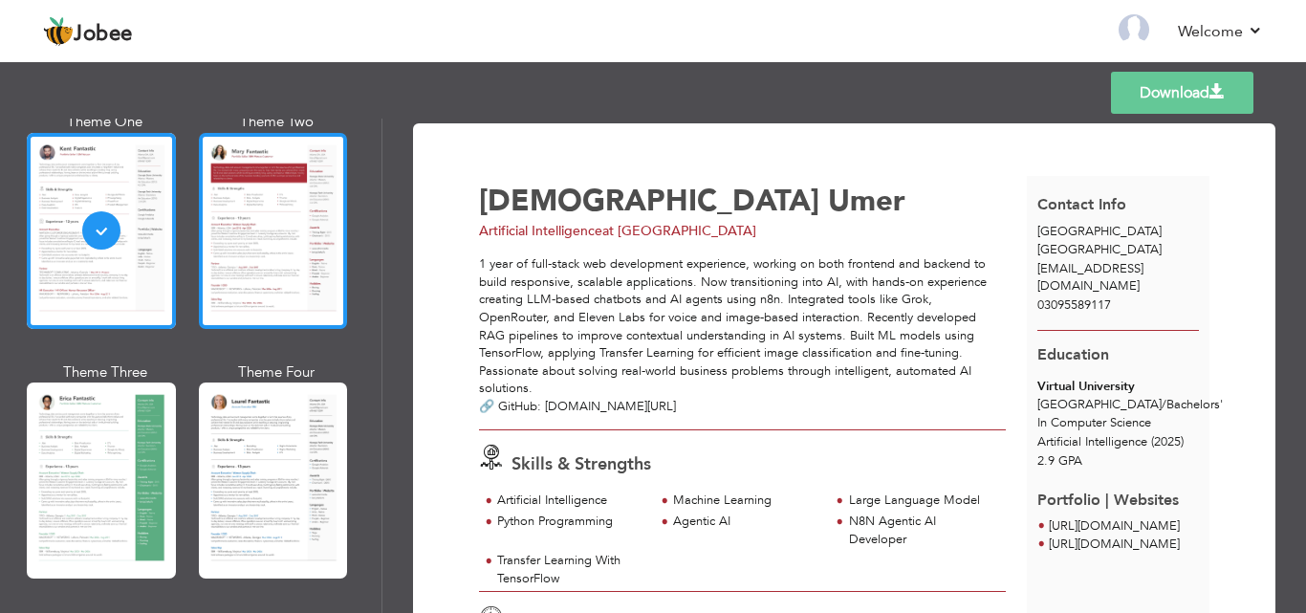
scroll to position [198, 0]
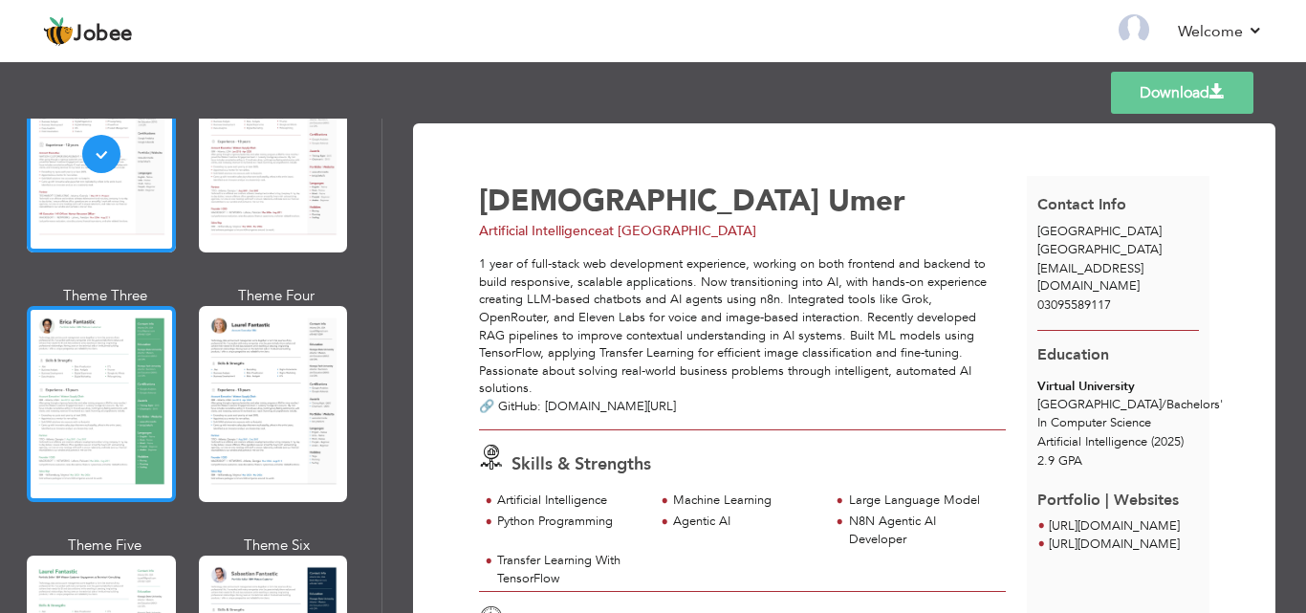
click at [132, 402] on div at bounding box center [101, 404] width 149 height 196
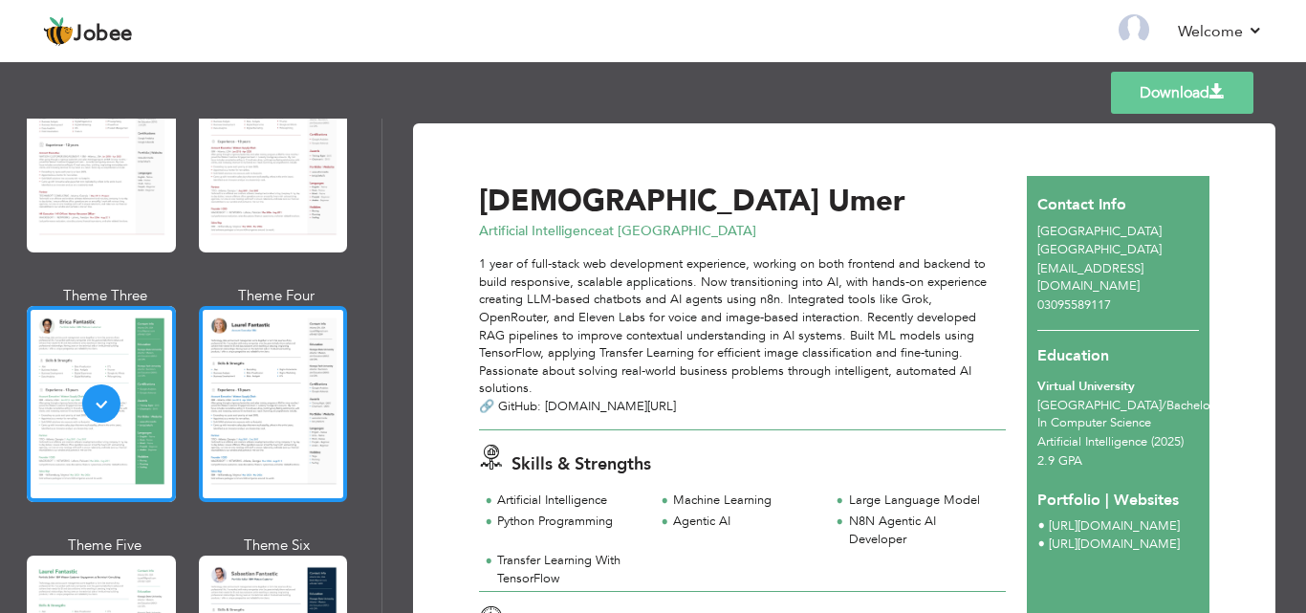
click at [278, 398] on div at bounding box center [273, 404] width 149 height 196
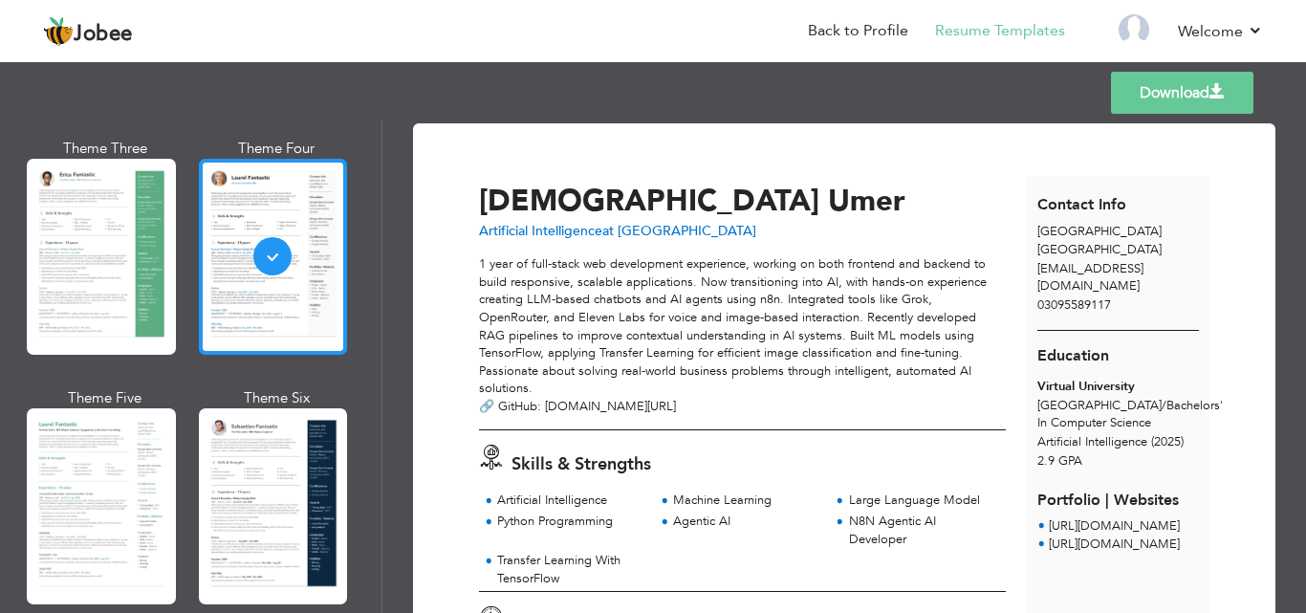
scroll to position [344, 0]
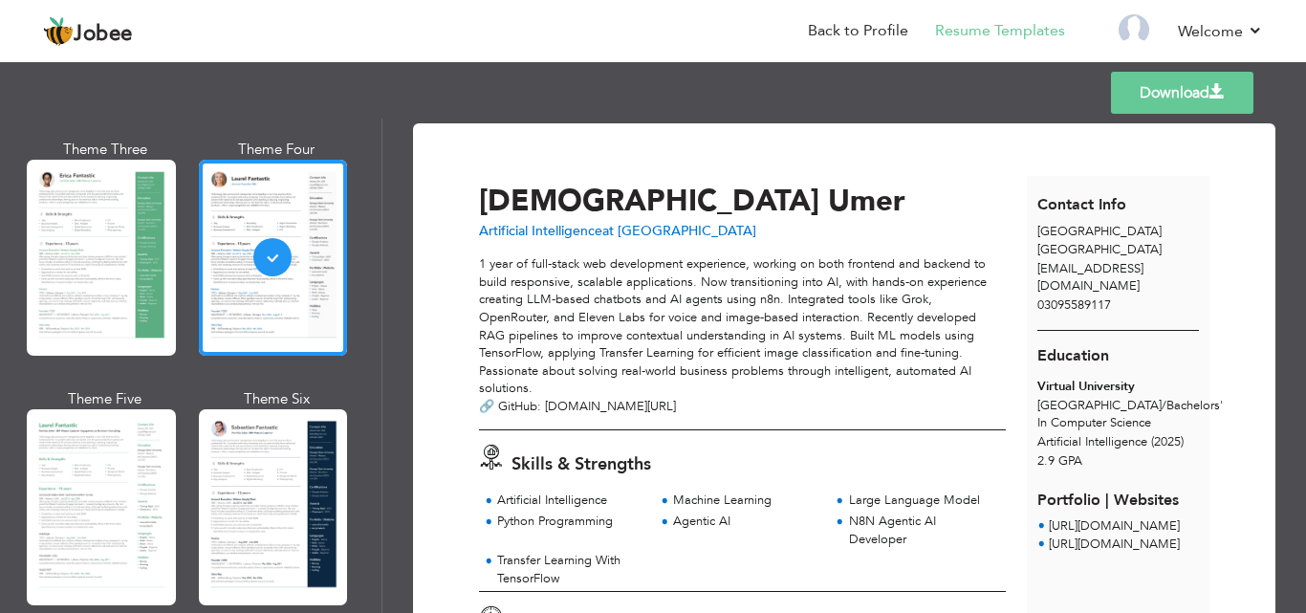
click at [583, 236] on span "Artificial Intelligence" at bounding box center [540, 231] width 123 height 18
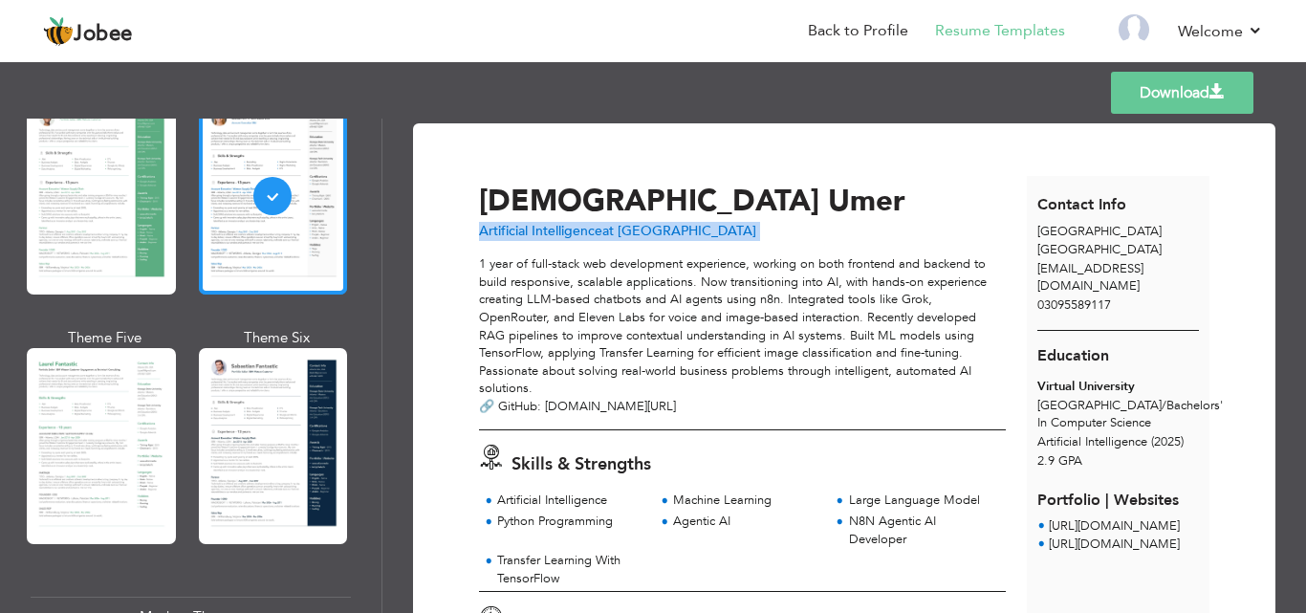
scroll to position [421, 0]
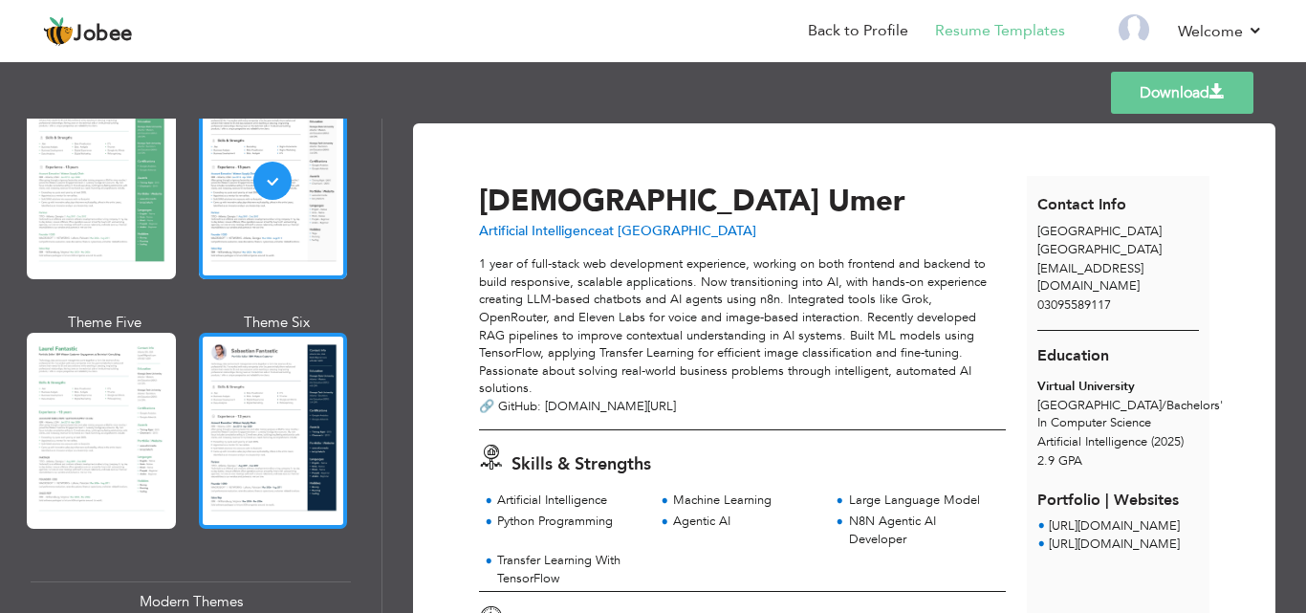
click at [269, 409] on div at bounding box center [273, 431] width 149 height 196
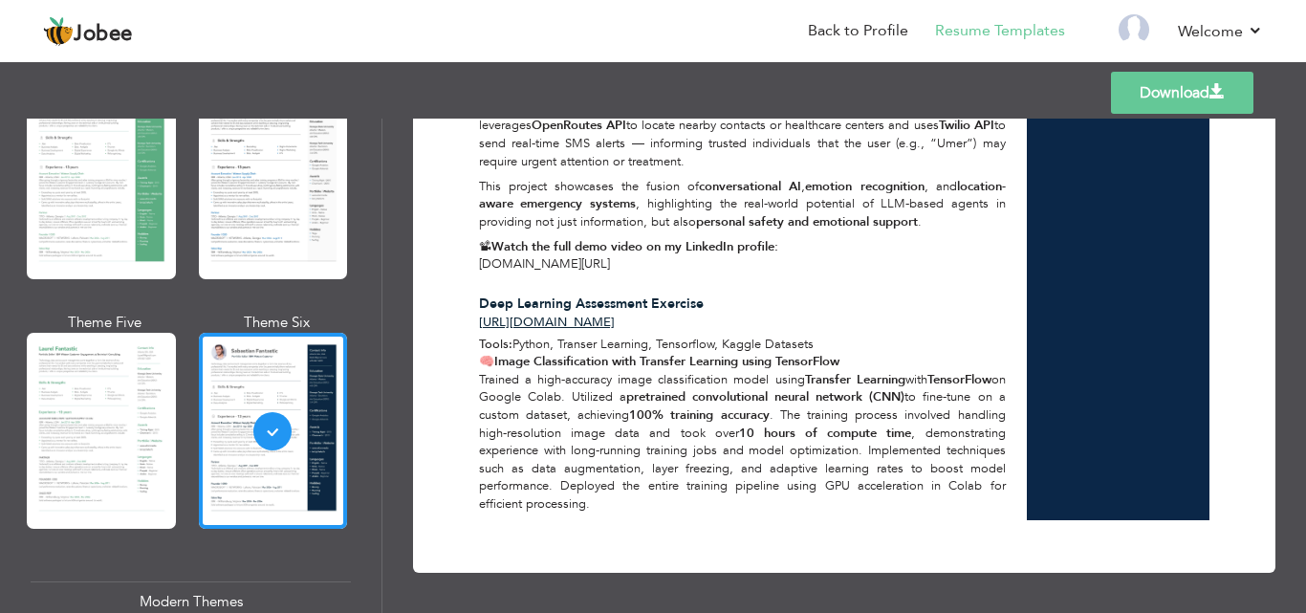
scroll to position [1411, 0]
click at [1128, 79] on link "Download" at bounding box center [1182, 93] width 142 height 42
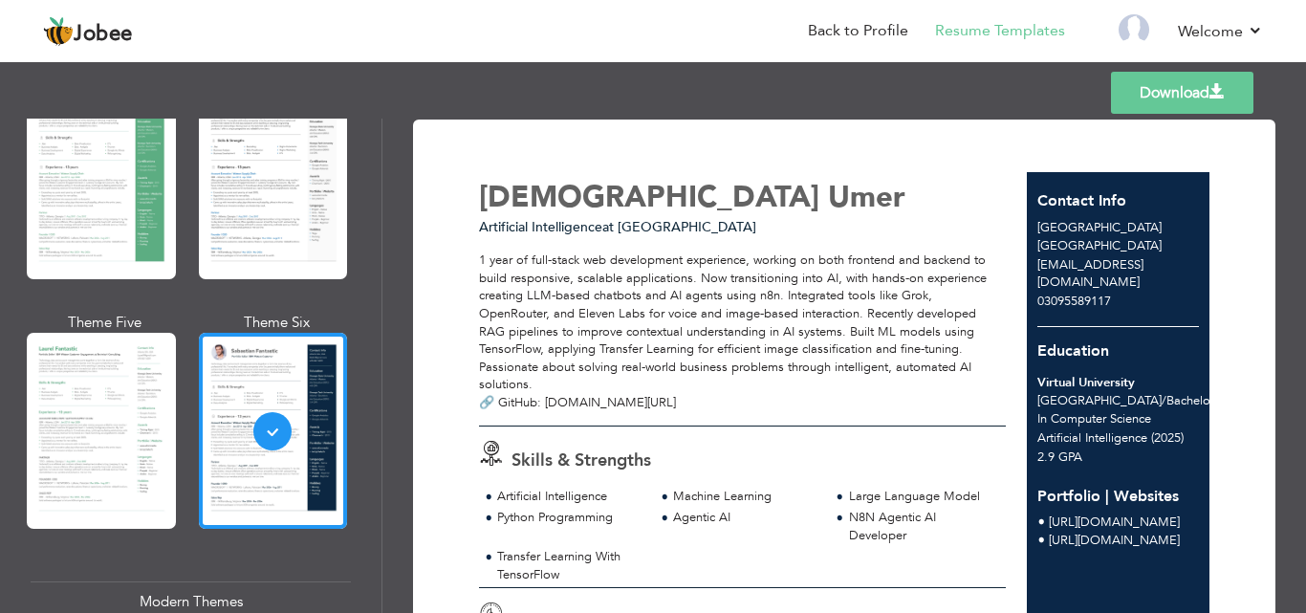
scroll to position [0, 0]
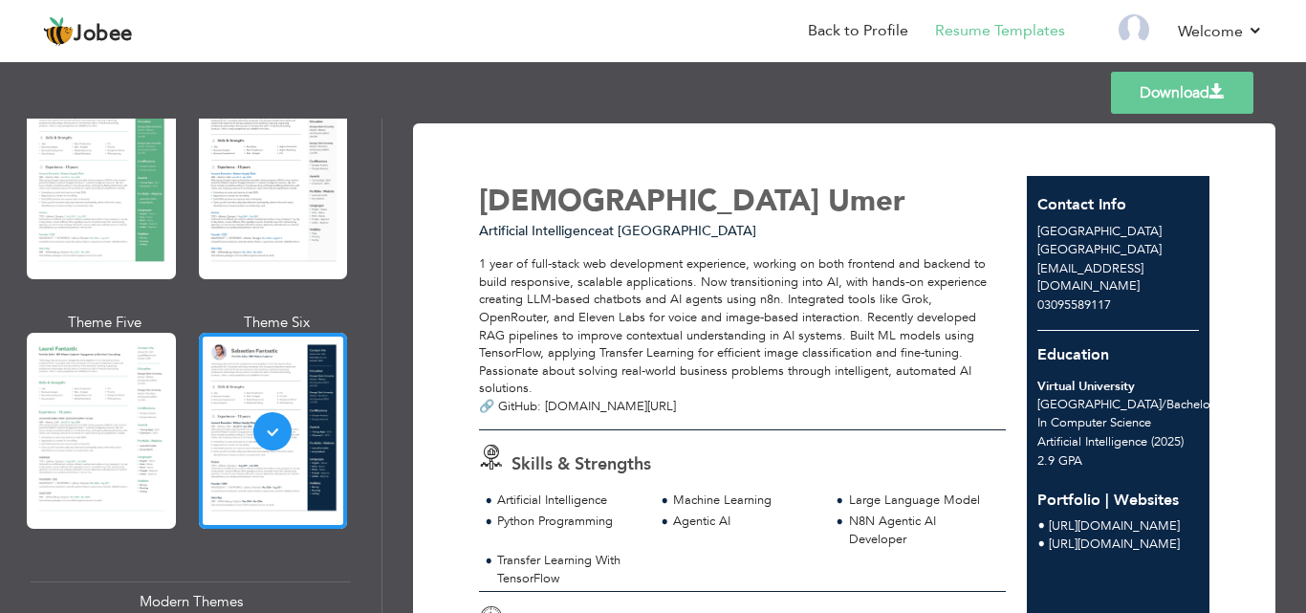
click at [708, 319] on div "1 year of full-stack web development experience, working on both frontend and b…" at bounding box center [742, 335] width 527 height 160
